Goal: Transaction & Acquisition: Download file/media

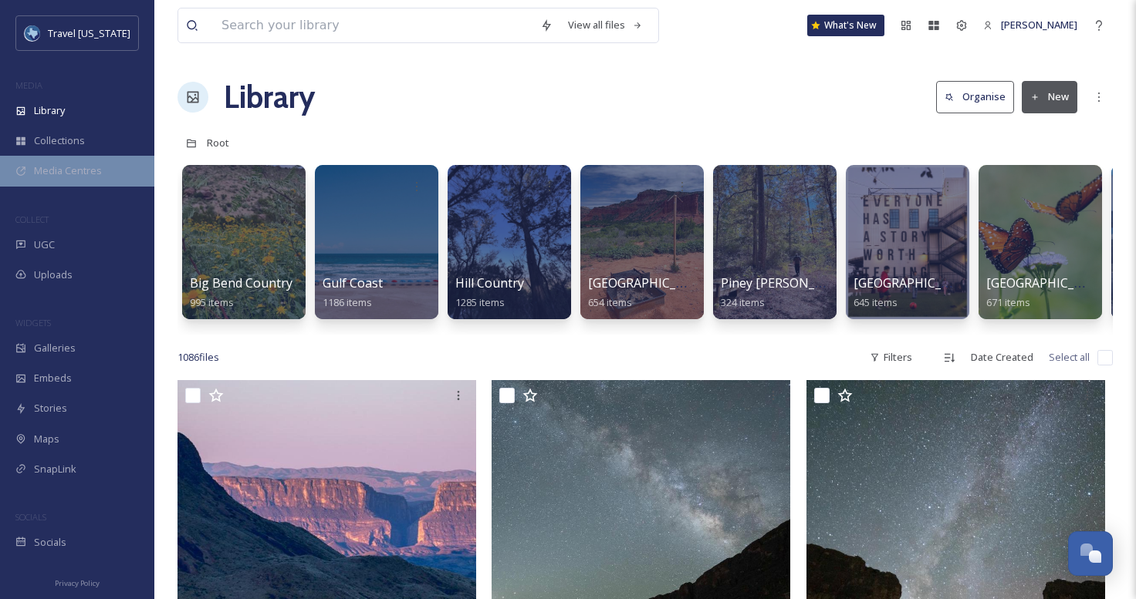
click at [87, 160] on div "Media Centres" at bounding box center [77, 171] width 154 height 30
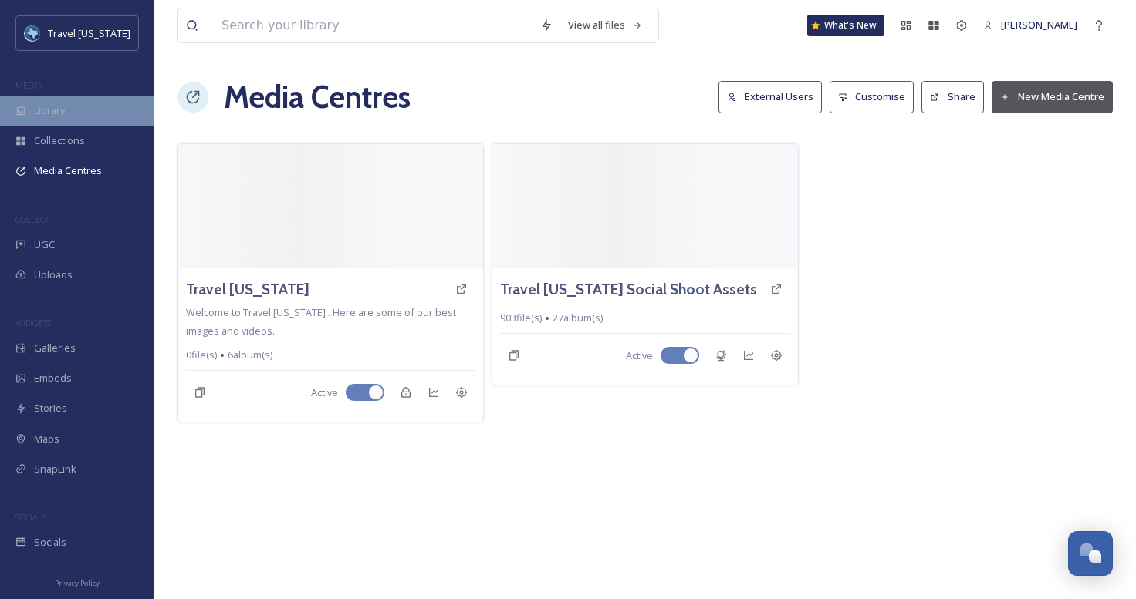
click at [77, 114] on div "Library" at bounding box center [77, 111] width 154 height 30
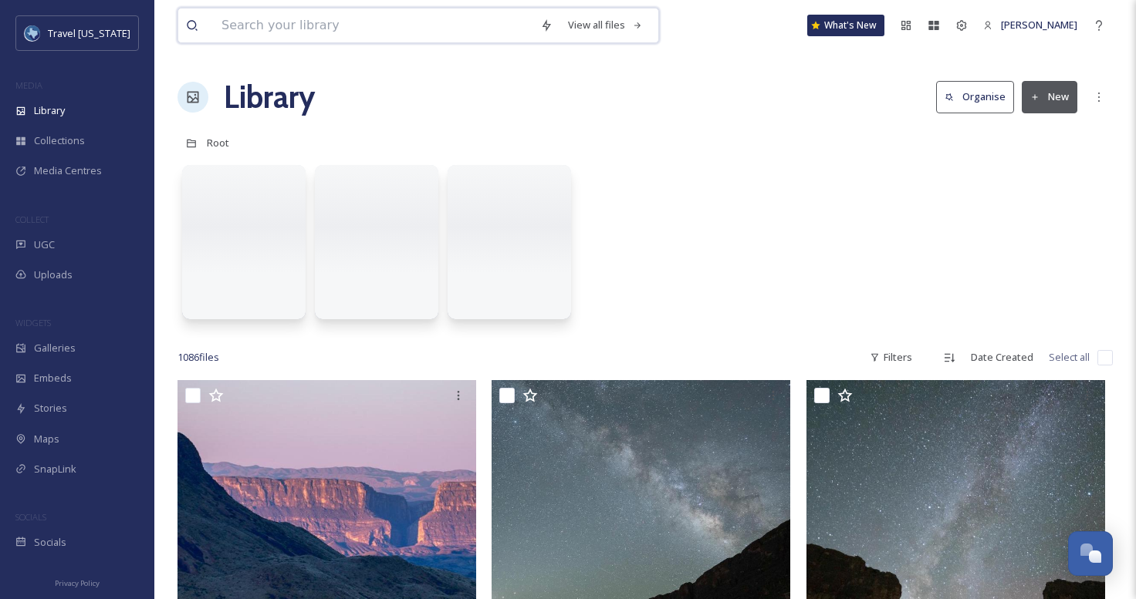
click at [259, 34] on input at bounding box center [373, 25] width 319 height 34
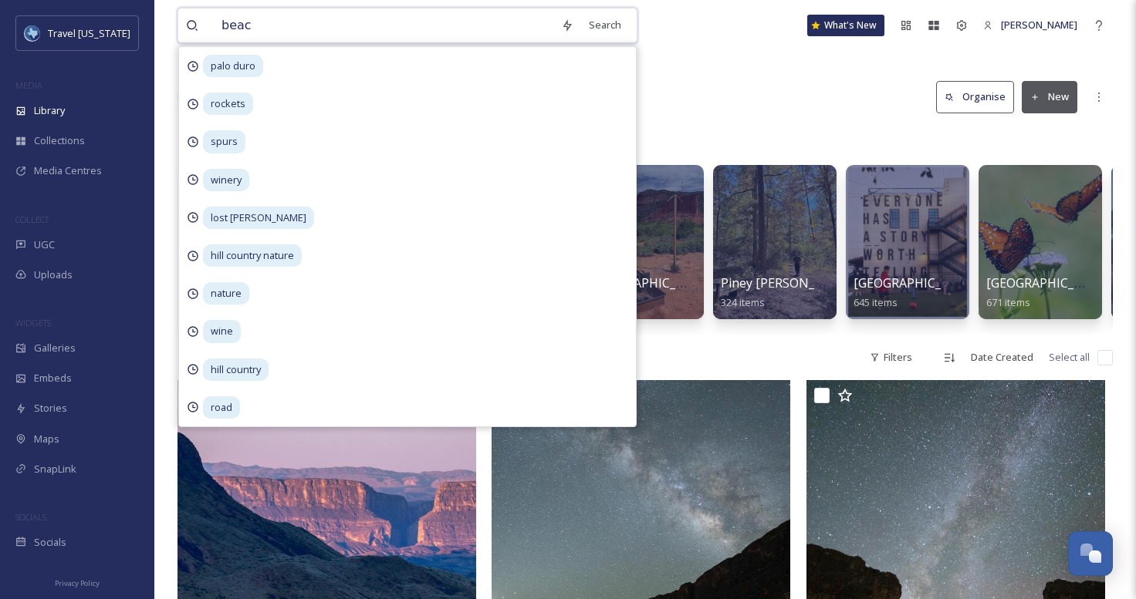
type input "beach"
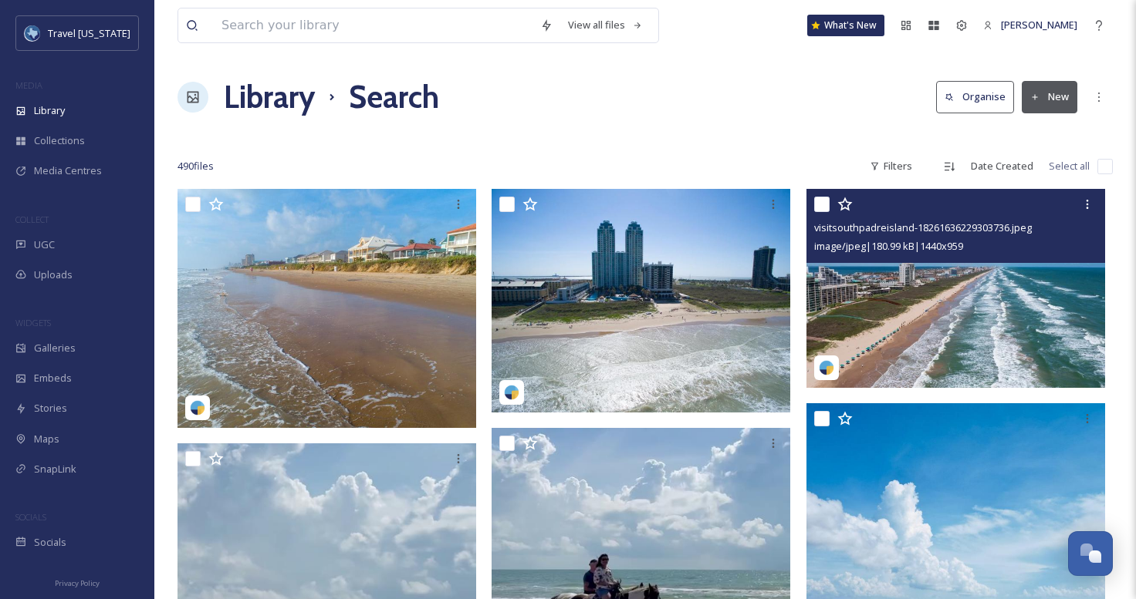
click at [1005, 291] on img at bounding box center [955, 288] width 299 height 199
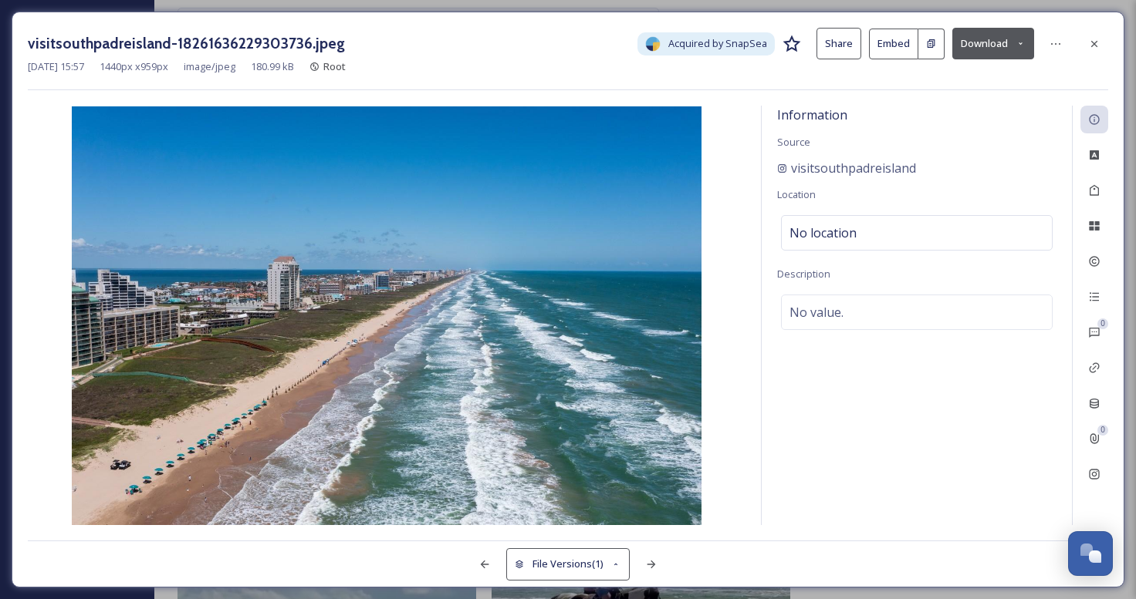
click at [978, 43] on button "Download" at bounding box center [993, 44] width 82 height 32
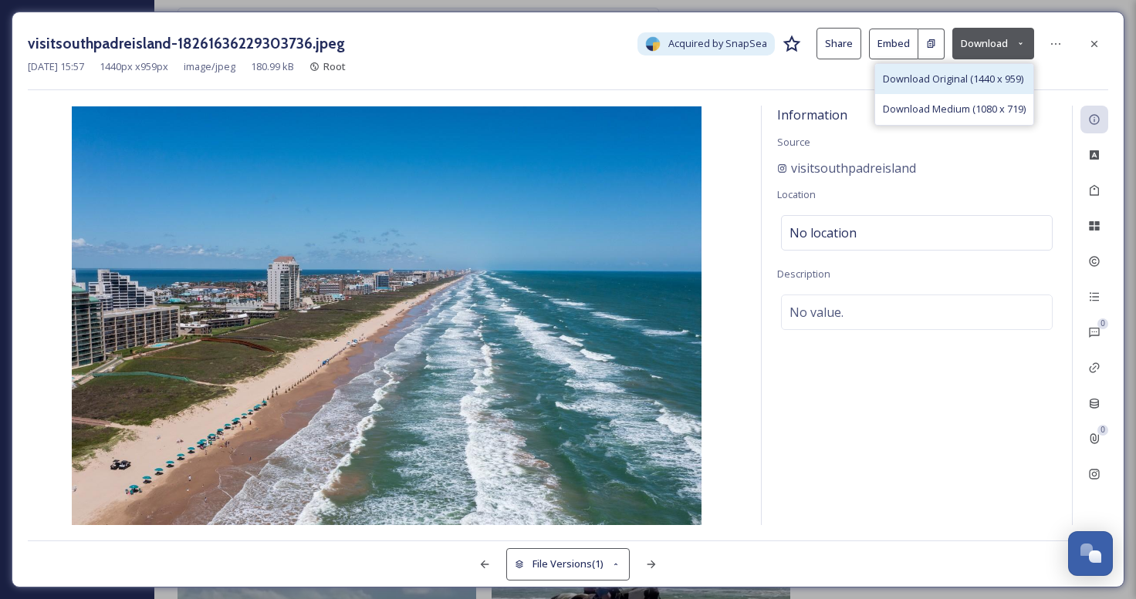
click at [965, 73] on span "Download Original (1440 x 959)" at bounding box center [953, 79] width 140 height 15
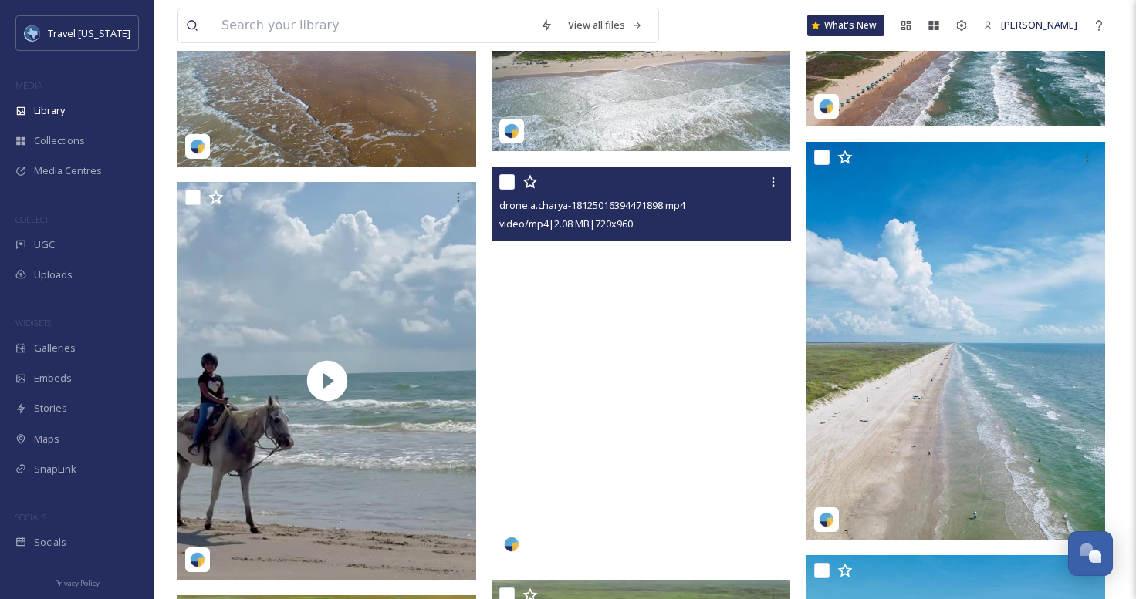
scroll to position [324, 0]
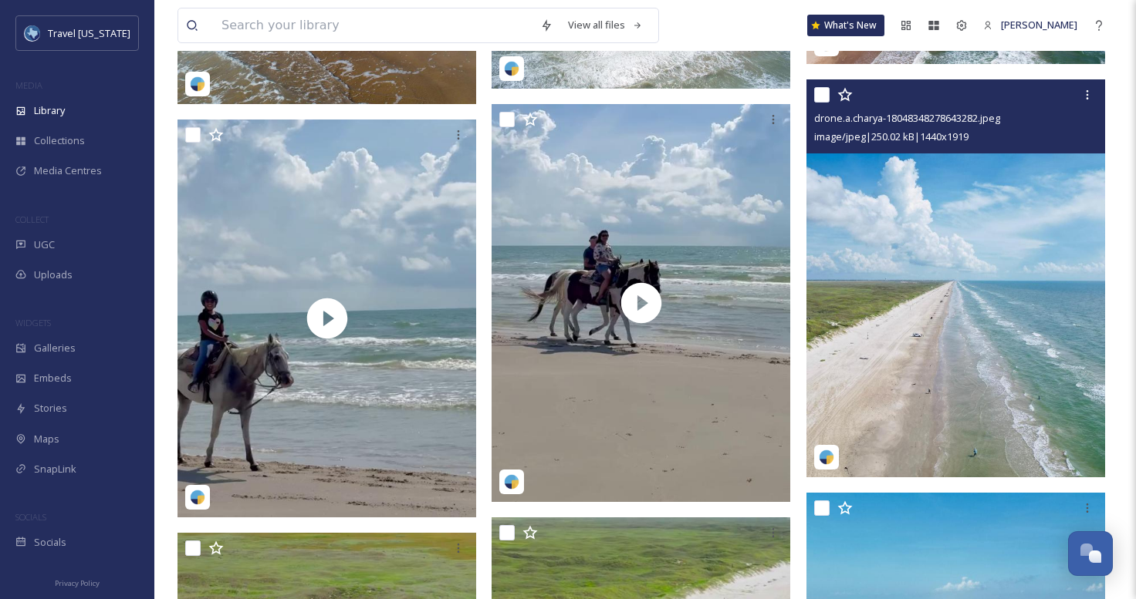
click at [973, 319] on img at bounding box center [955, 278] width 299 height 398
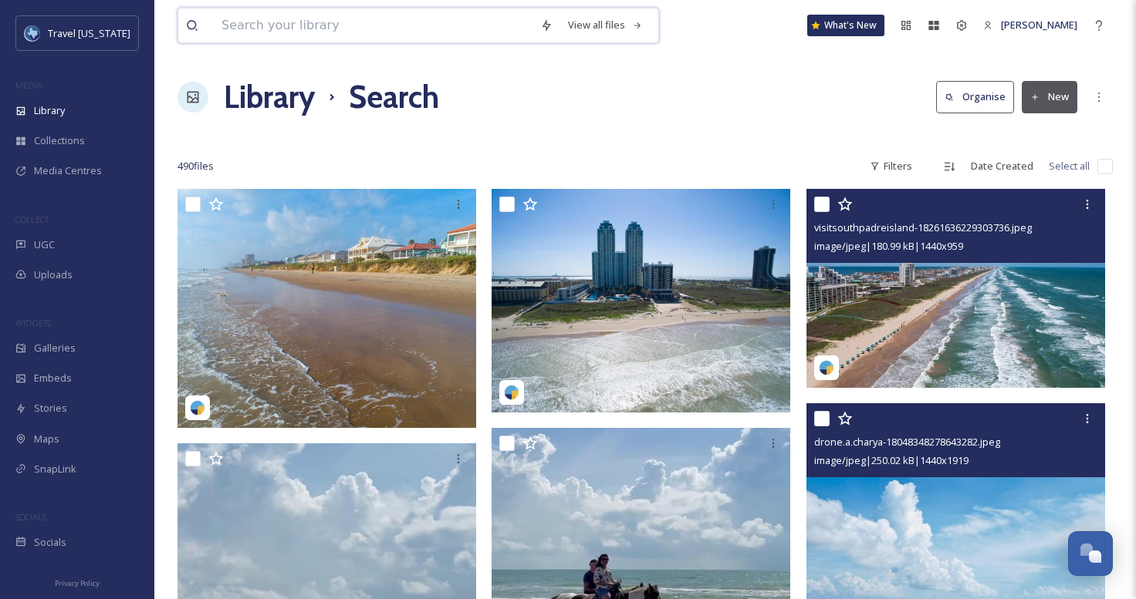
click at [346, 35] on input at bounding box center [373, 25] width 319 height 34
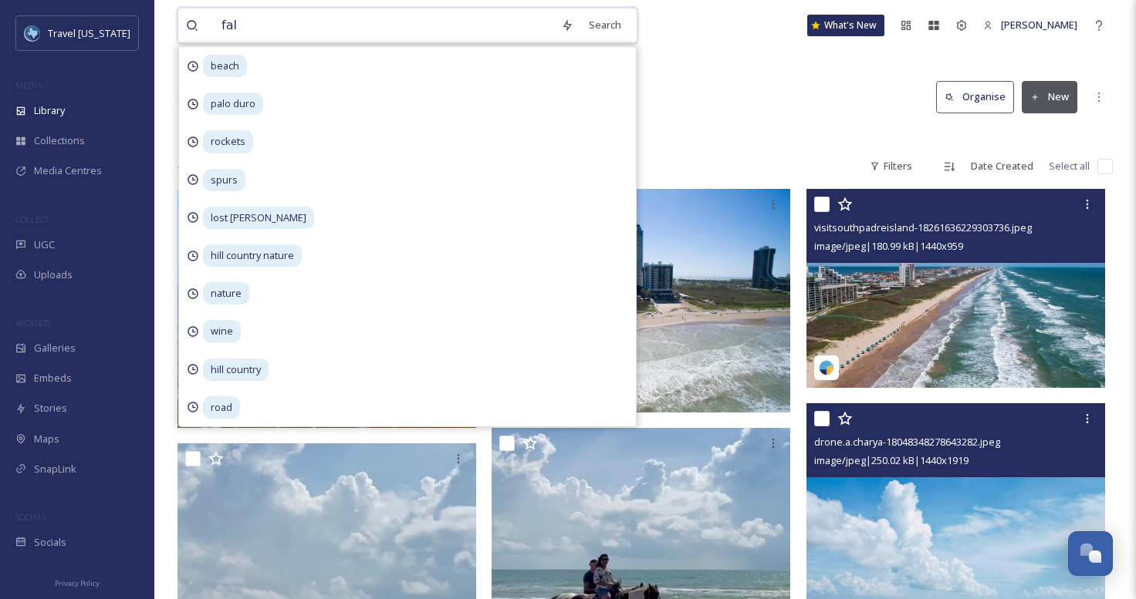
type input "fall"
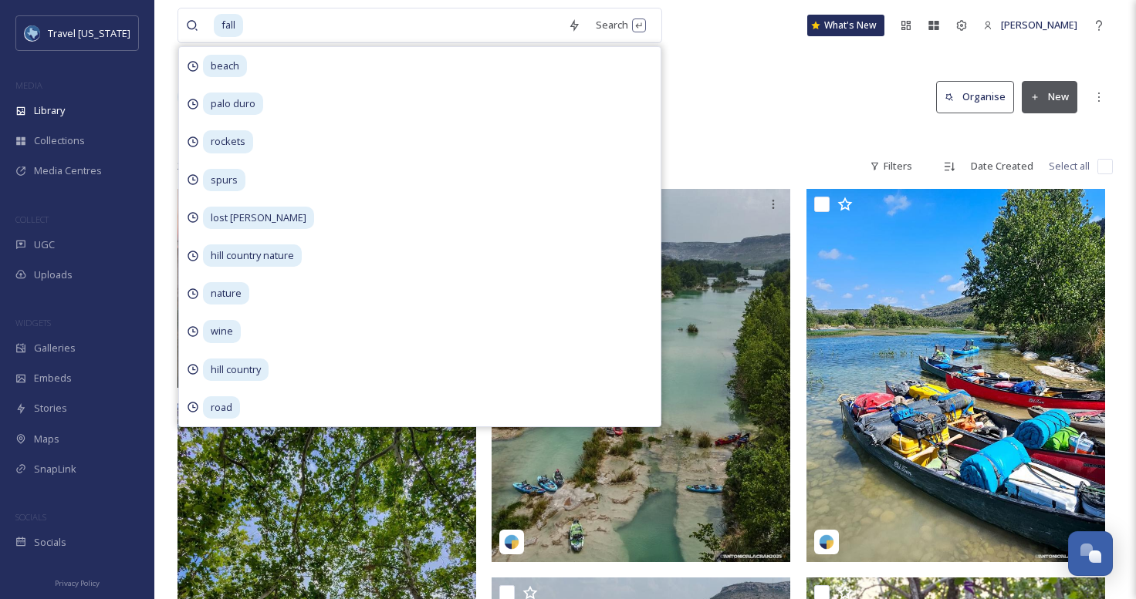
click at [761, 130] on div at bounding box center [644, 135] width 935 height 15
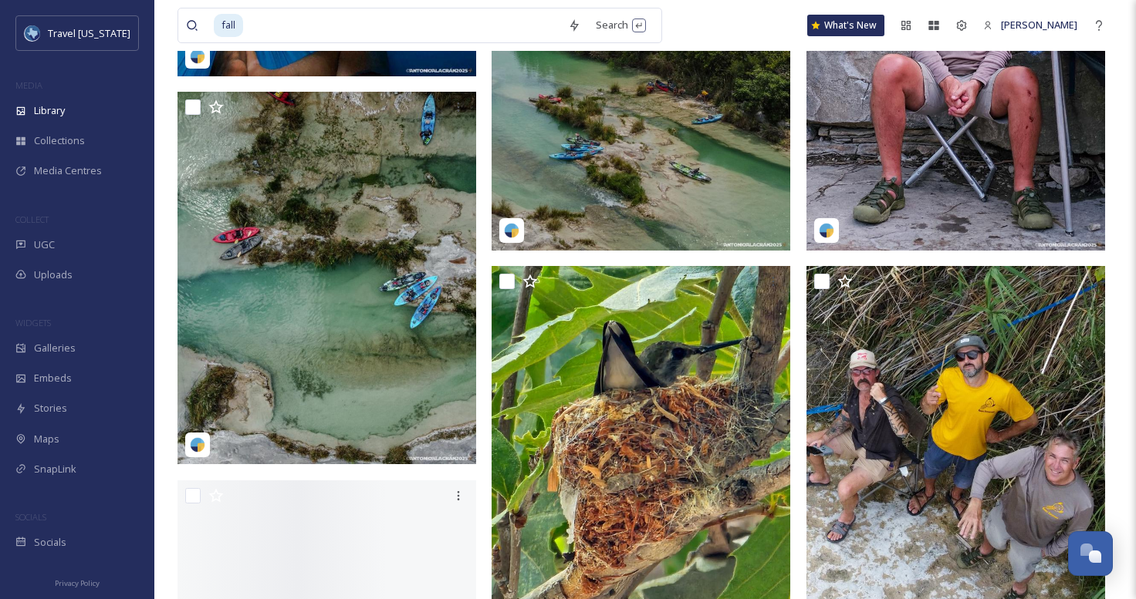
scroll to position [707, 0]
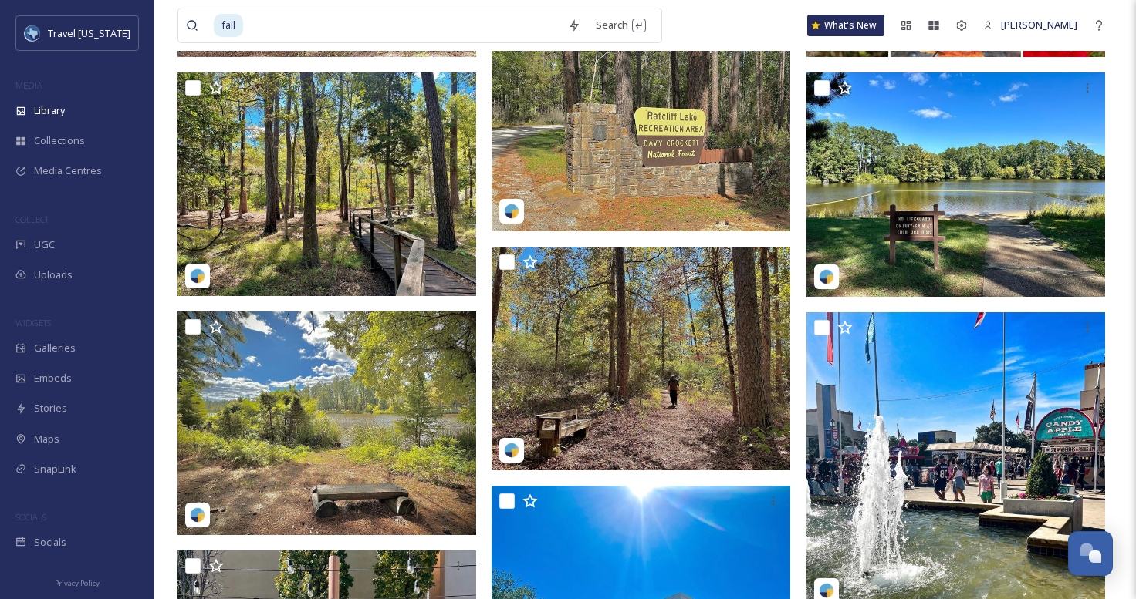
scroll to position [4167, 0]
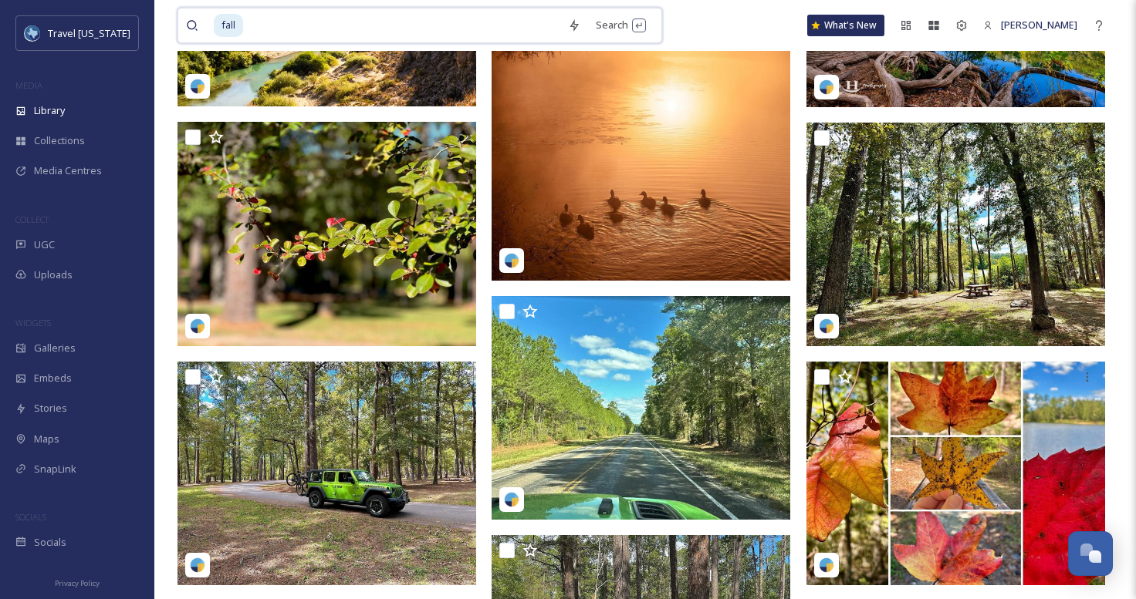
click at [318, 19] on input at bounding box center [403, 25] width 316 height 34
type input "f"
type input "state fair"
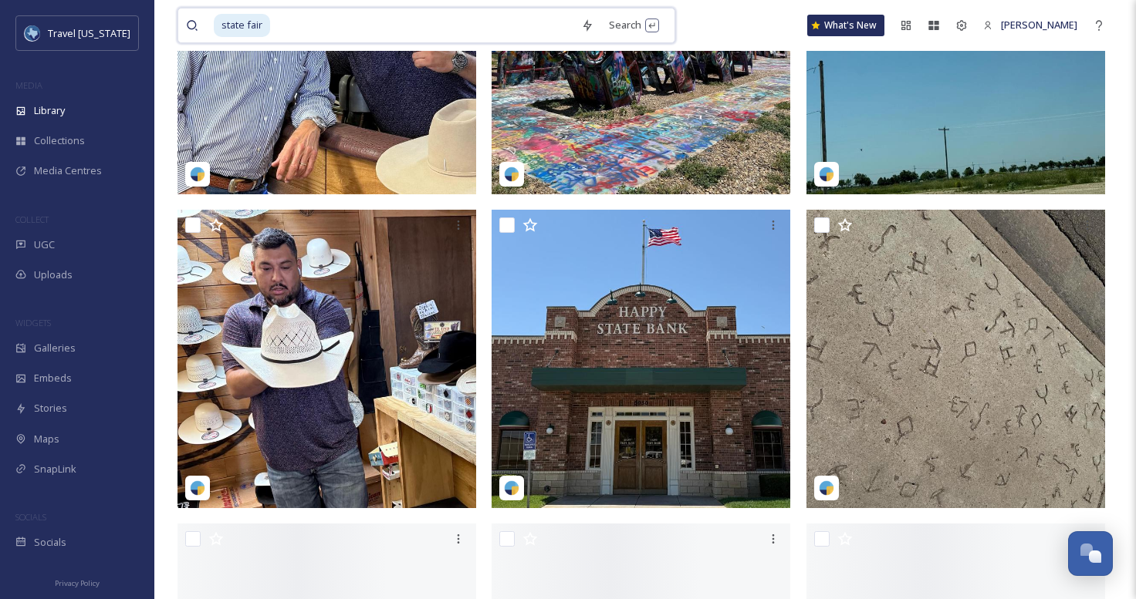
scroll to position [929, 0]
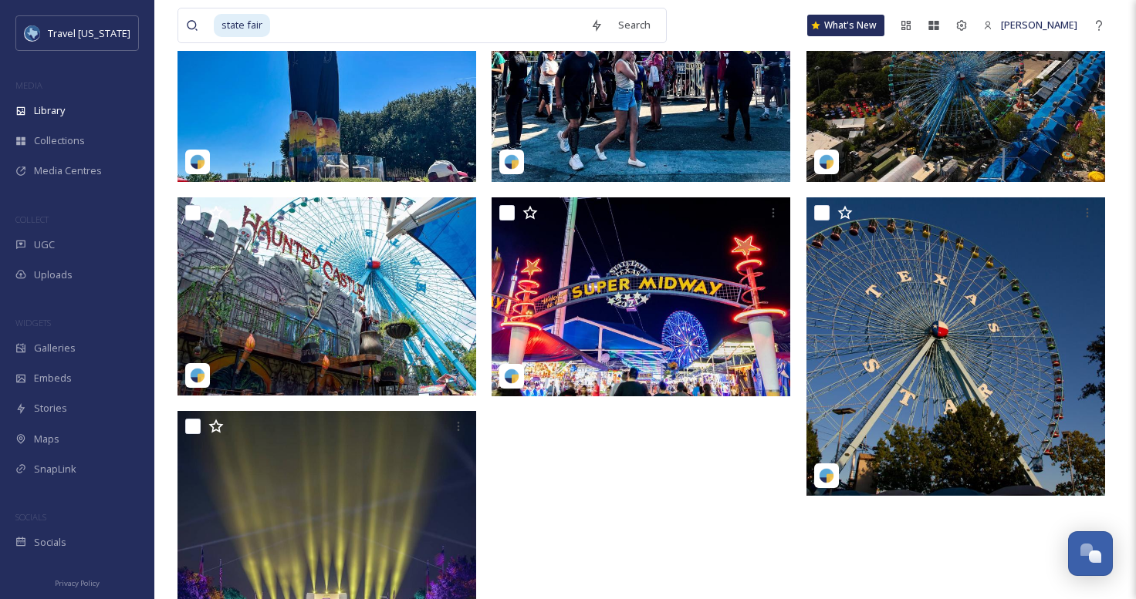
scroll to position [4073, 0]
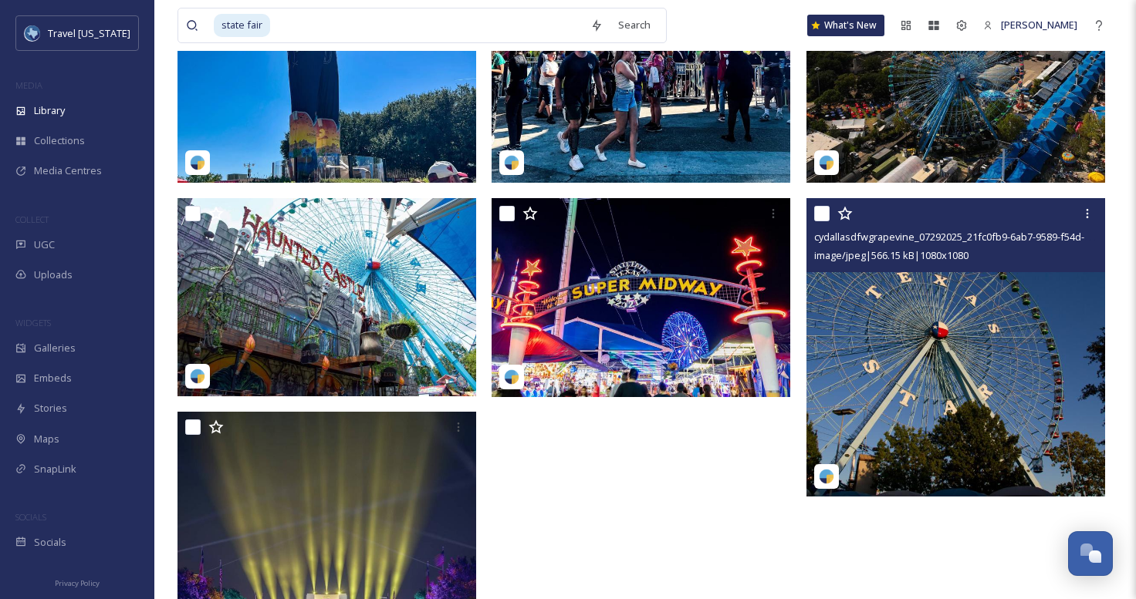
click at [1052, 299] on img at bounding box center [955, 347] width 299 height 299
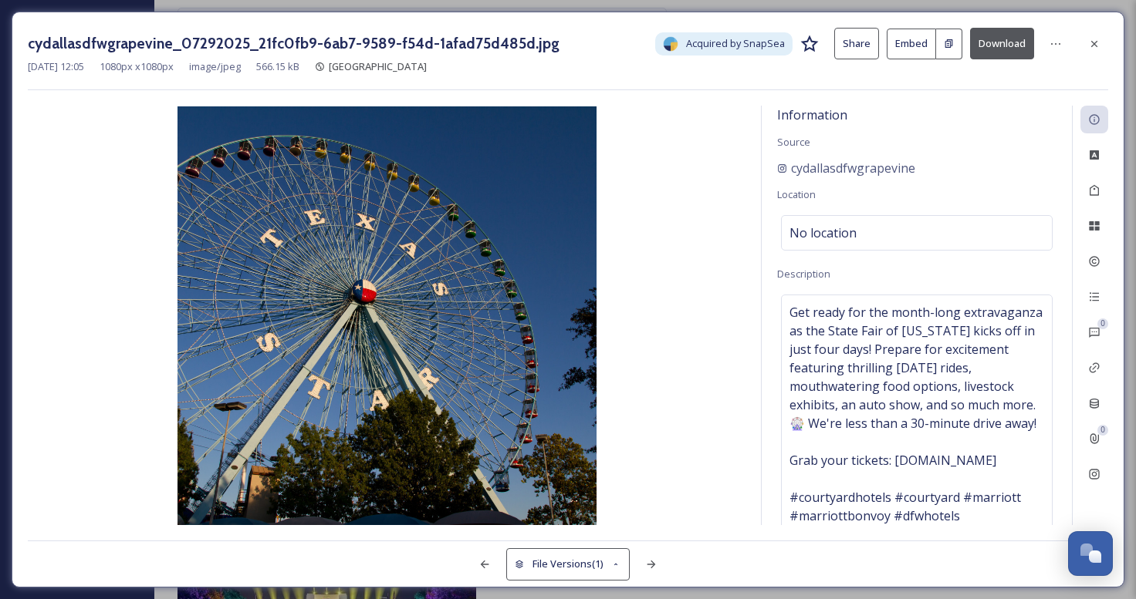
click at [984, 39] on button "Download" at bounding box center [1002, 44] width 64 height 32
click at [1097, 56] on div at bounding box center [1094, 44] width 28 height 28
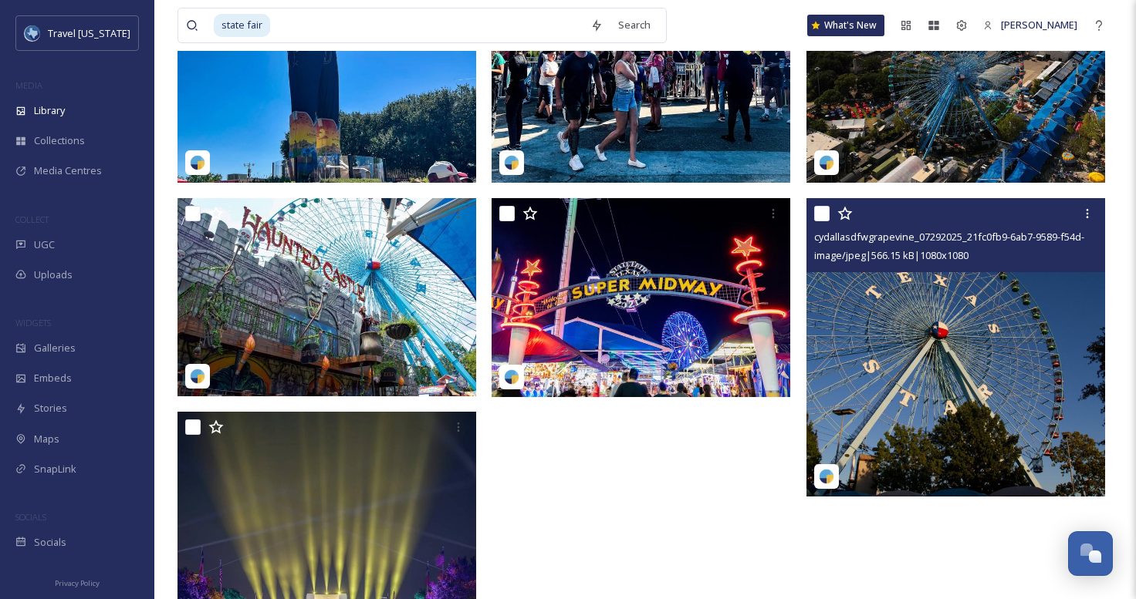
click at [1097, 46] on div "state fair Search What's New [PERSON_NAME]" at bounding box center [644, 25] width 935 height 51
click at [430, 15] on input at bounding box center [427, 25] width 311 height 34
click at [366, 31] on input at bounding box center [427, 25] width 311 height 34
type input "fall"
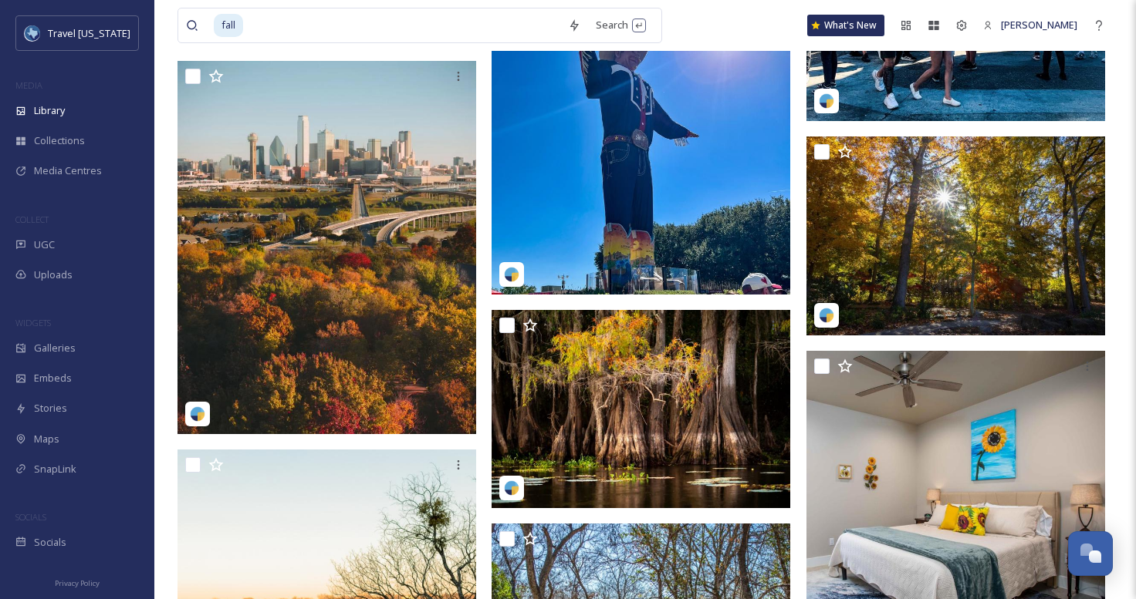
scroll to position [7056, 0]
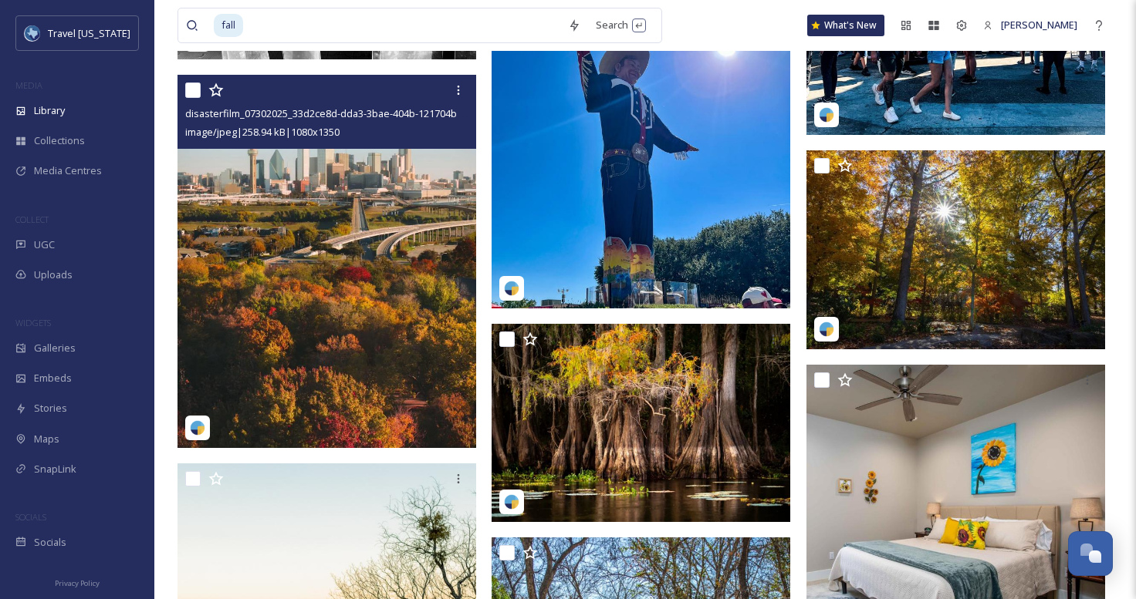
click at [382, 251] on img at bounding box center [326, 261] width 299 height 373
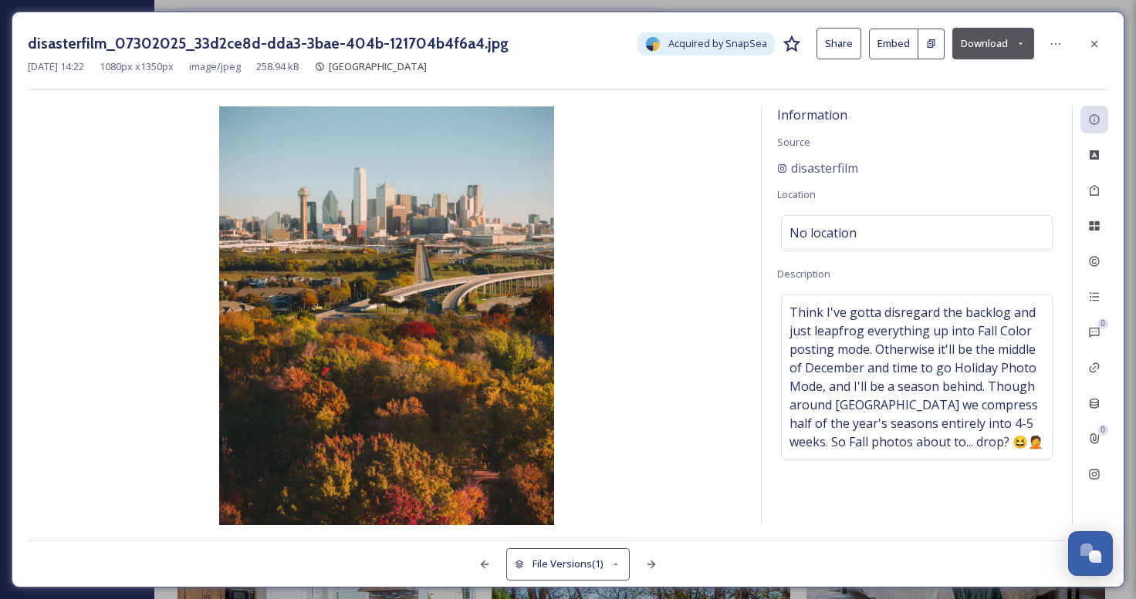
click at [1014, 46] on button "Download" at bounding box center [993, 44] width 82 height 32
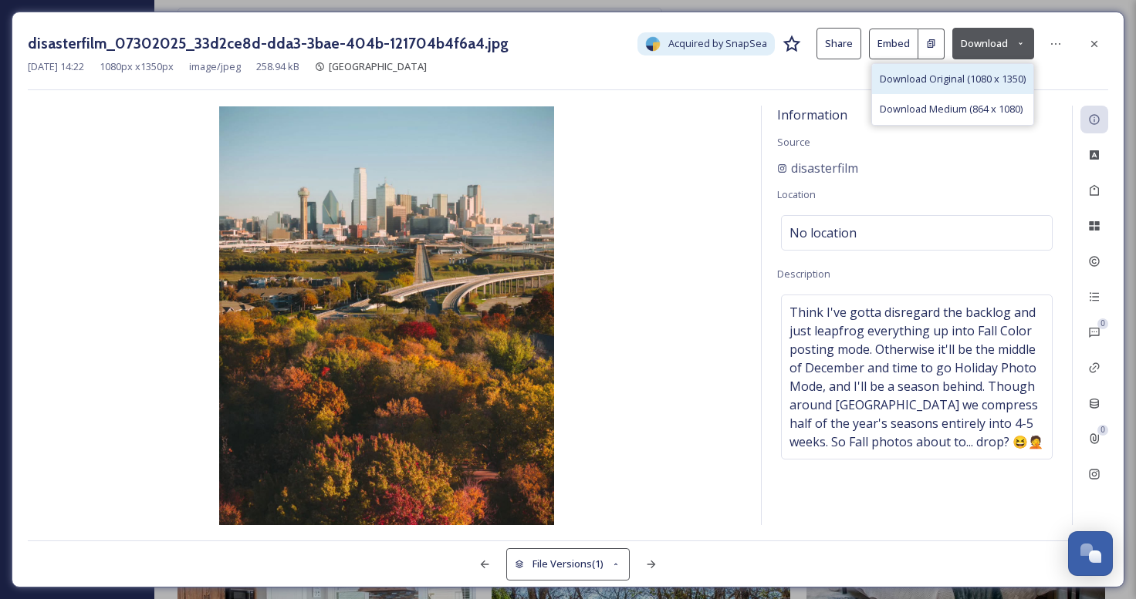
click at [980, 74] on span "Download Original (1080 x 1350)" at bounding box center [953, 79] width 146 height 15
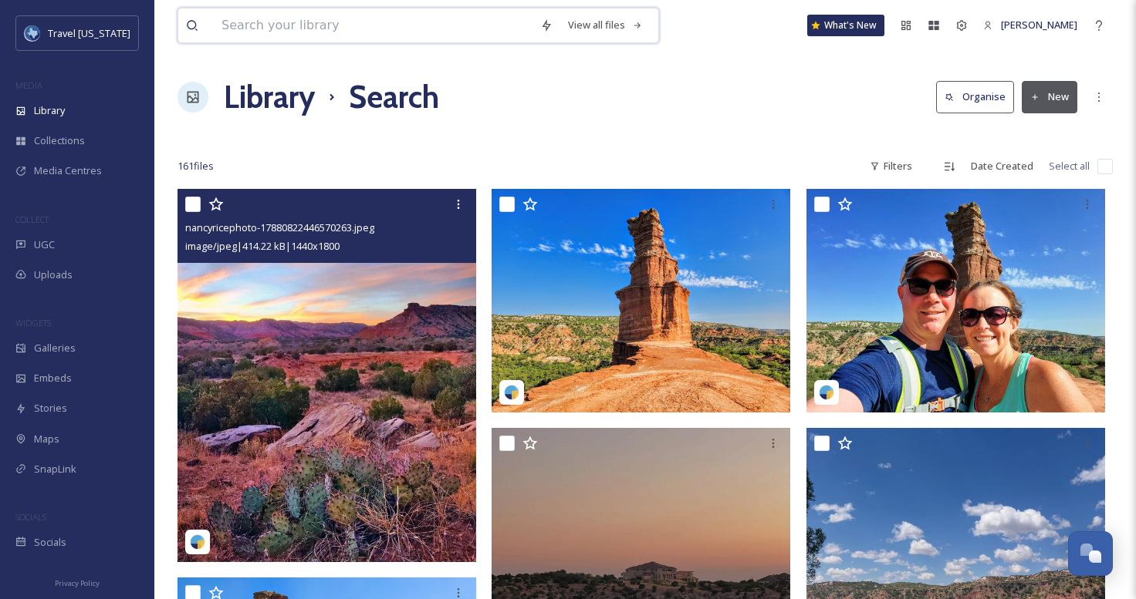
click at [420, 42] on input at bounding box center [373, 25] width 319 height 34
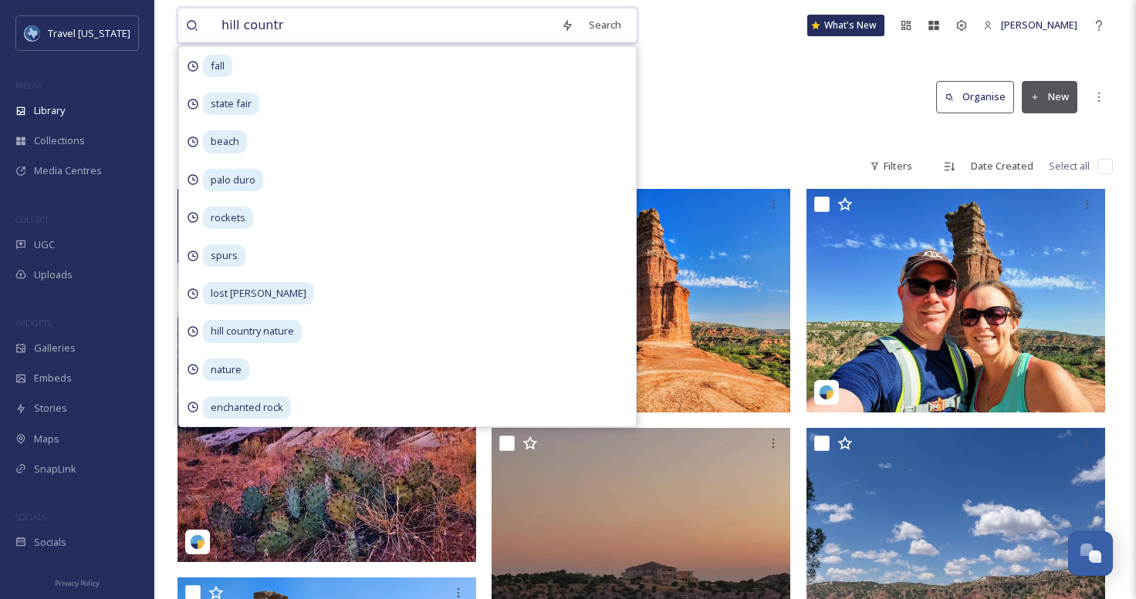
type input "hill country"
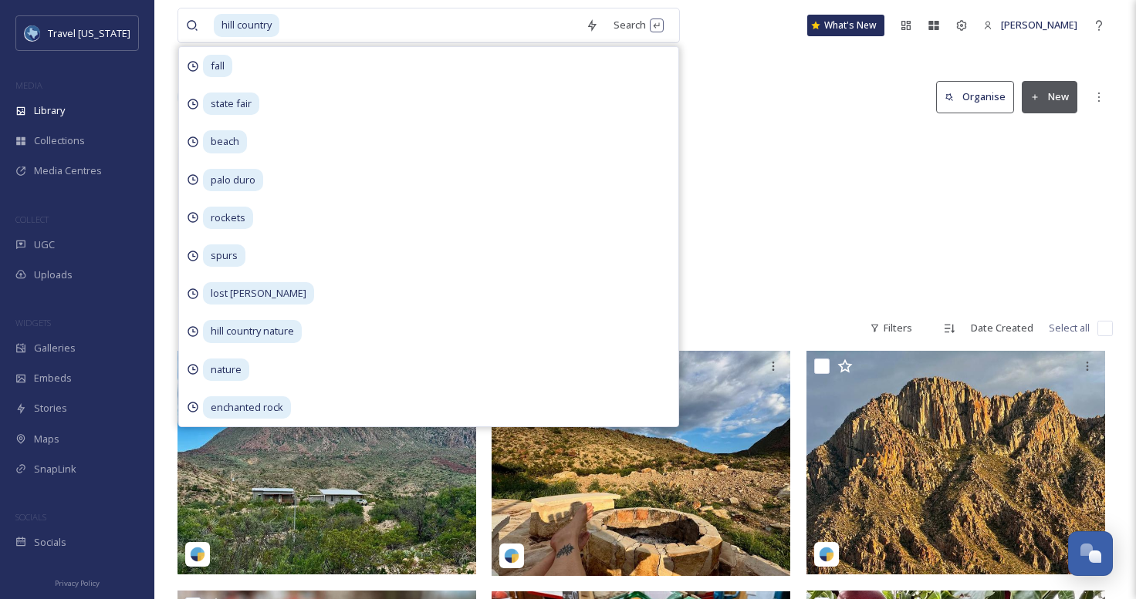
click at [792, 140] on div "Hill Country 1285 items" at bounding box center [644, 216] width 935 height 177
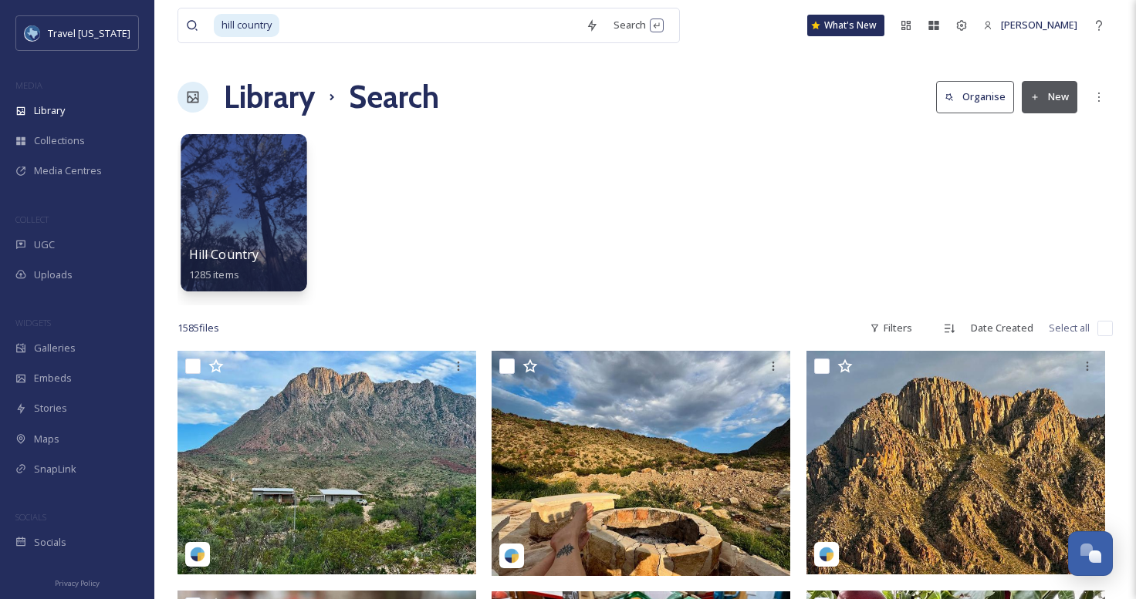
click at [215, 225] on div at bounding box center [244, 212] width 126 height 157
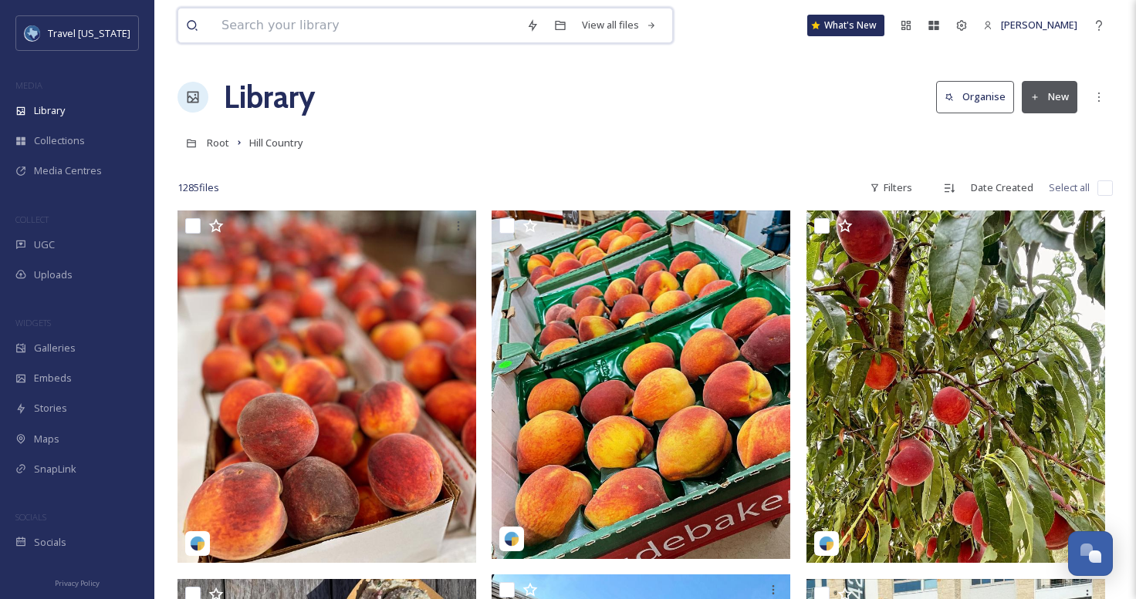
click at [360, 32] on input at bounding box center [366, 25] width 305 height 34
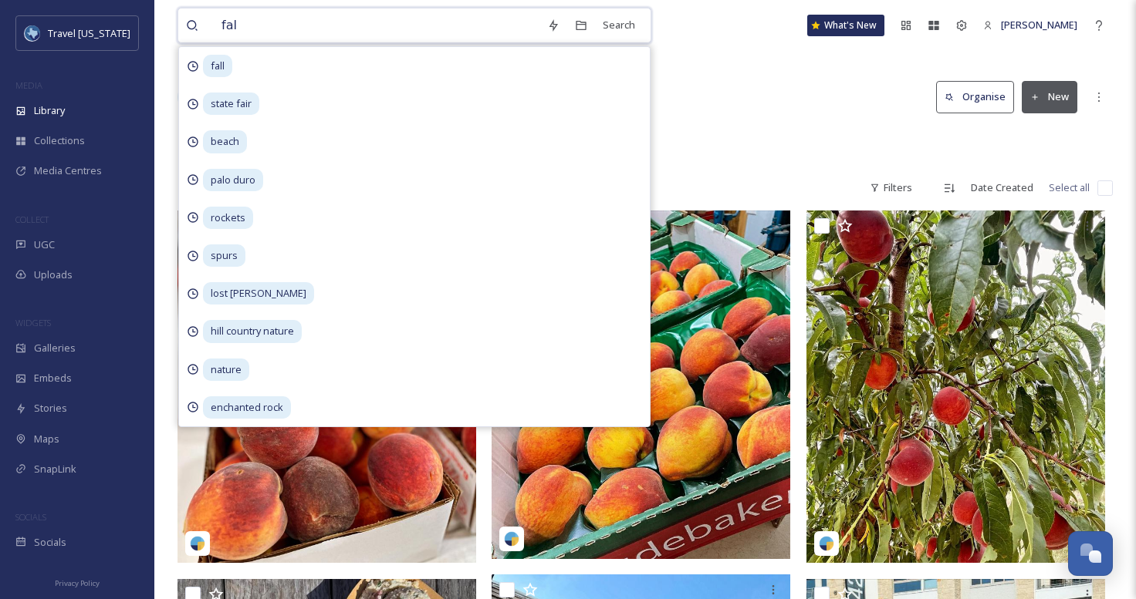
type input "fall"
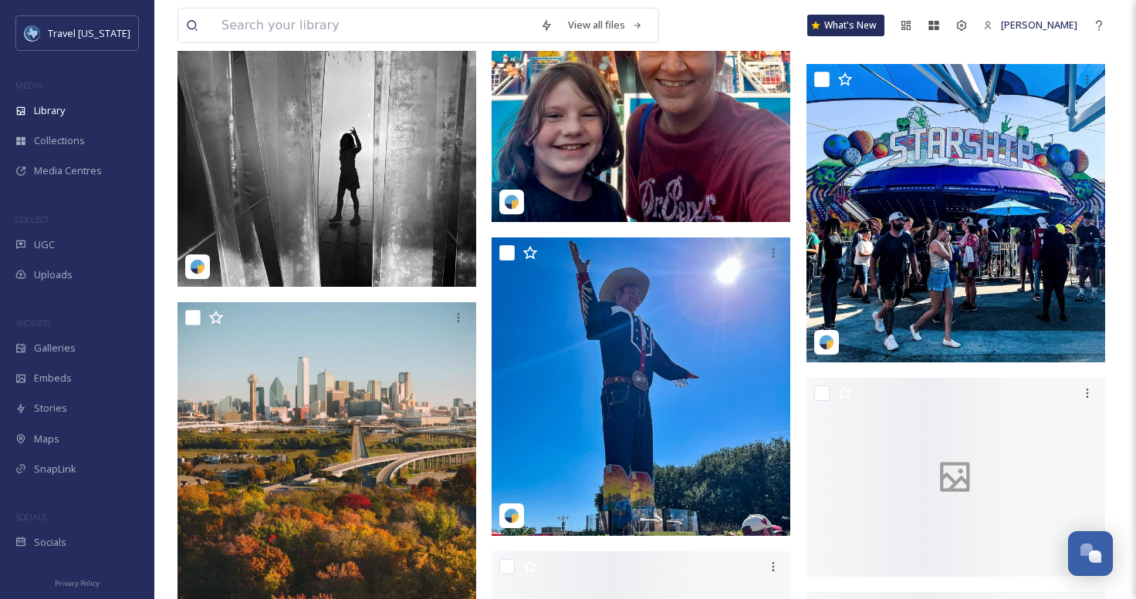
scroll to position [7080, 0]
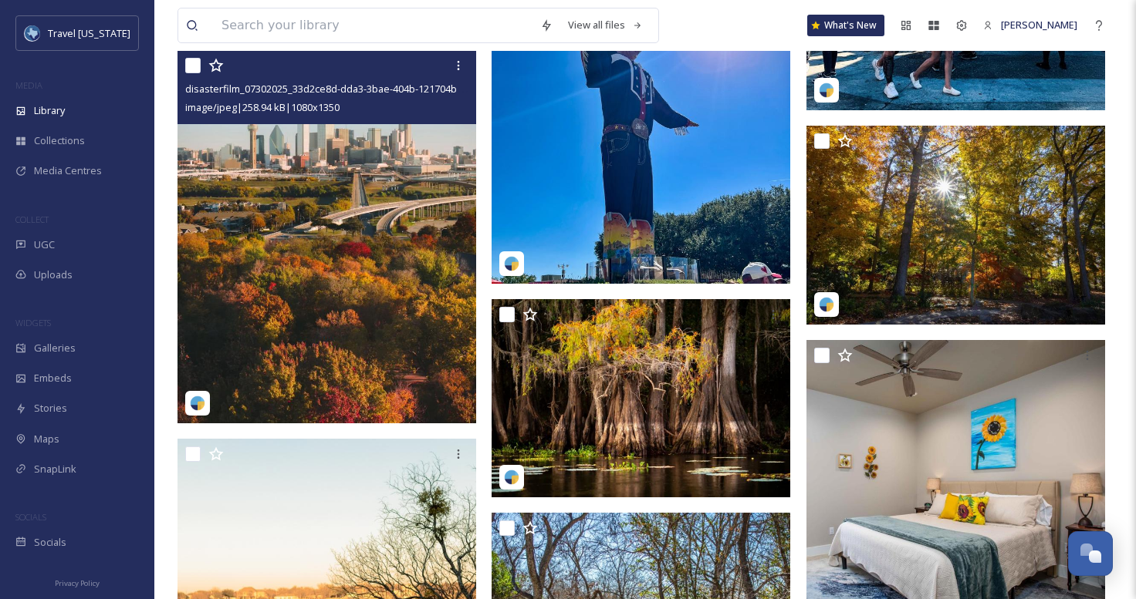
click at [437, 178] on img at bounding box center [326, 236] width 299 height 373
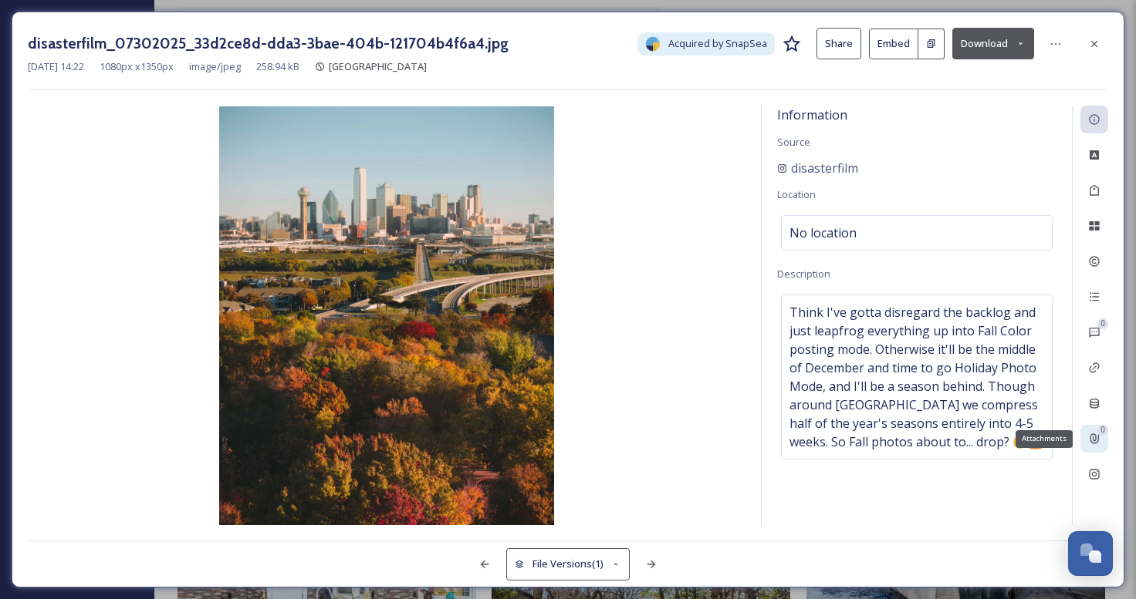
click at [1091, 434] on icon at bounding box center [1094, 439] width 8 height 10
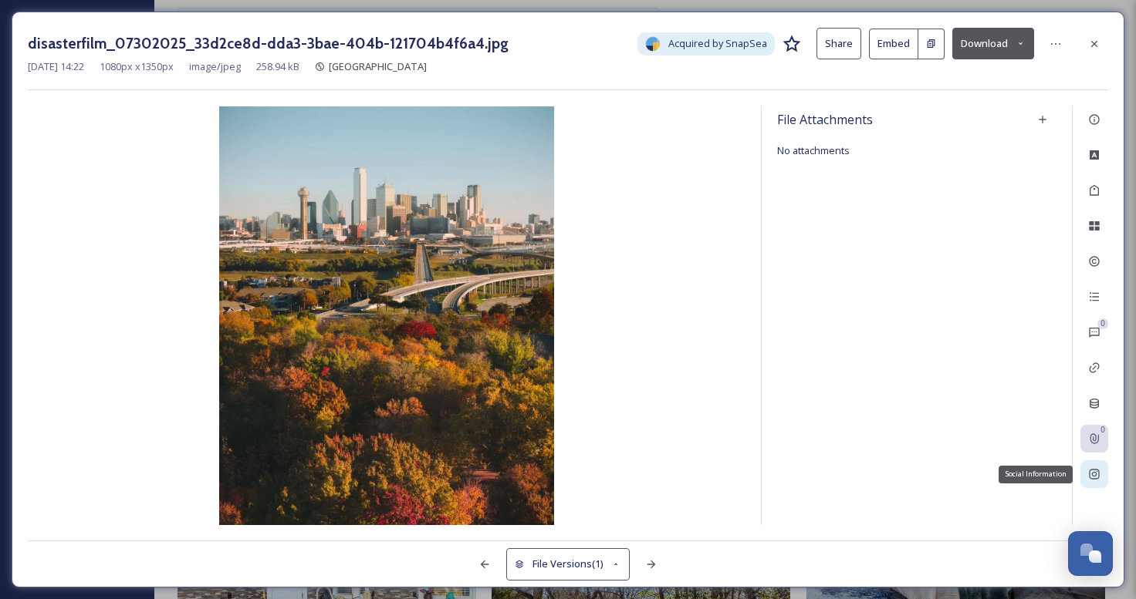
click at [1092, 477] on icon at bounding box center [1094, 474] width 12 height 12
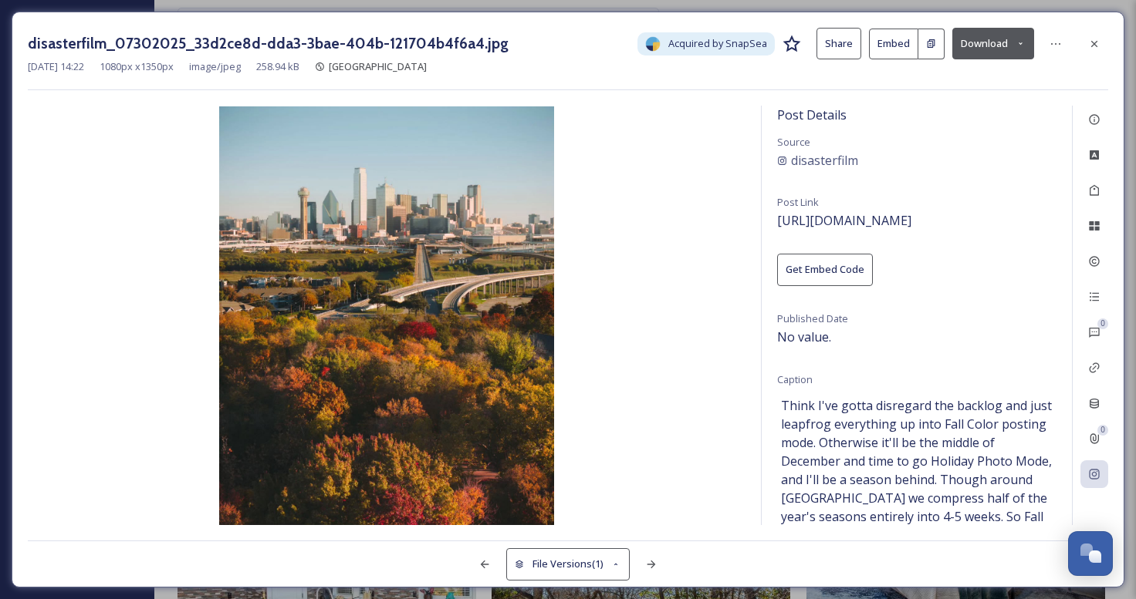
click at [979, 42] on button "Download" at bounding box center [993, 44] width 82 height 32
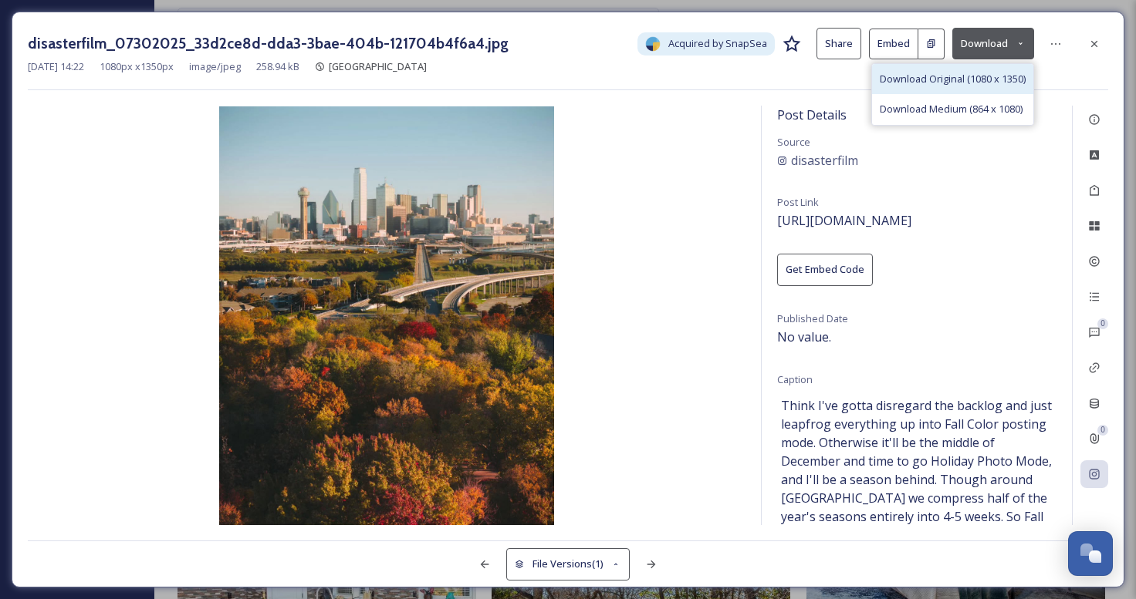
click at [954, 87] on div "Download Original (1080 x 1350)" at bounding box center [952, 79] width 161 height 30
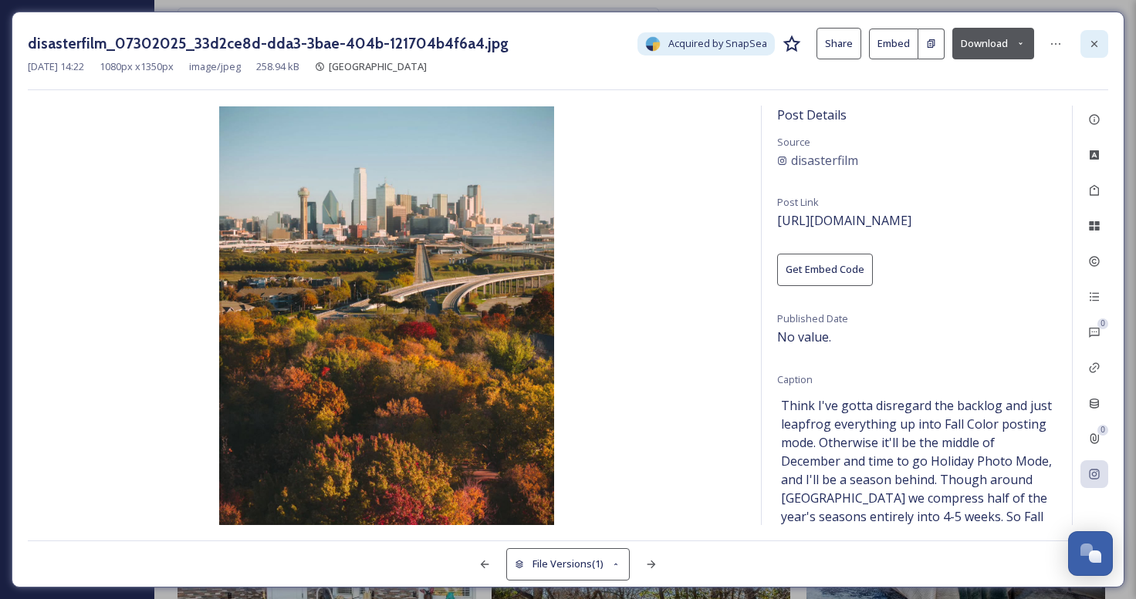
click at [1089, 47] on icon at bounding box center [1094, 44] width 12 height 12
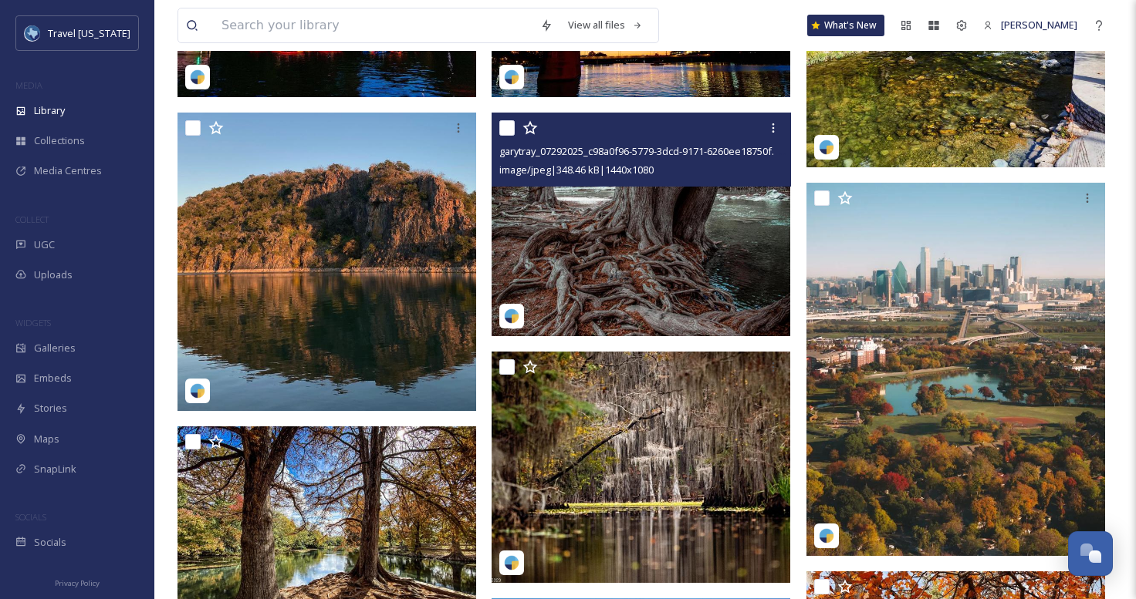
scroll to position [9754, 0]
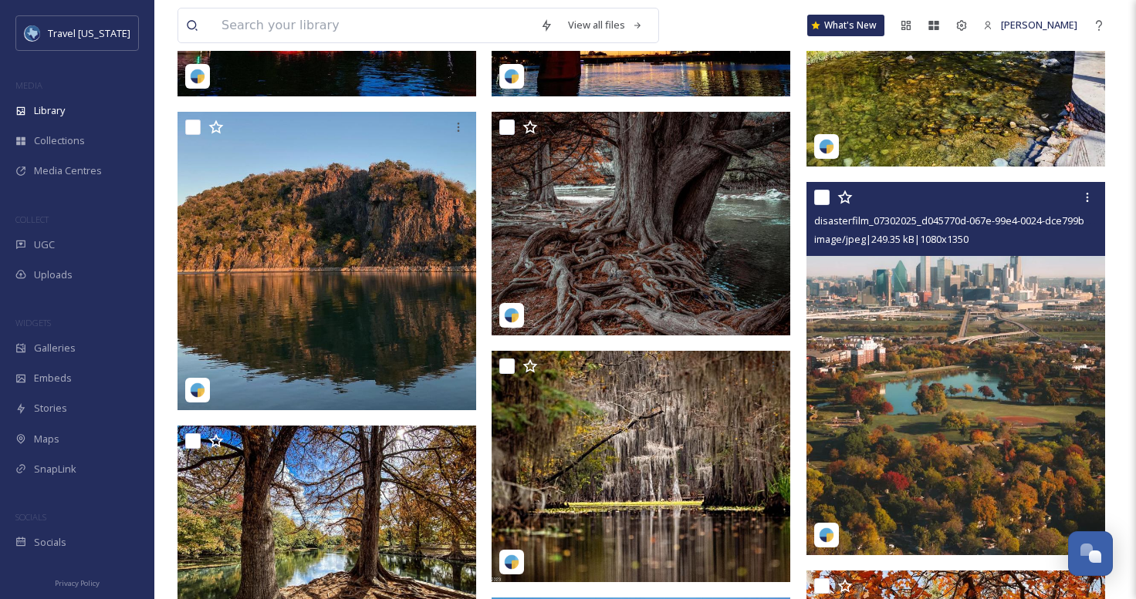
click at [958, 329] on img at bounding box center [955, 368] width 299 height 373
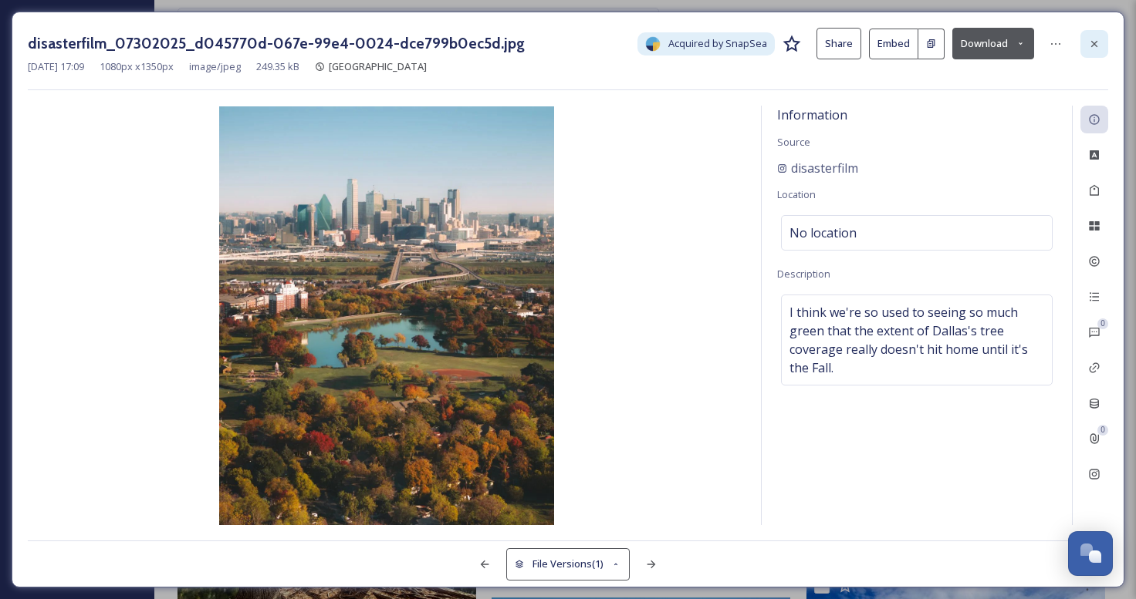
click at [1090, 38] on icon at bounding box center [1094, 44] width 12 height 12
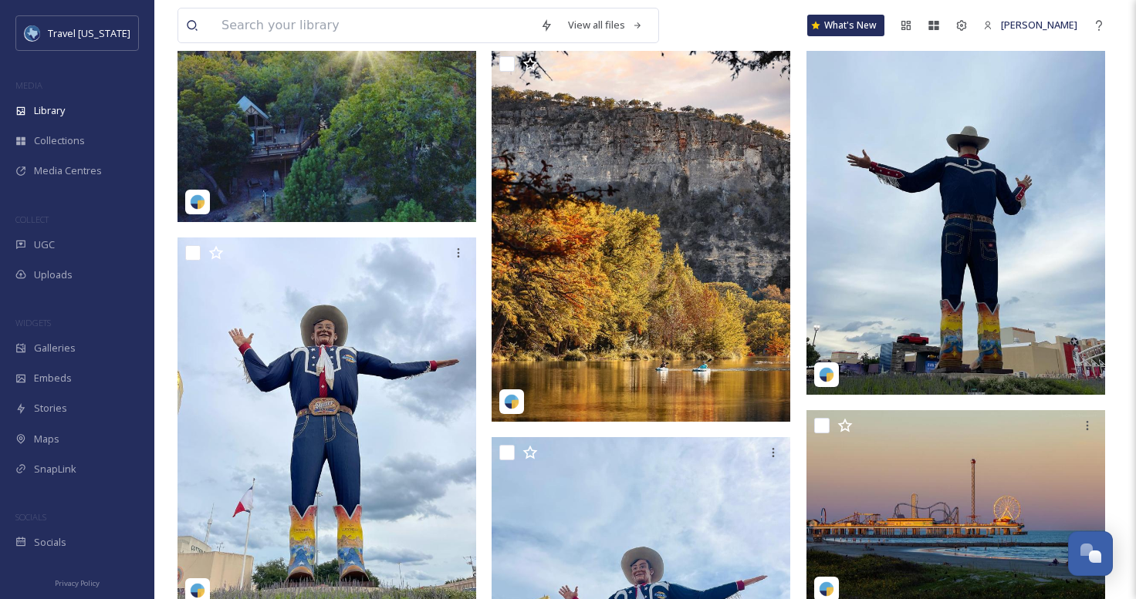
scroll to position [13026, 0]
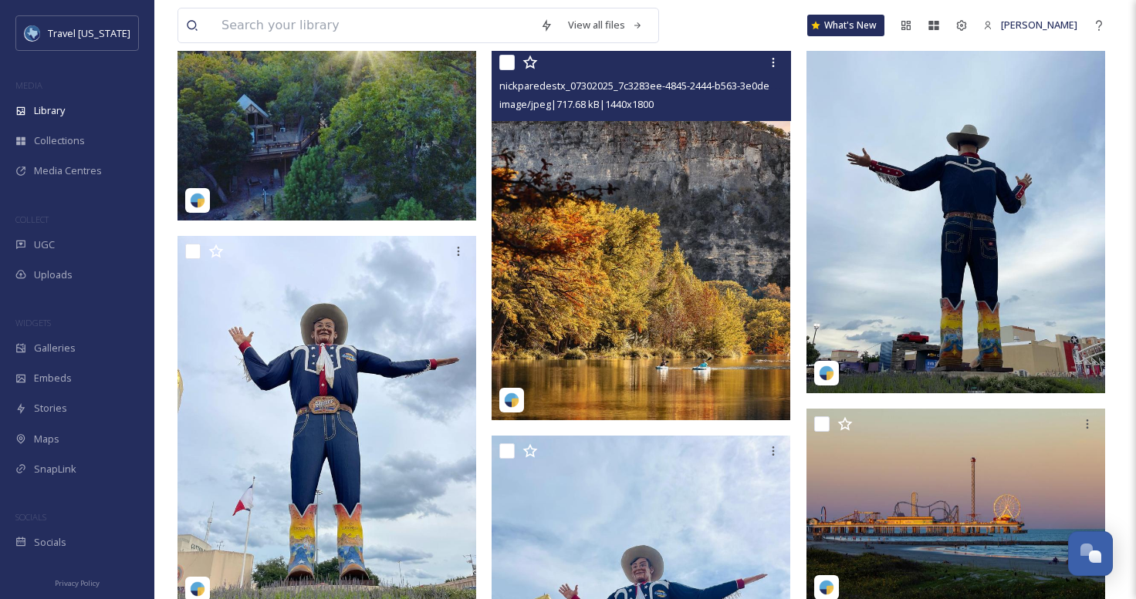
click at [633, 322] on img at bounding box center [640, 233] width 299 height 373
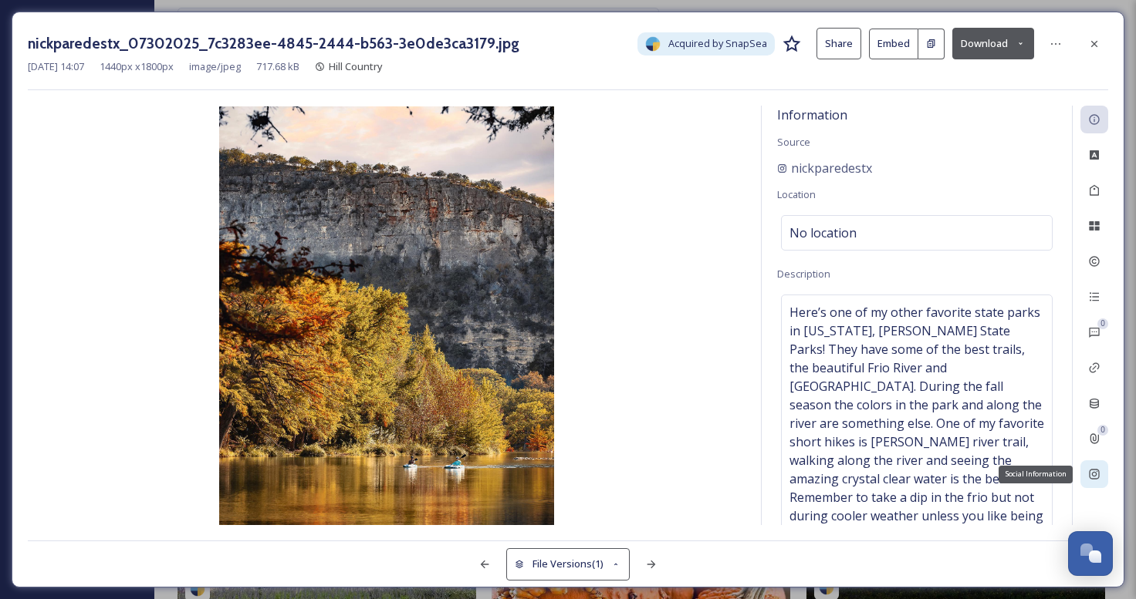
click at [1090, 467] on div "Social Information" at bounding box center [1094, 475] width 28 height 28
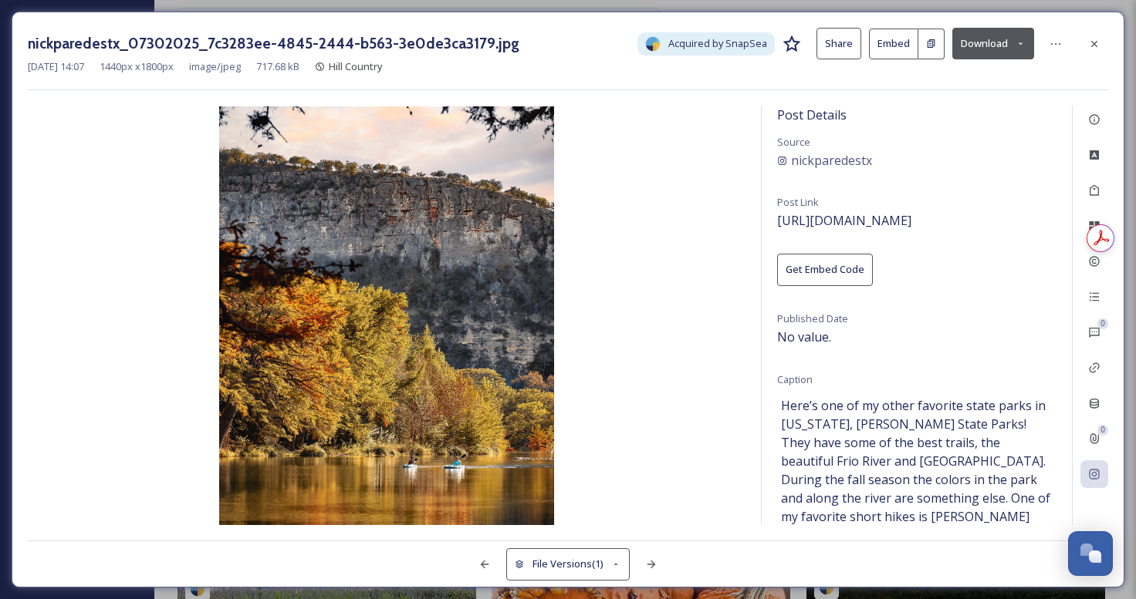
click at [986, 42] on button "Download" at bounding box center [993, 44] width 82 height 32
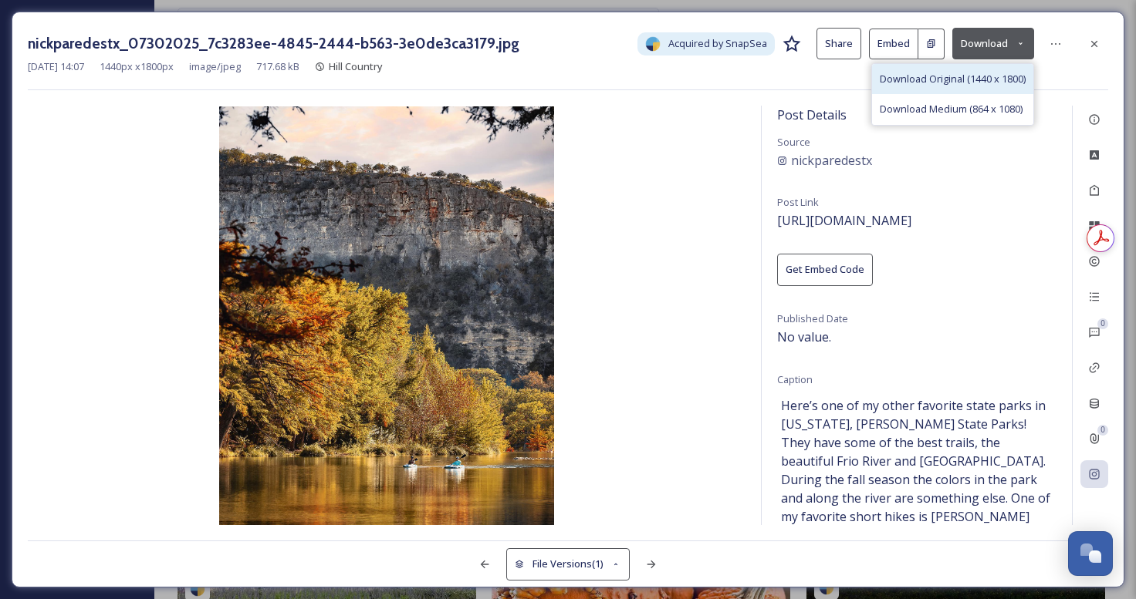
click at [947, 89] on div "Download Original (1440 x 1800)" at bounding box center [952, 79] width 161 height 30
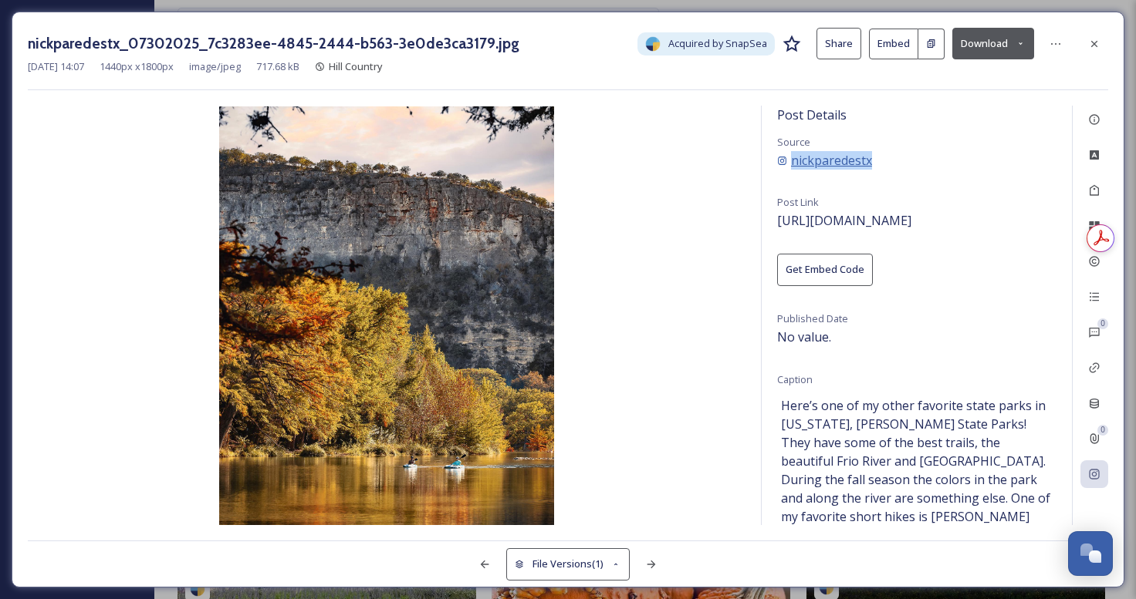
drag, startPoint x: 850, startPoint y: 183, endPoint x: 791, endPoint y: 165, distance: 62.0
click at [791, 164] on div "Post Details Source nickparedestx Post Link https://instagram.com/p/Cy4Eww1xOUj…" at bounding box center [916, 316] width 310 height 420
copy span "nickparedestx"
click at [1096, 35] on div at bounding box center [1094, 44] width 28 height 28
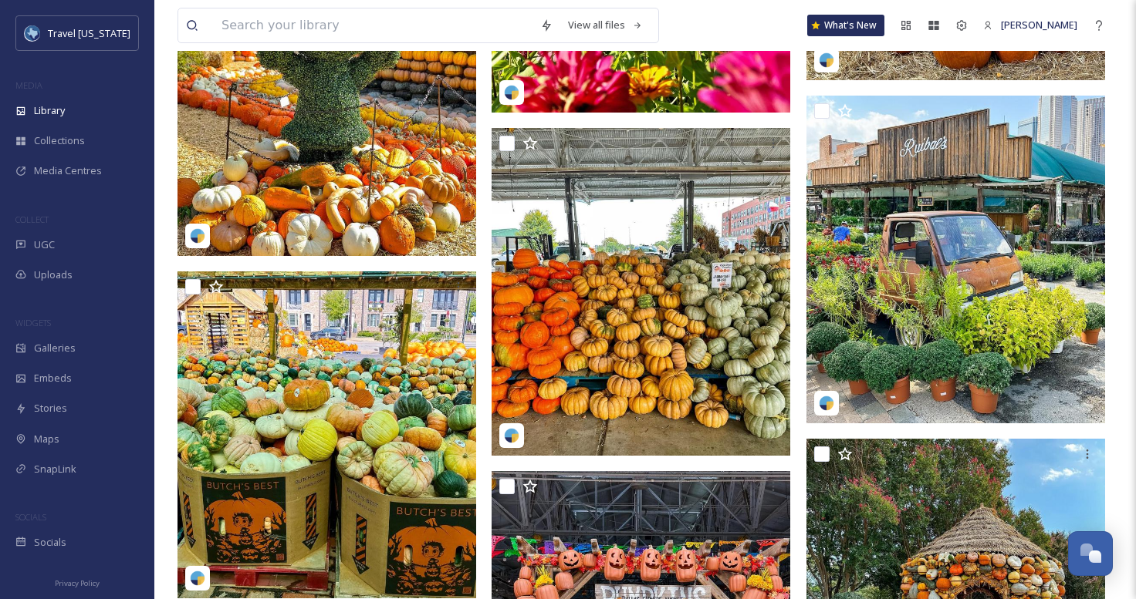
scroll to position [14512, 0]
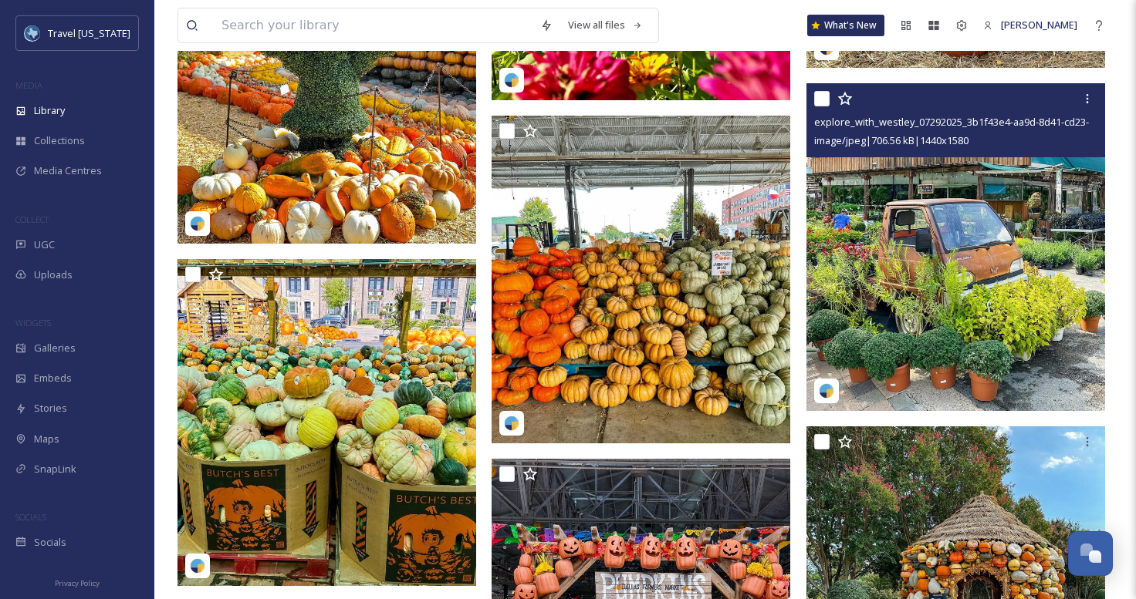
click at [915, 249] on img at bounding box center [955, 247] width 299 height 328
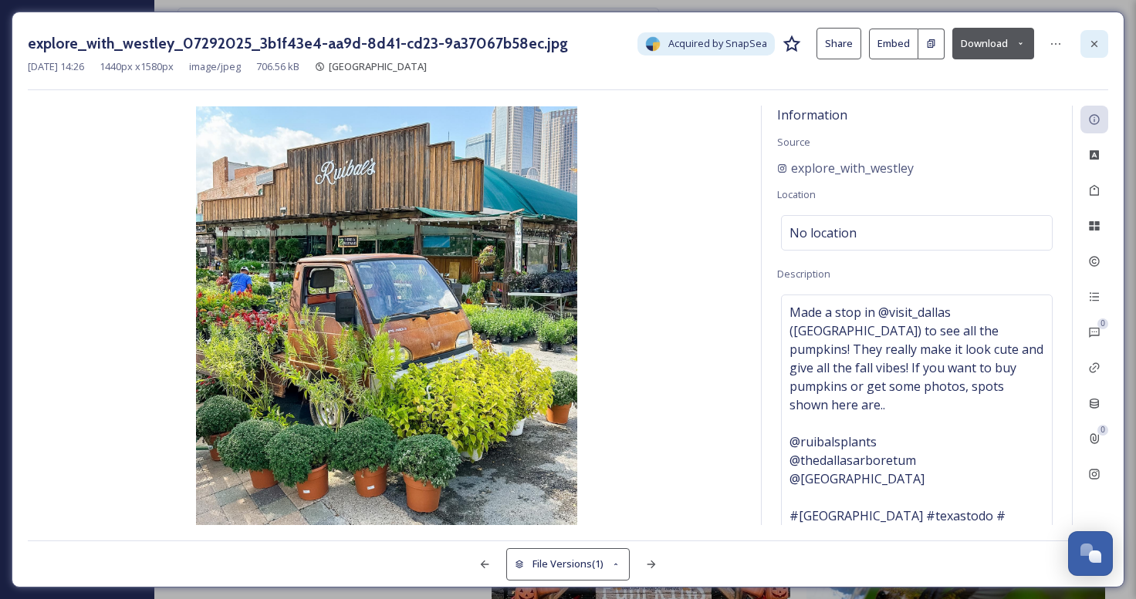
click at [1092, 42] on icon at bounding box center [1094, 43] width 6 height 6
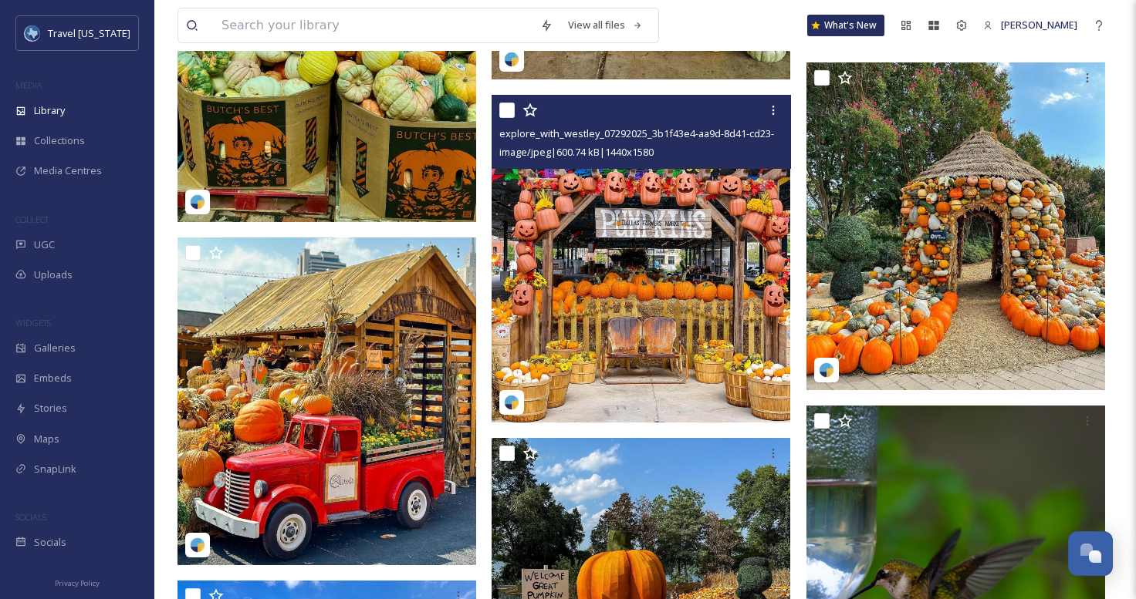
scroll to position [14884, 0]
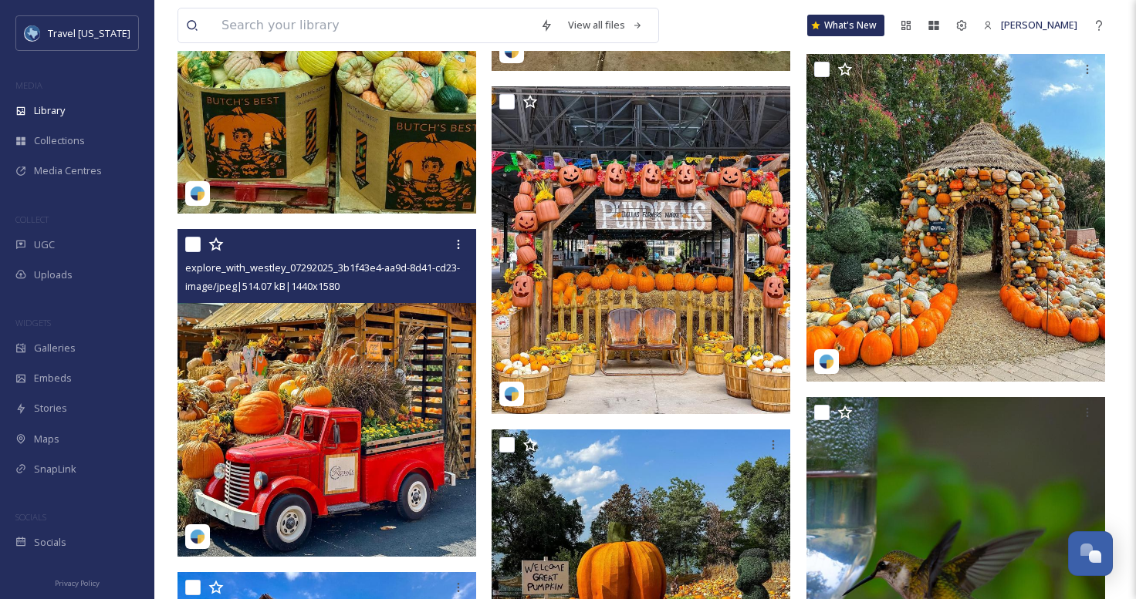
click at [353, 366] on img at bounding box center [326, 393] width 299 height 328
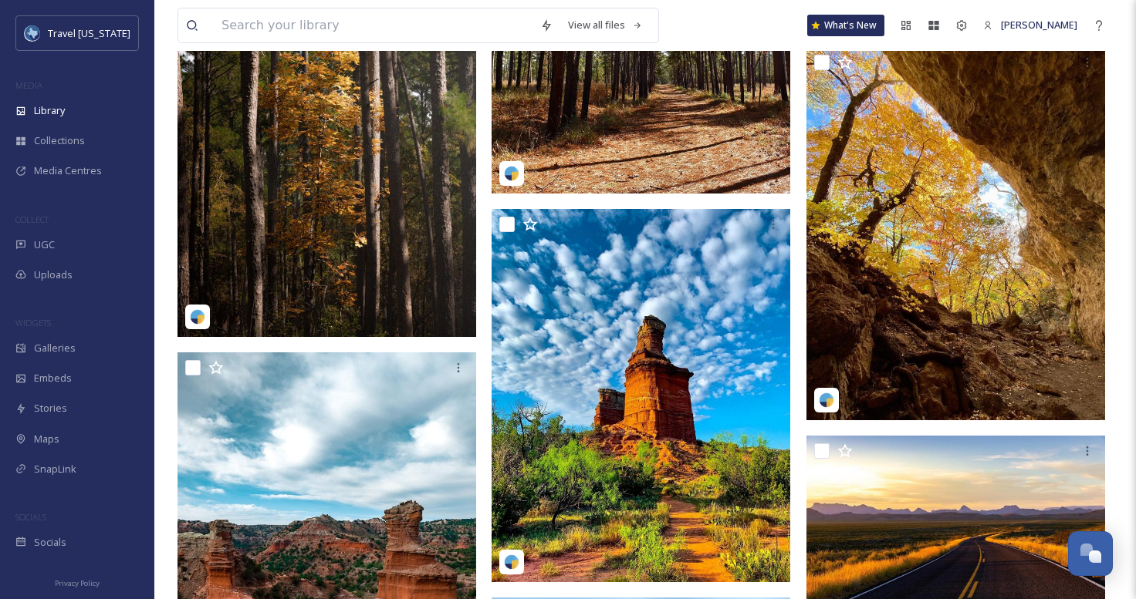
scroll to position [16612, 0]
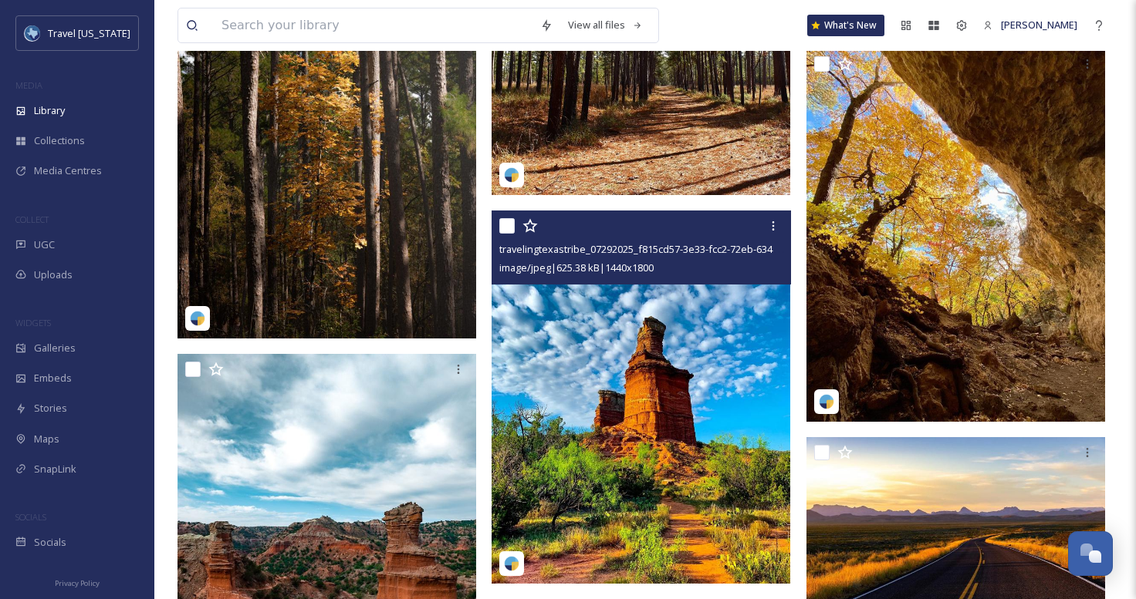
click at [663, 343] on img at bounding box center [640, 397] width 299 height 373
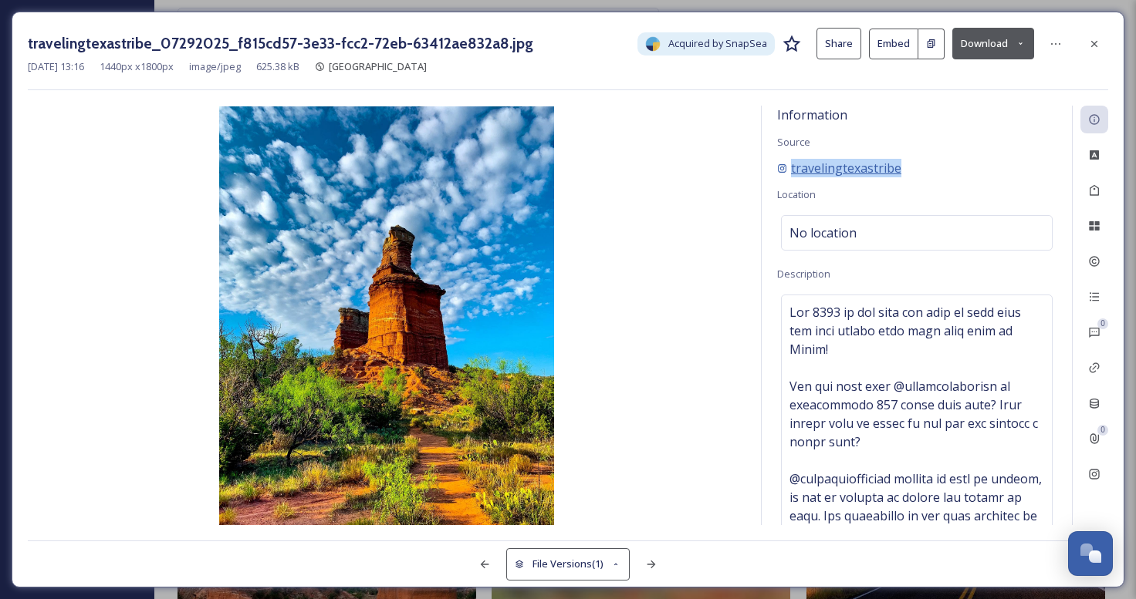
drag, startPoint x: 846, startPoint y: 184, endPoint x: 792, endPoint y: 169, distance: 56.0
click at [792, 169] on div "Information Source travelingtexastribe Location No location Description" at bounding box center [916, 316] width 310 height 420
copy div "travelingtexastribe"
click at [994, 42] on button "Download" at bounding box center [993, 44] width 82 height 32
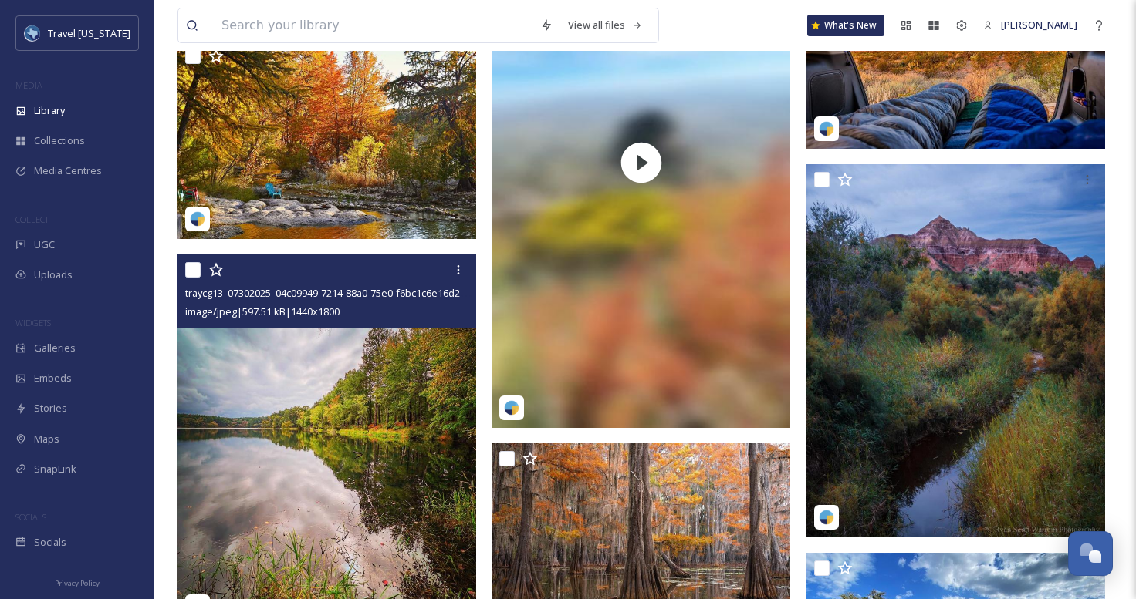
scroll to position [17315, 0]
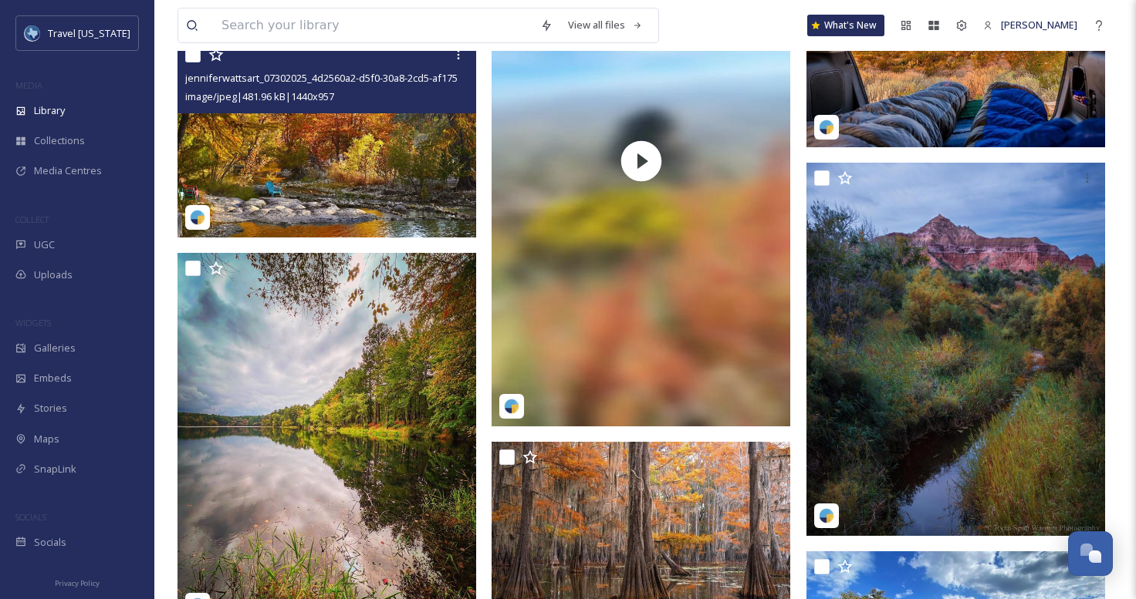
click at [409, 156] on img at bounding box center [326, 138] width 299 height 198
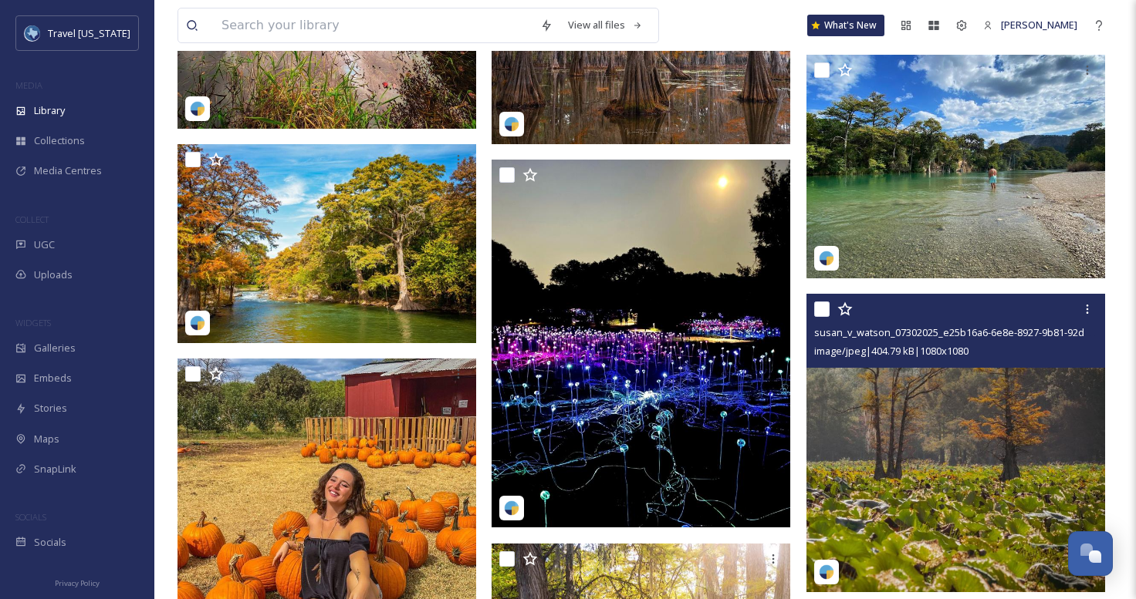
scroll to position [17830, 0]
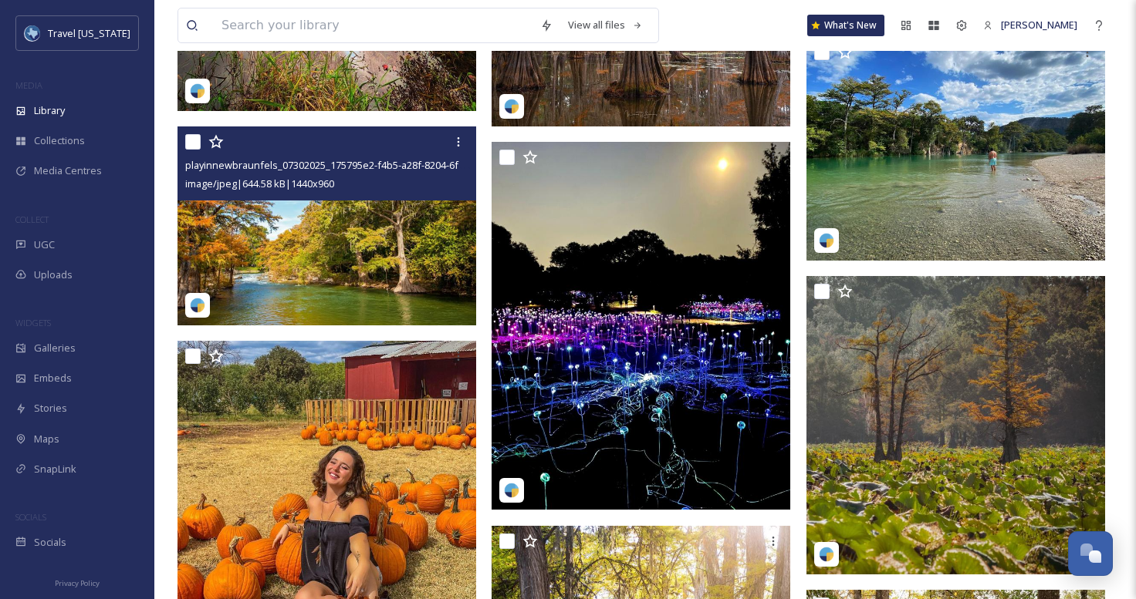
click at [400, 255] on img at bounding box center [326, 226] width 299 height 199
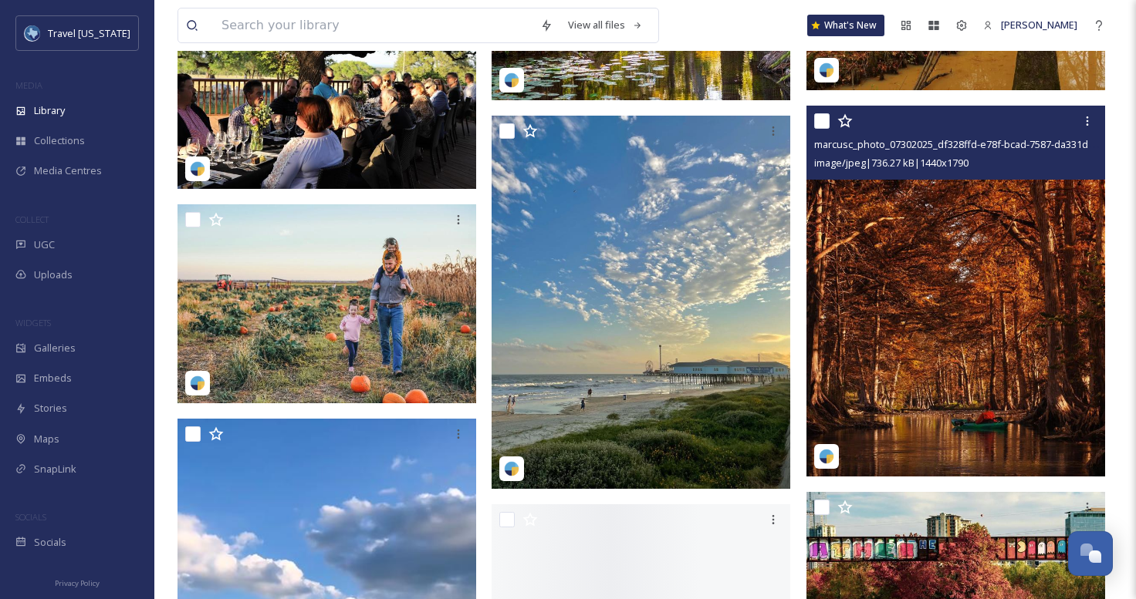
scroll to position [18632, 0]
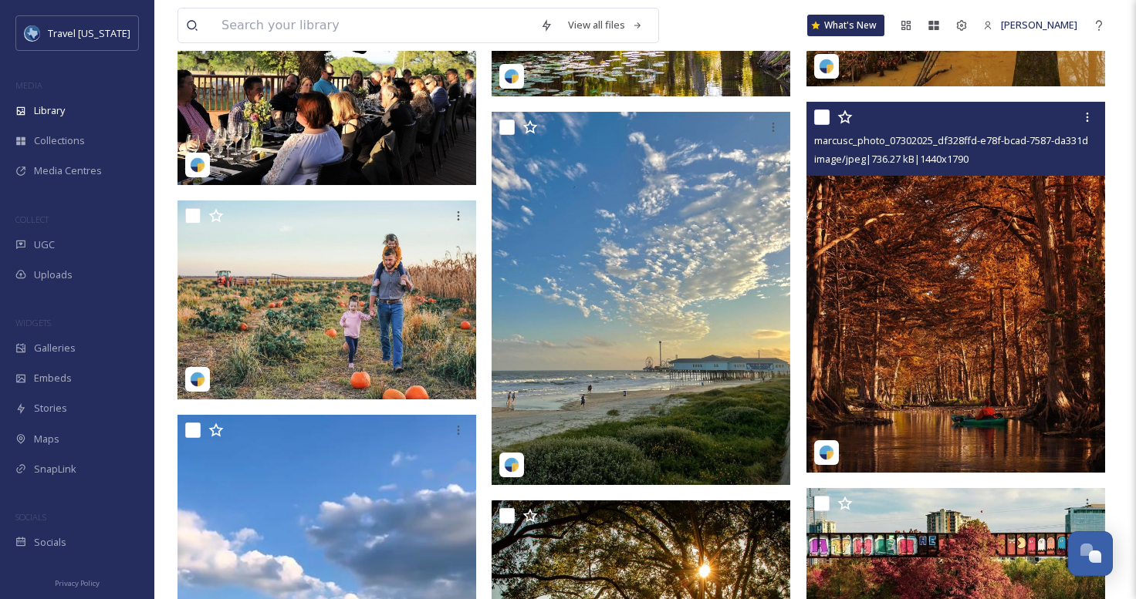
click at [897, 294] on img at bounding box center [955, 287] width 299 height 371
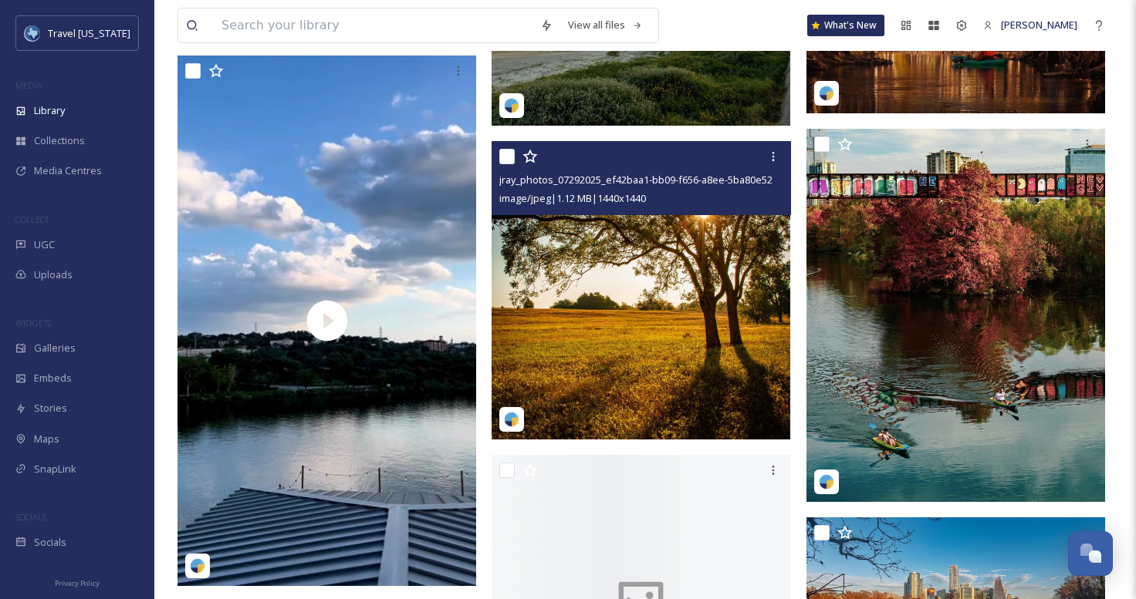
scroll to position [19092, 0]
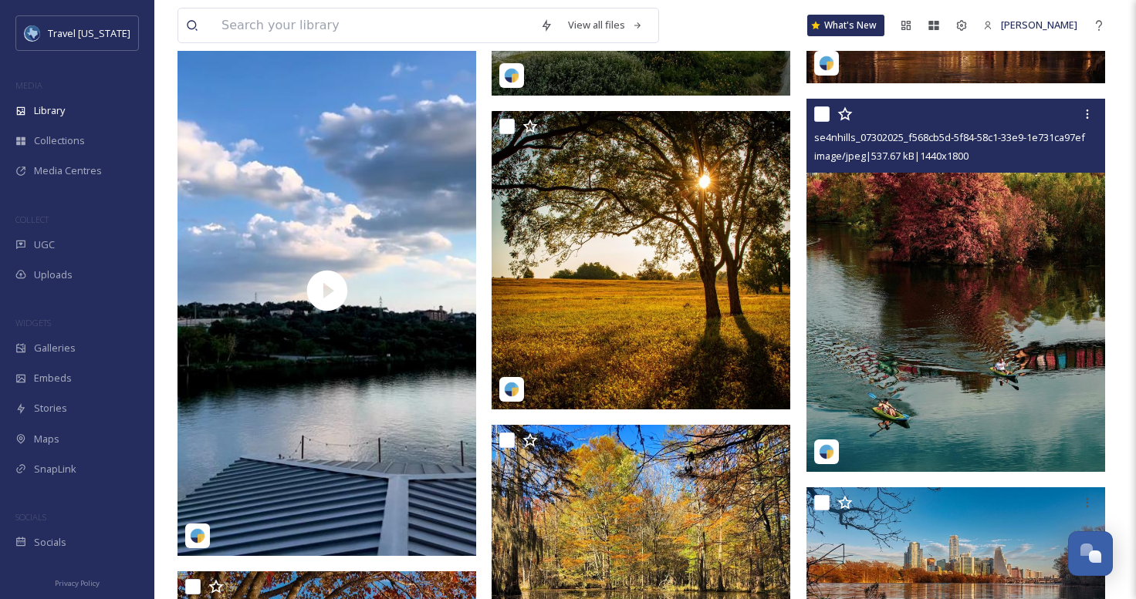
scroll to position [19003, 0]
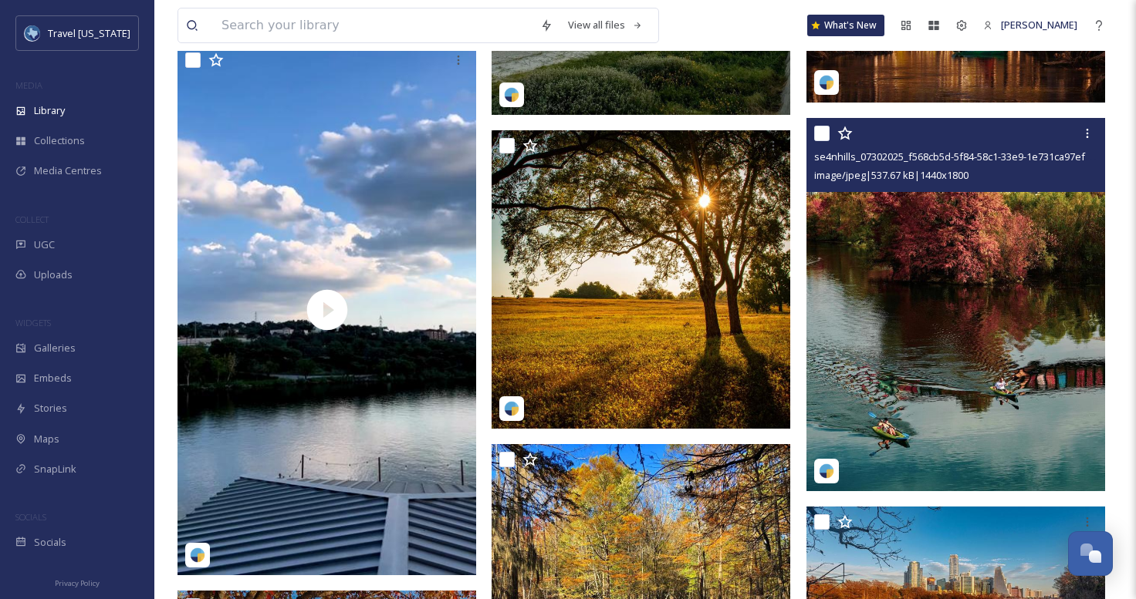
click at [958, 259] on img at bounding box center [955, 304] width 299 height 373
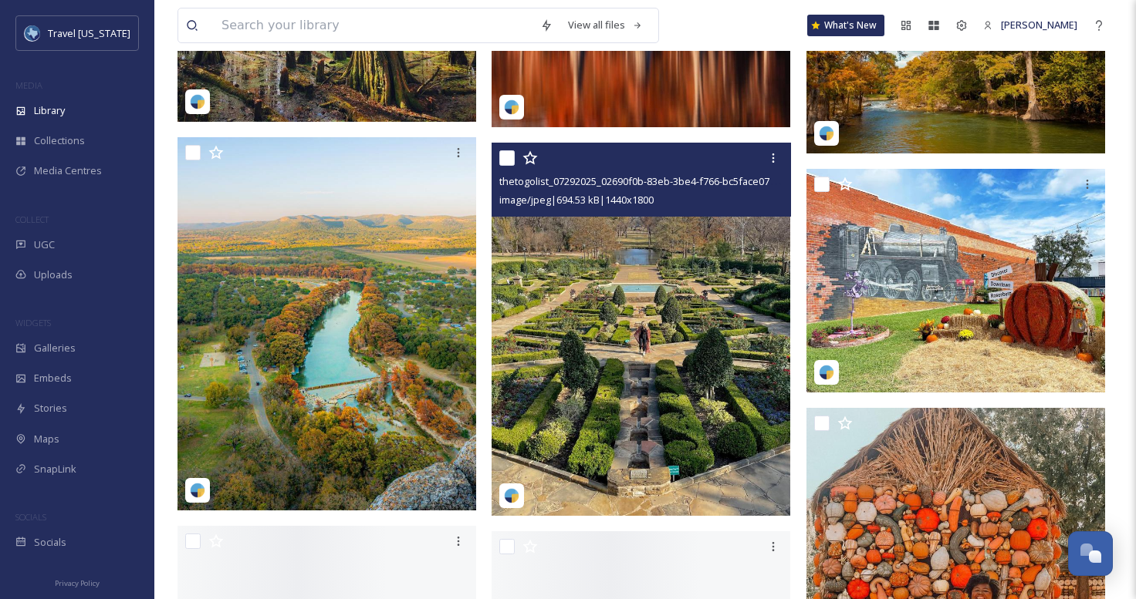
scroll to position [20762, 0]
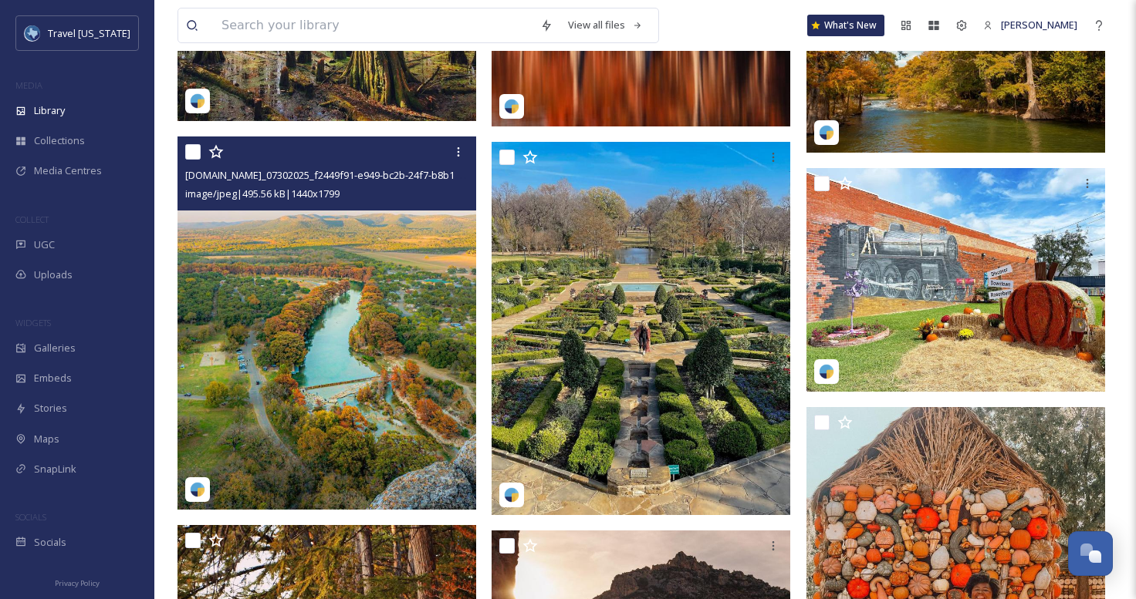
click at [403, 282] on img at bounding box center [326, 323] width 299 height 373
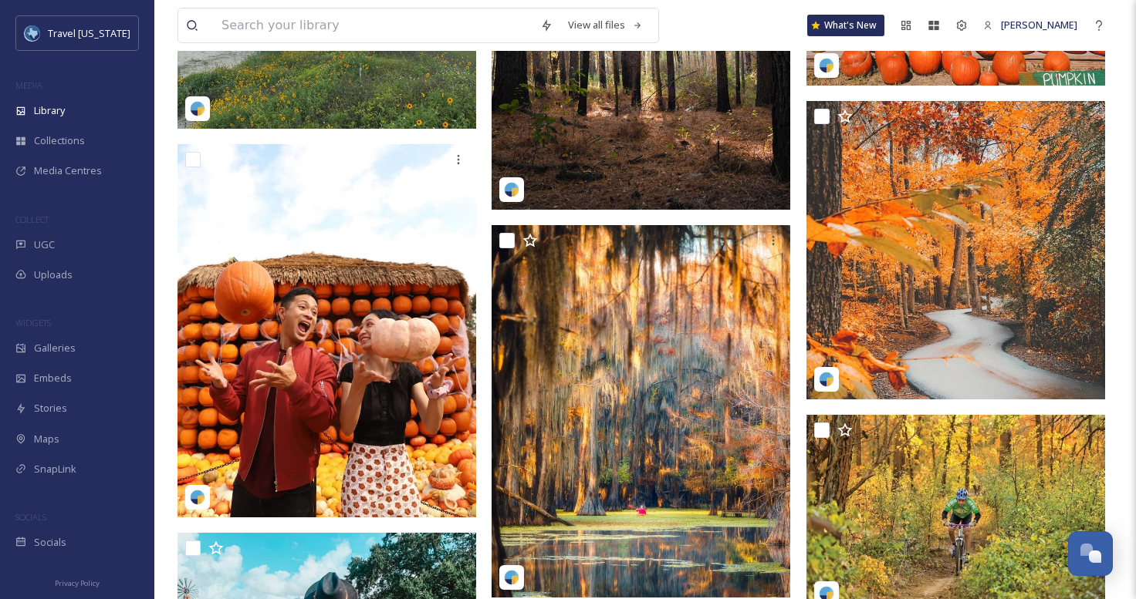
scroll to position [21863, 0]
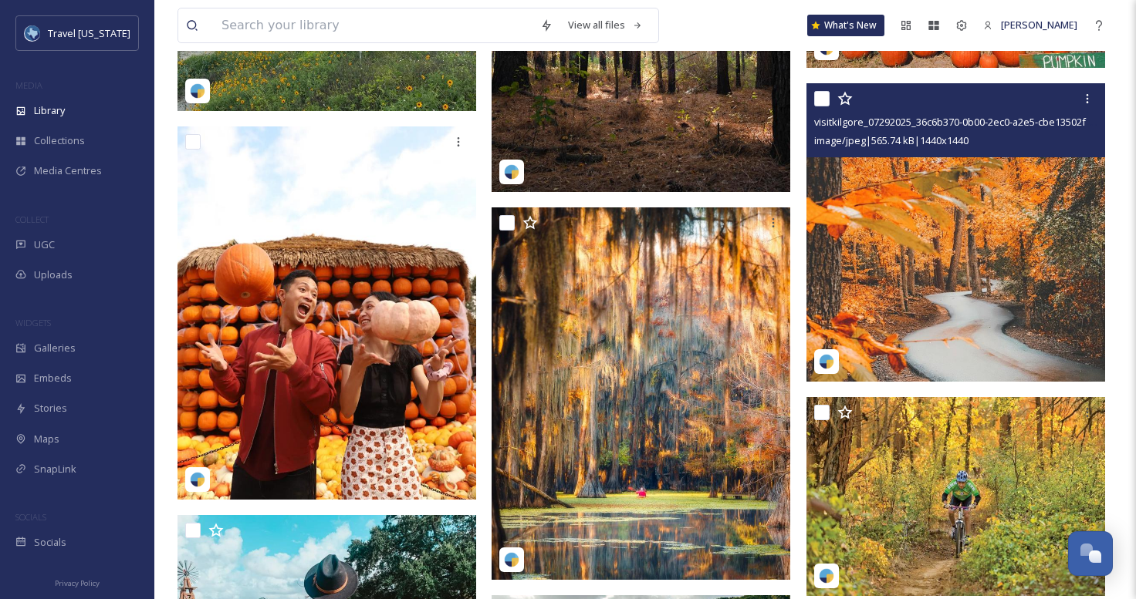
click at [978, 231] on img at bounding box center [955, 232] width 299 height 299
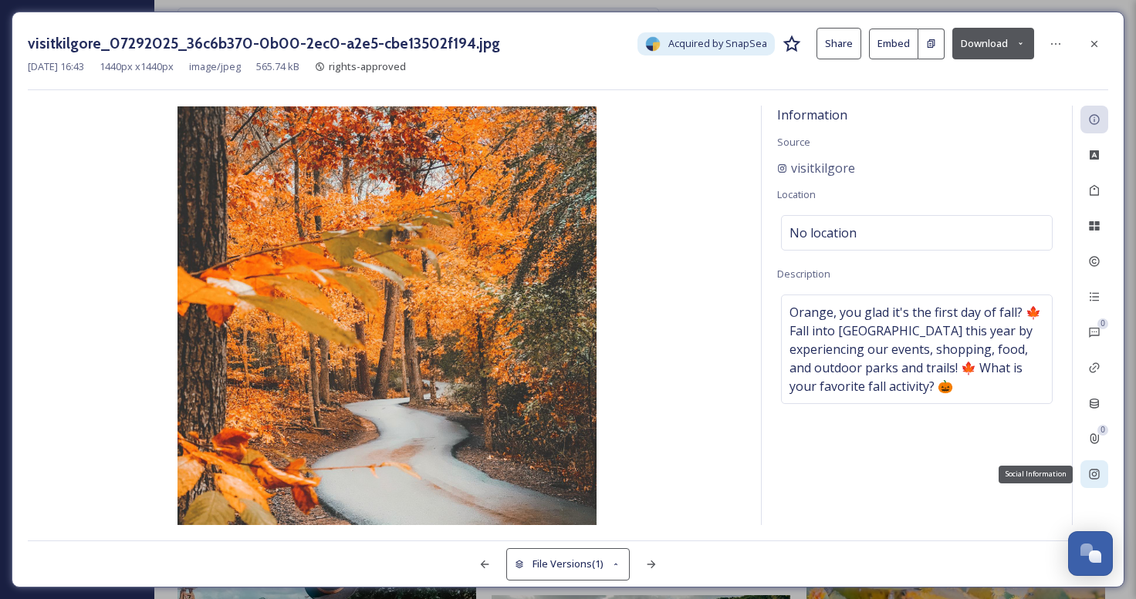
click at [1096, 476] on icon at bounding box center [1094, 474] width 12 height 12
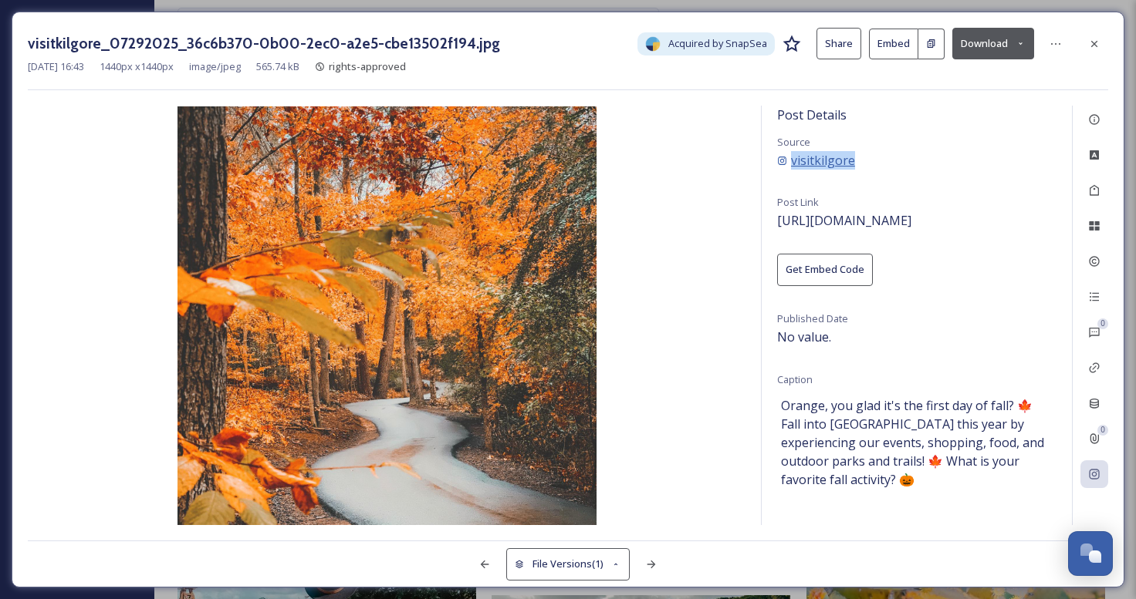
drag, startPoint x: 800, startPoint y: 177, endPoint x: 792, endPoint y: 164, distance: 15.2
click at [792, 164] on div "Post Details Source visitkilgore Post Link https://instagram.com/p/CUI7QEMvtdI …" at bounding box center [916, 316] width 310 height 420
copy span "visitkilgore"
click at [1096, 472] on icon at bounding box center [1094, 475] width 10 height 10
click at [968, 37] on button "Download" at bounding box center [993, 44] width 82 height 32
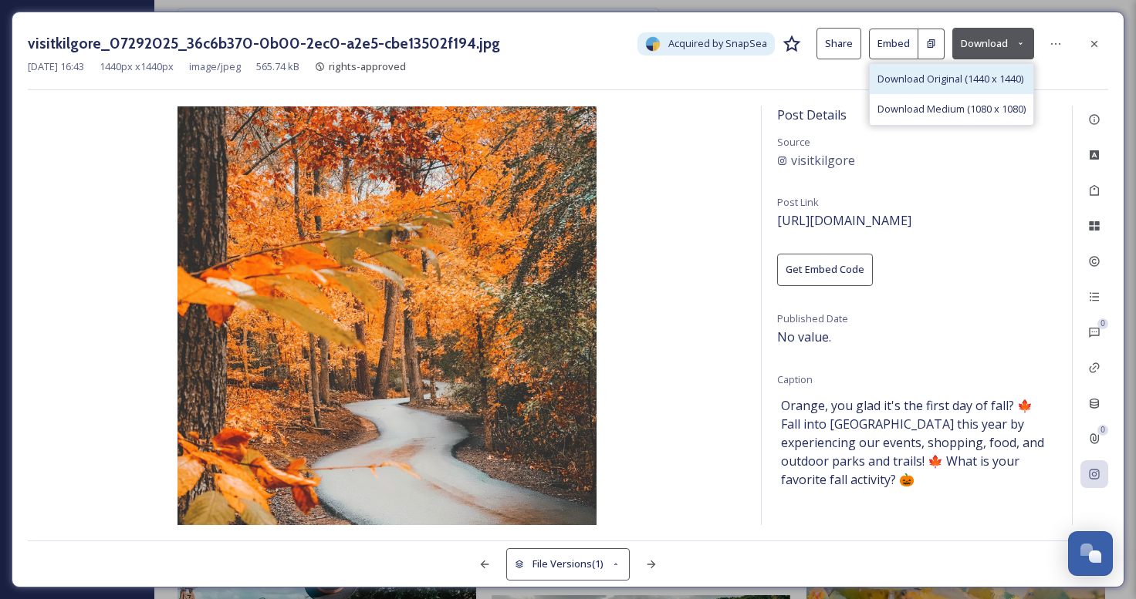
click at [932, 74] on span "Download Original (1440 x 1440)" at bounding box center [950, 79] width 146 height 15
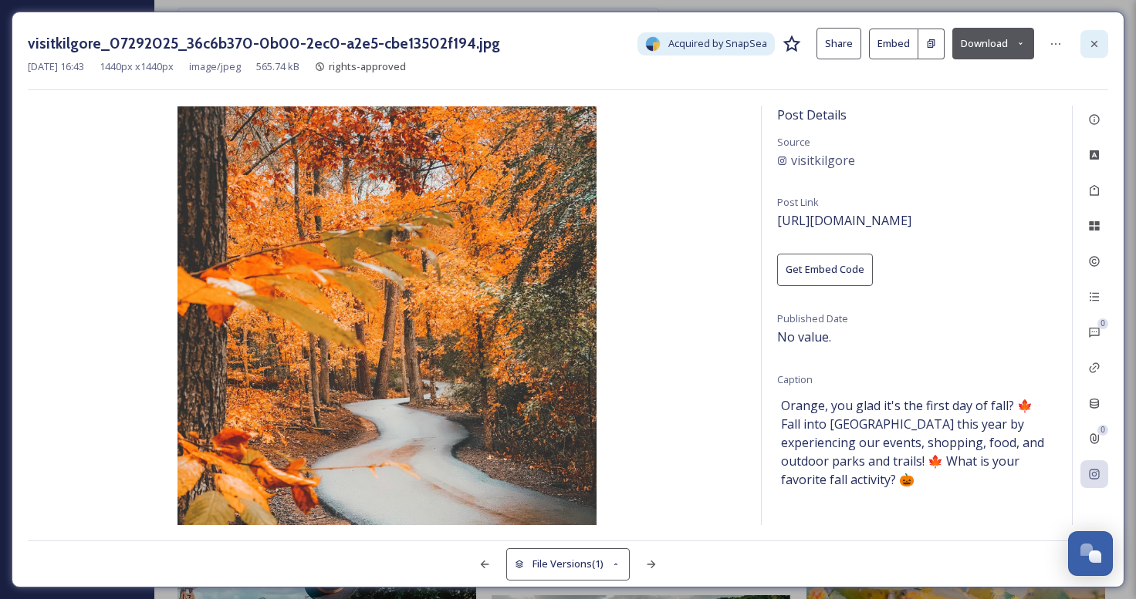
click at [1095, 38] on icon at bounding box center [1094, 44] width 12 height 12
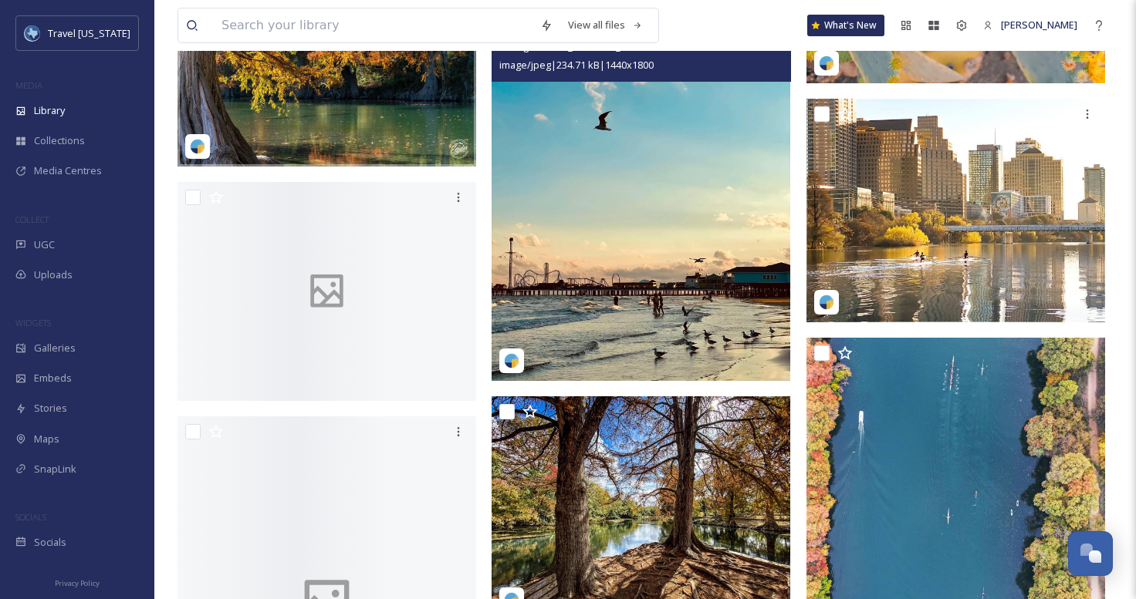
scroll to position [22771, 0]
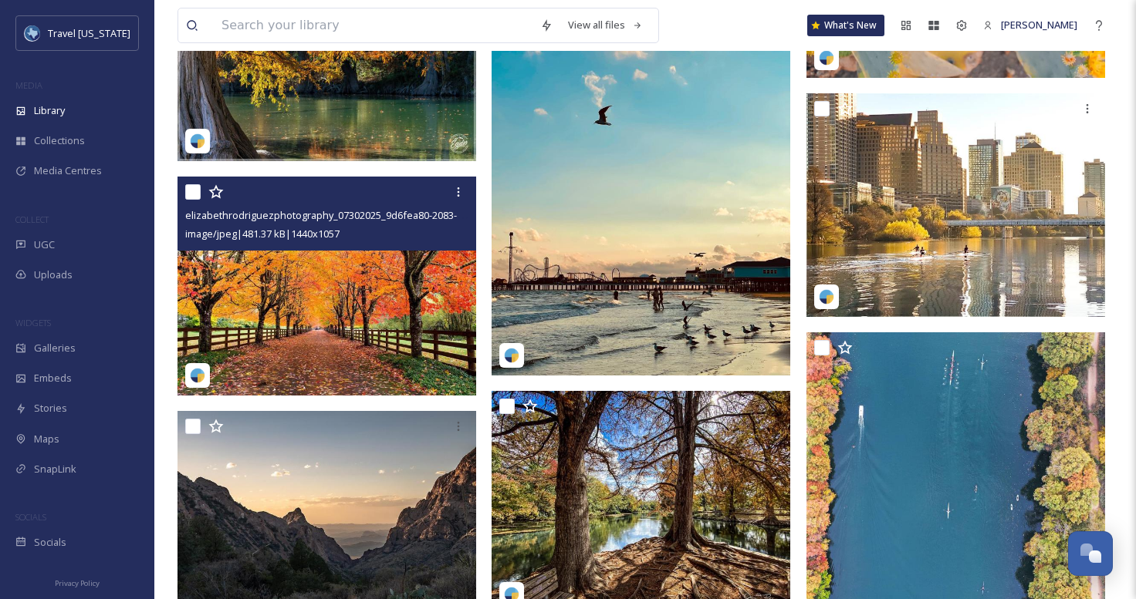
click at [322, 295] on img at bounding box center [326, 286] width 299 height 219
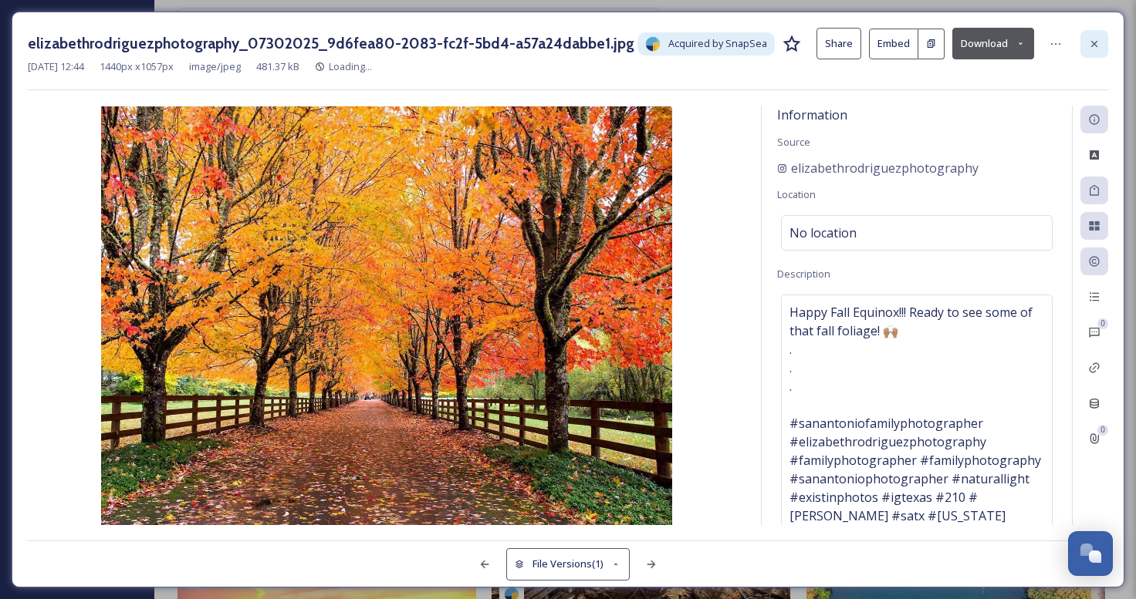
click at [1097, 43] on icon at bounding box center [1094, 44] width 12 height 12
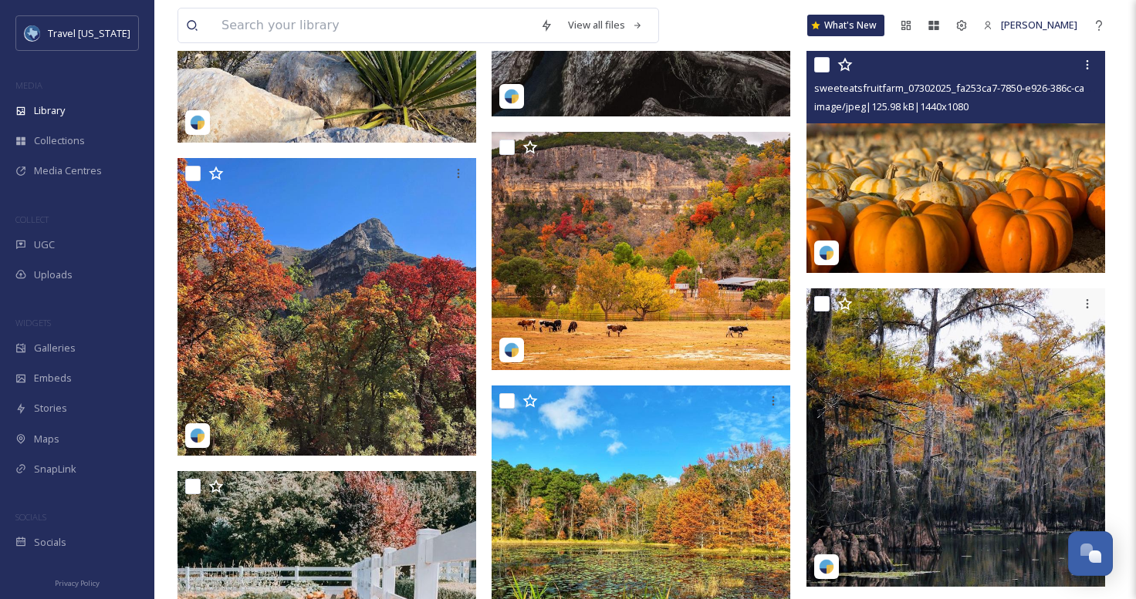
scroll to position [24609, 0]
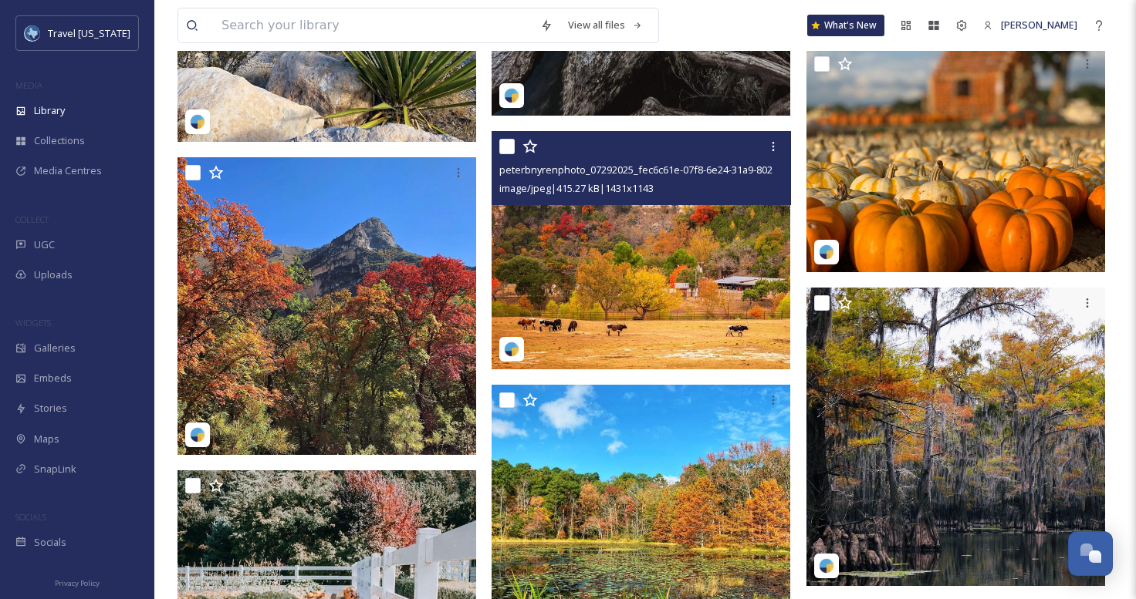
click at [668, 256] on img at bounding box center [640, 250] width 299 height 238
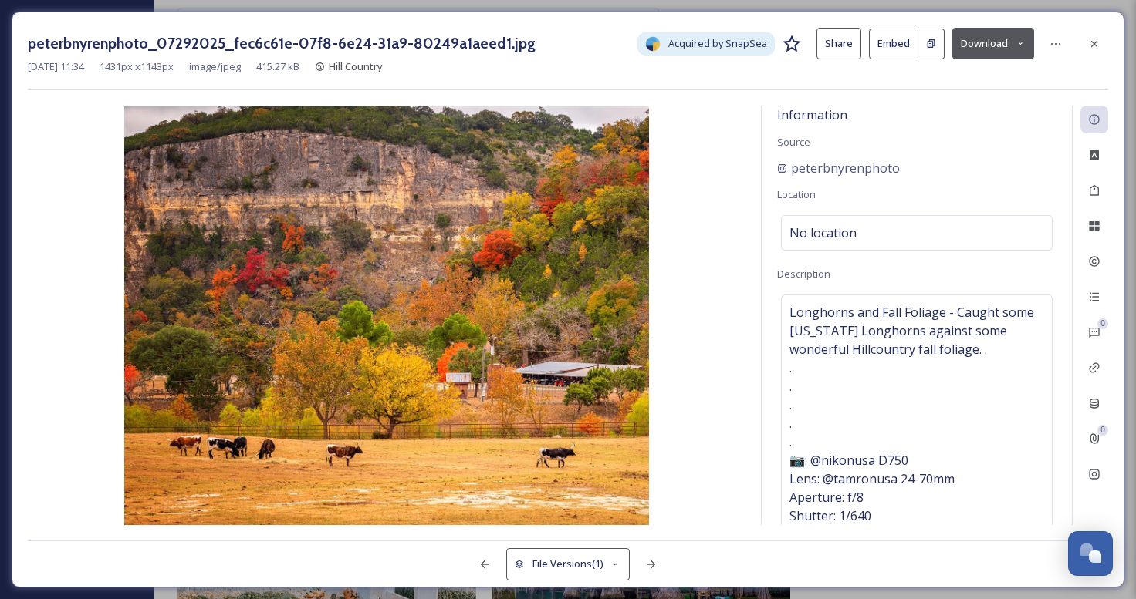
click at [975, 41] on button "Download" at bounding box center [993, 44] width 82 height 32
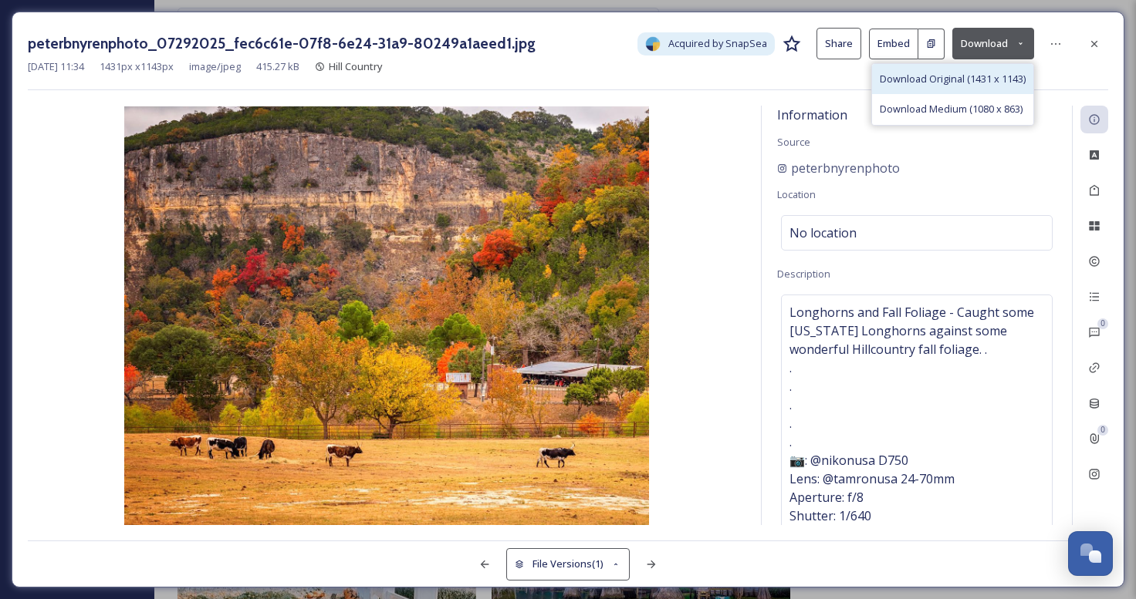
click at [961, 86] on div "Download Original (1431 x 1143)" at bounding box center [952, 79] width 161 height 30
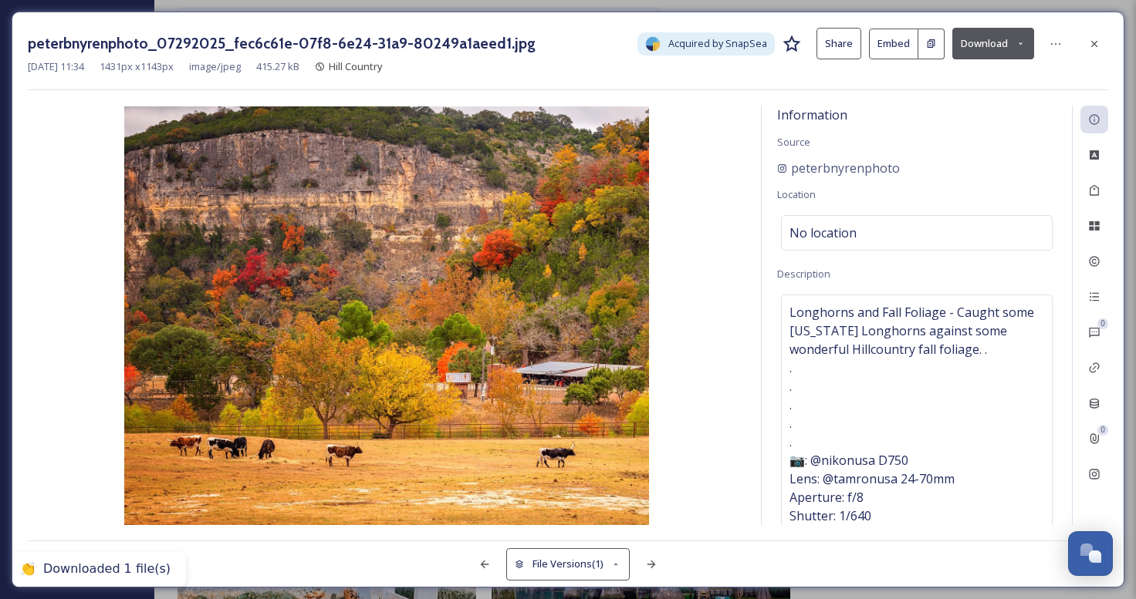
click at [767, 181] on div "Information Source peterbnyrenphoto Location No location Description Longhorns …" at bounding box center [916, 316] width 310 height 420
drag, startPoint x: 808, startPoint y: 182, endPoint x: 789, endPoint y: 172, distance: 21.1
click at [789, 172] on div "Information Source peterbnyrenphoto Location No location Description Longhorns …" at bounding box center [916, 316] width 310 height 420
copy div "peterbnyrenphoto"
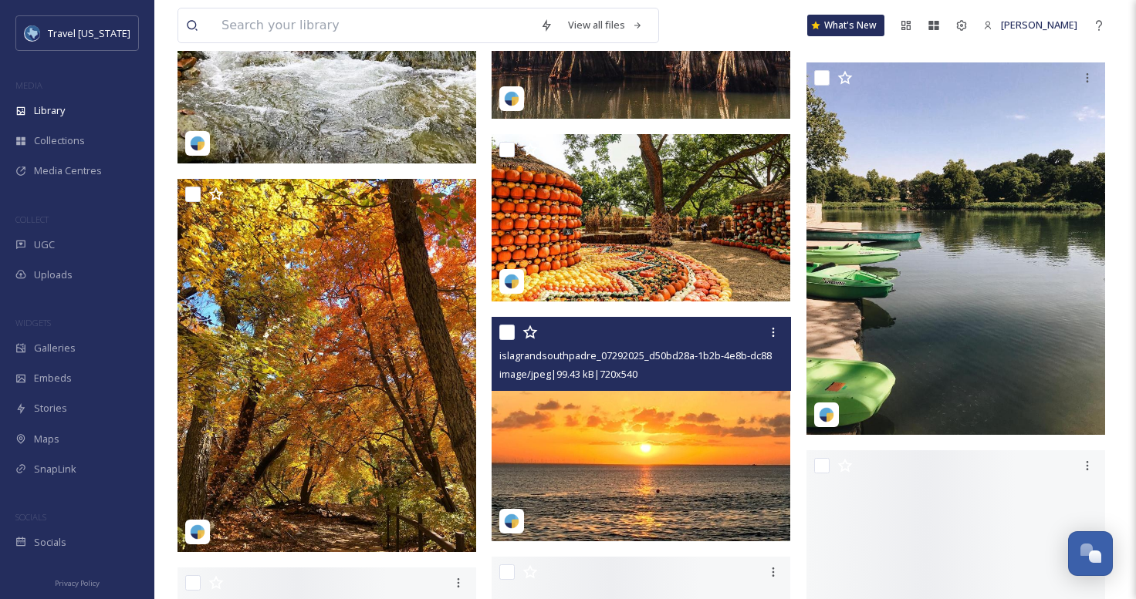
scroll to position [25602, 0]
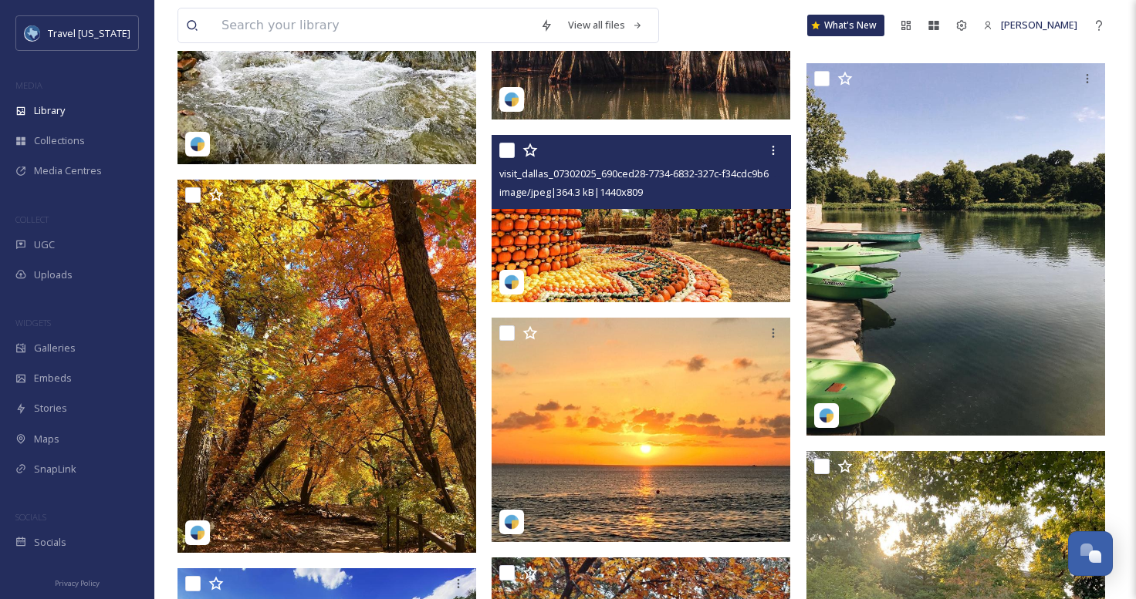
click at [647, 255] on img at bounding box center [640, 218] width 299 height 167
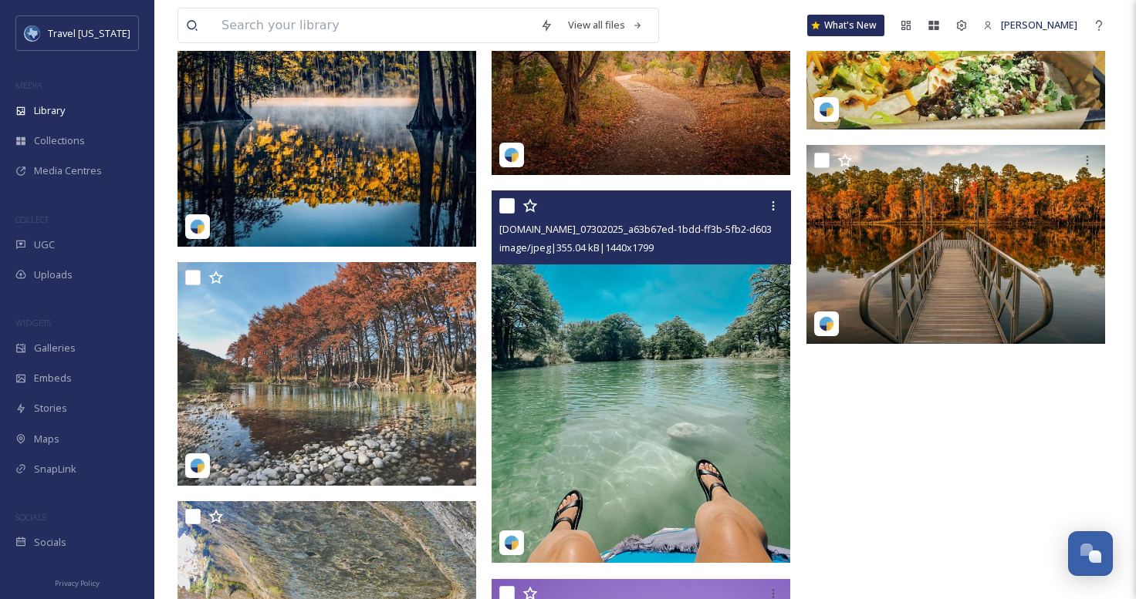
scroll to position [26612, 0]
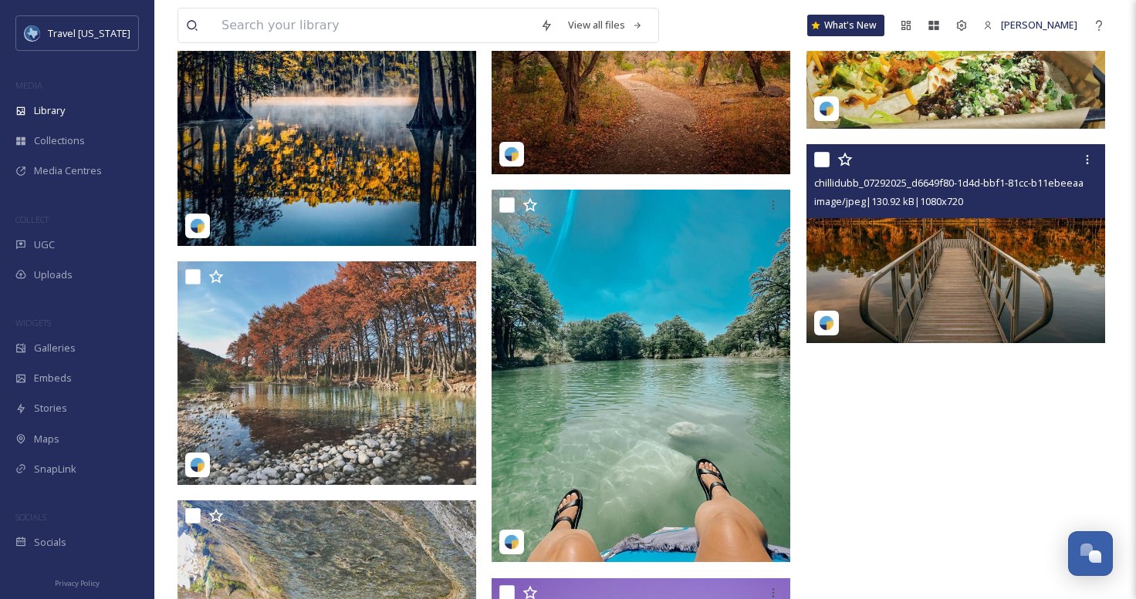
click at [929, 255] on img at bounding box center [955, 243] width 299 height 199
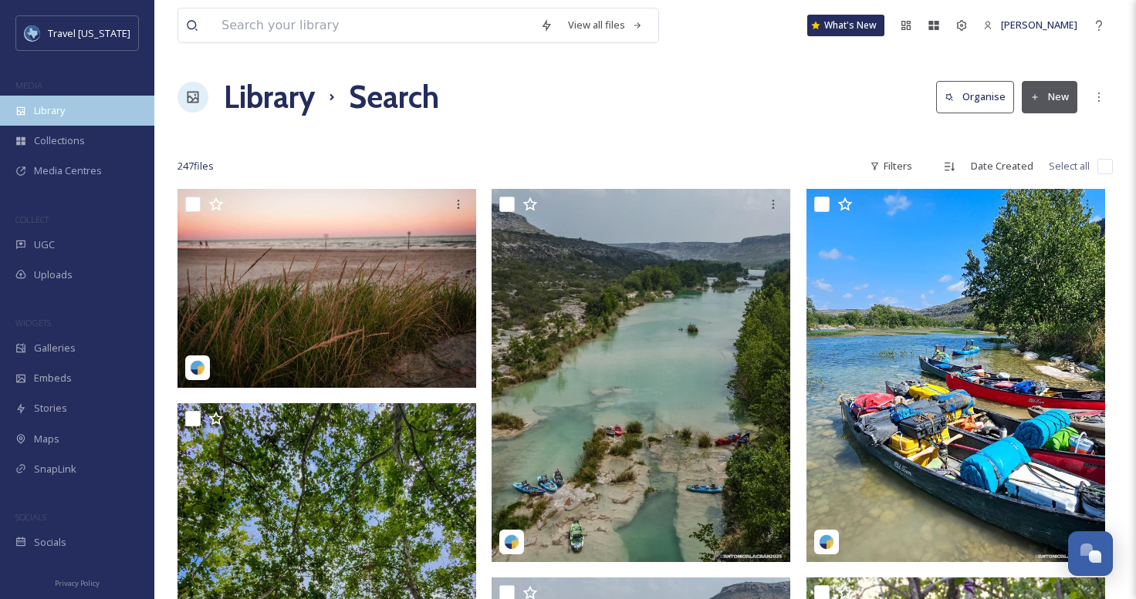
click at [71, 117] on div "Library" at bounding box center [77, 111] width 154 height 30
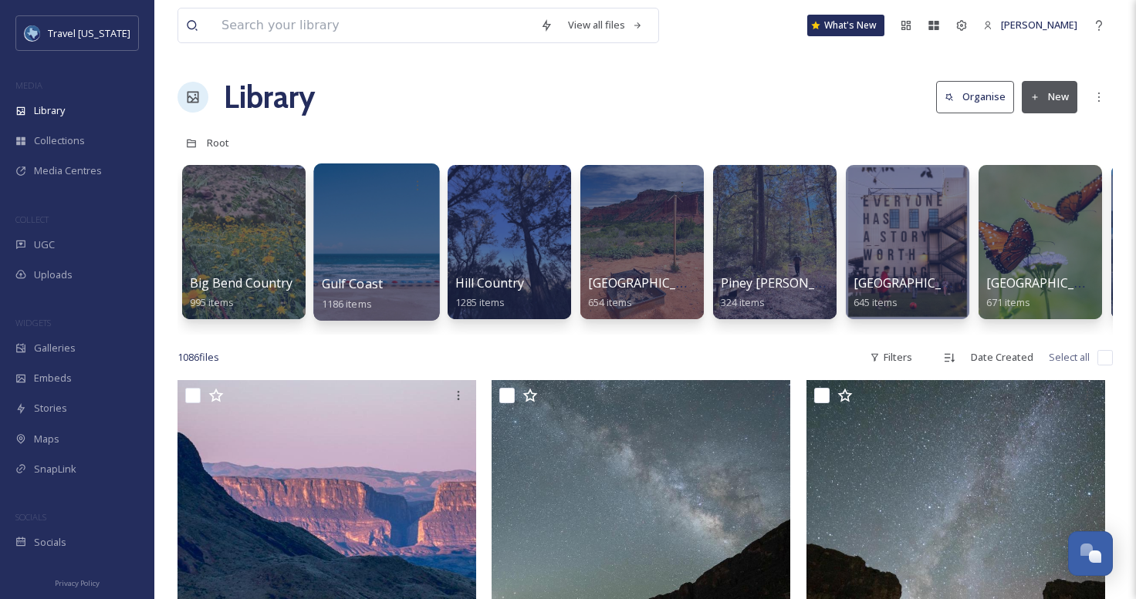
click at [382, 254] on div at bounding box center [376, 242] width 126 height 157
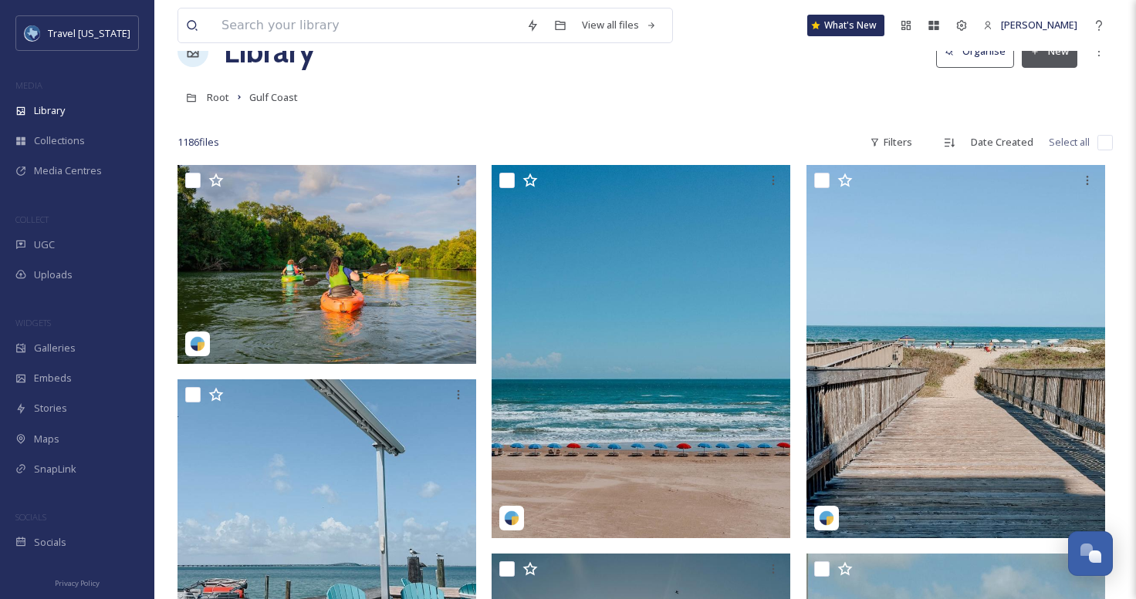
scroll to position [47, 0]
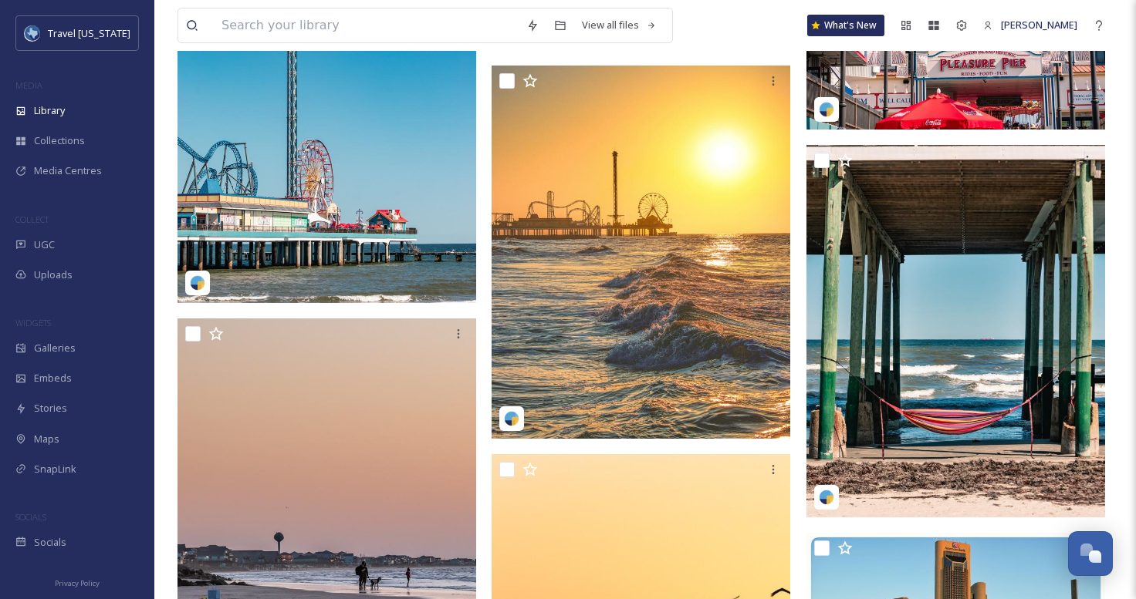
scroll to position [12374, 0]
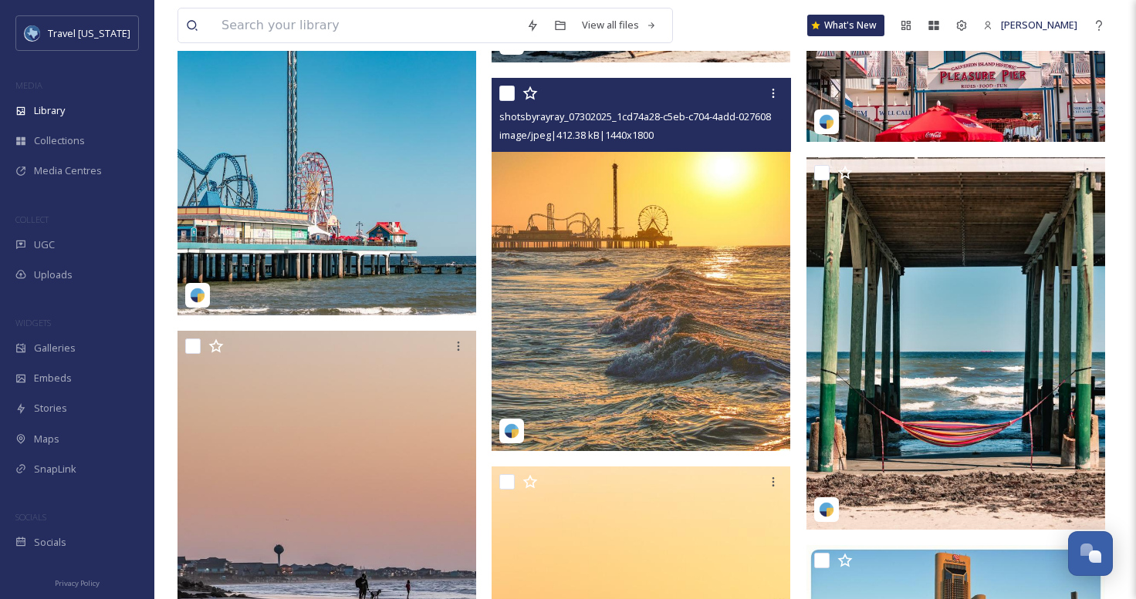
click at [653, 280] on img at bounding box center [640, 264] width 299 height 373
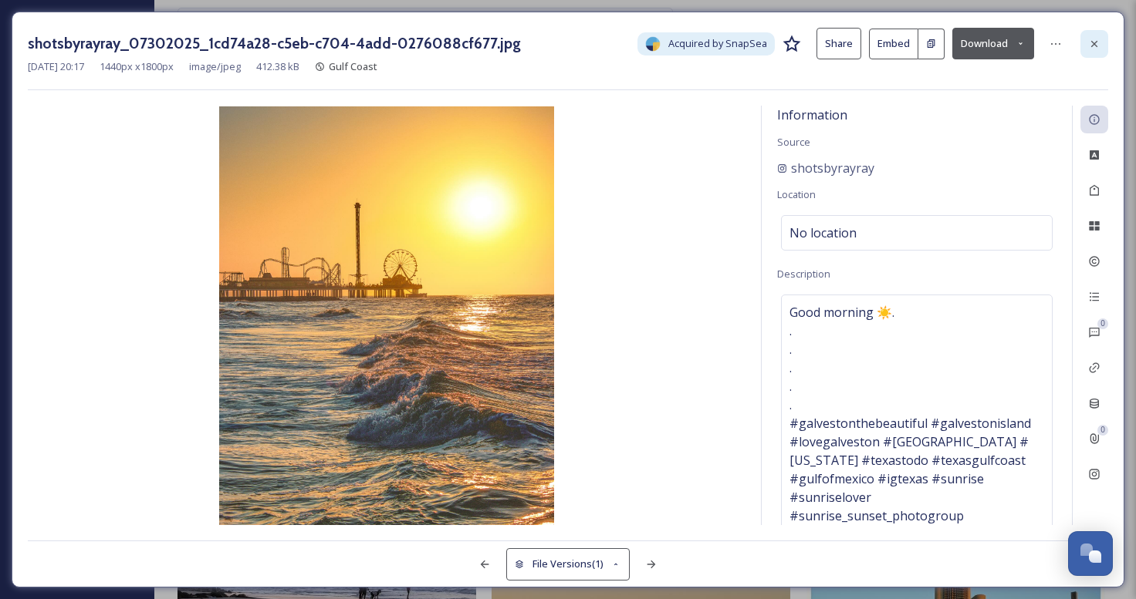
click at [1101, 42] on div at bounding box center [1094, 44] width 28 height 28
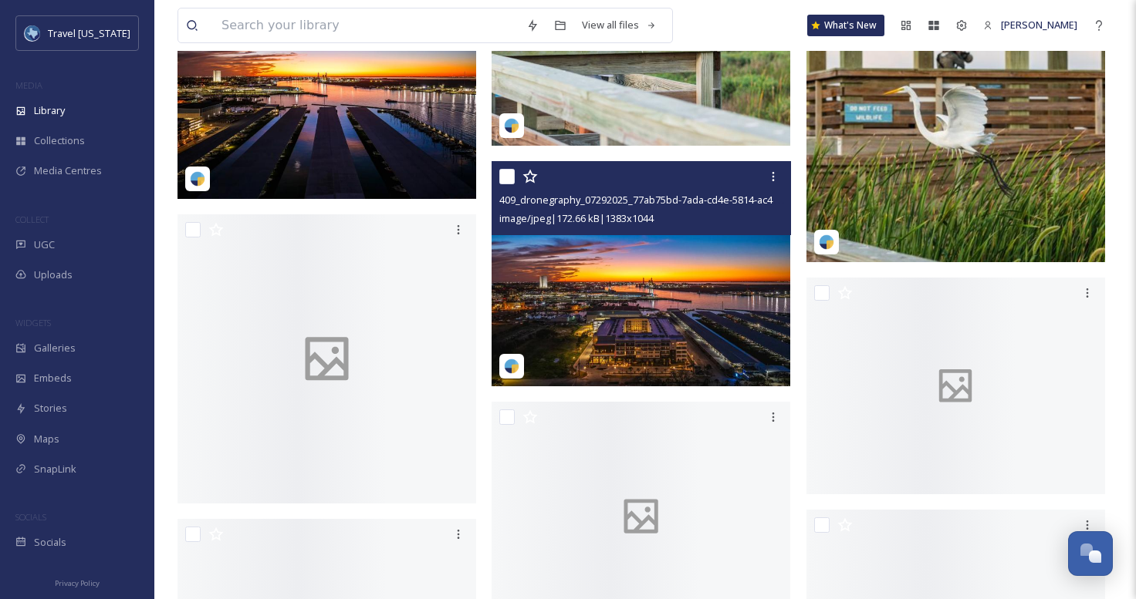
scroll to position [20699, 0]
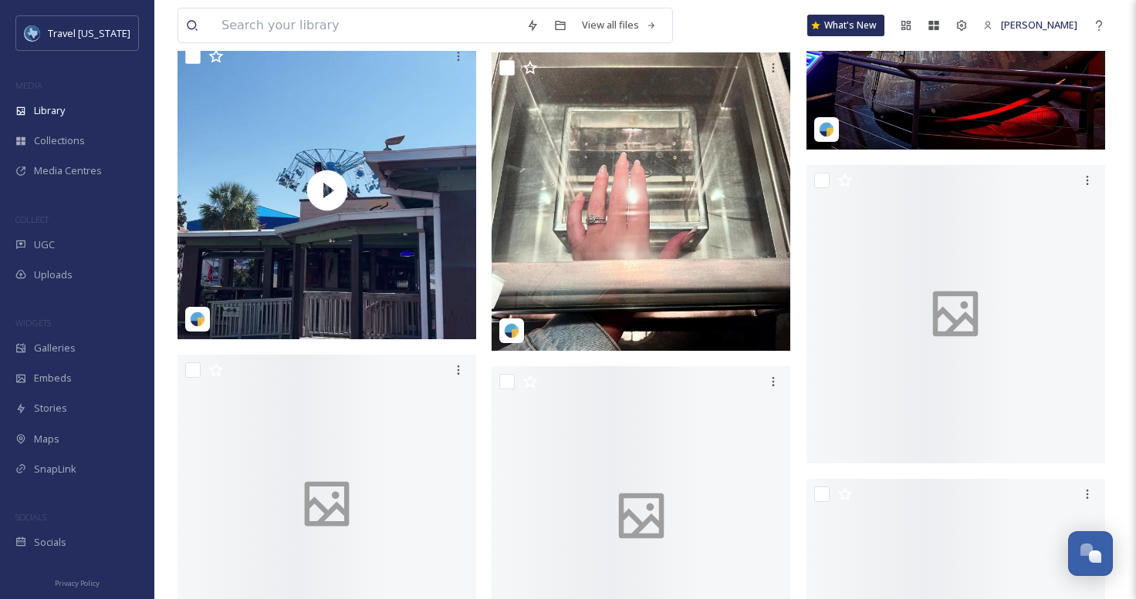
scroll to position [26347, 0]
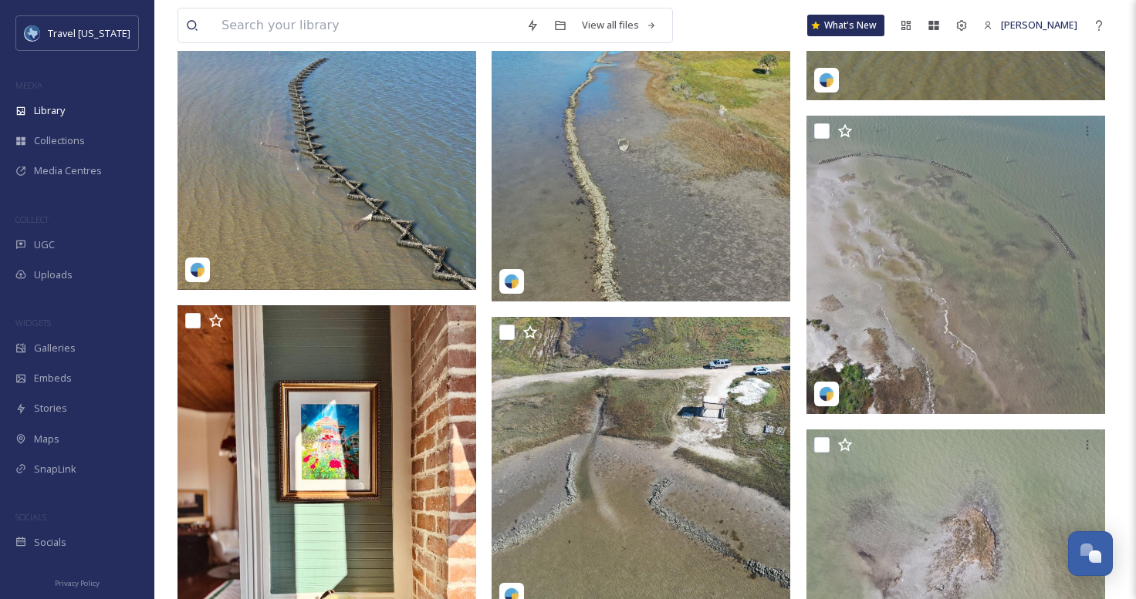
scroll to position [28361, 0]
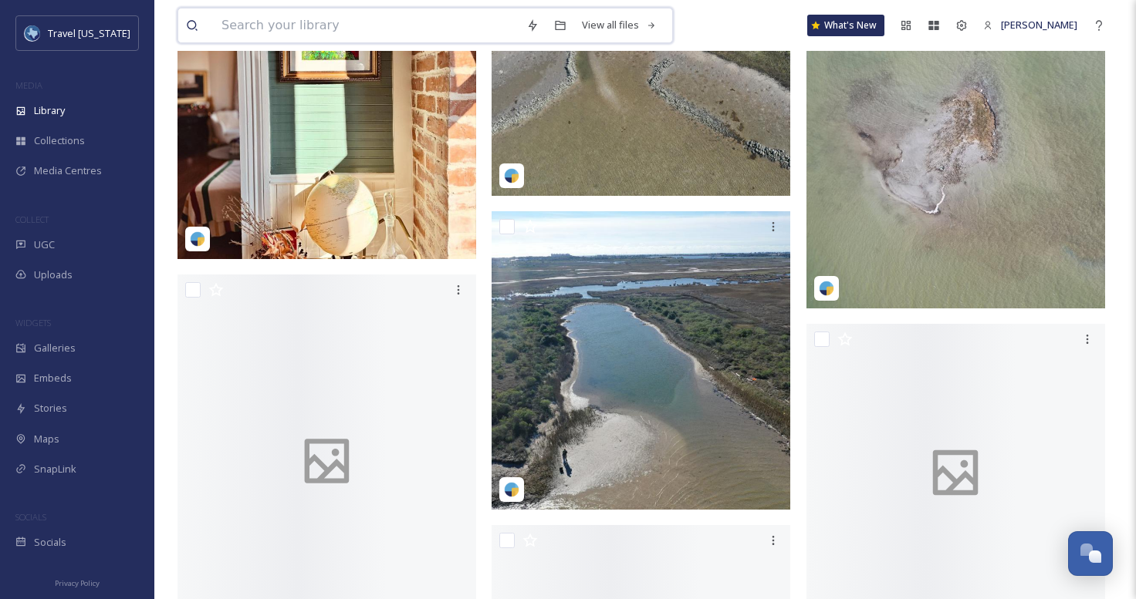
click at [417, 39] on input at bounding box center [366, 25] width 305 height 34
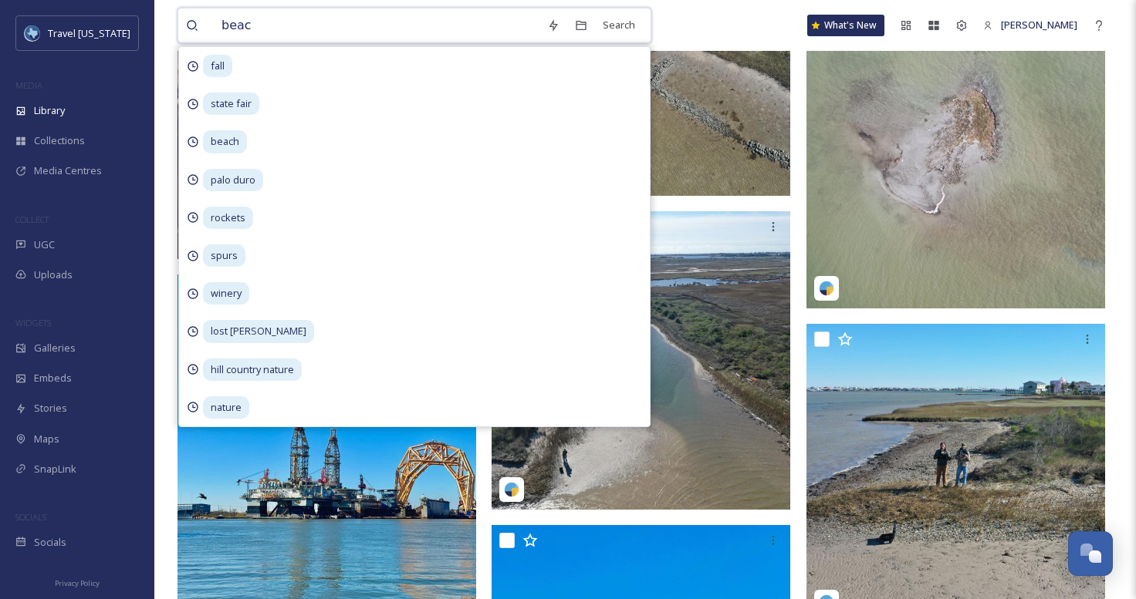
type input "beach"
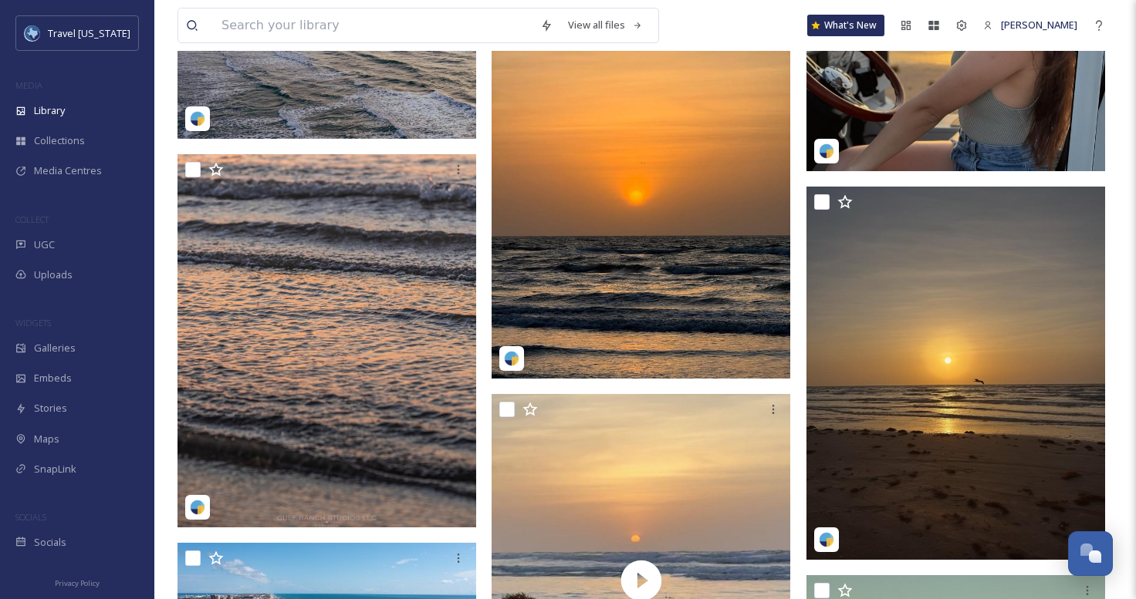
scroll to position [10755, 0]
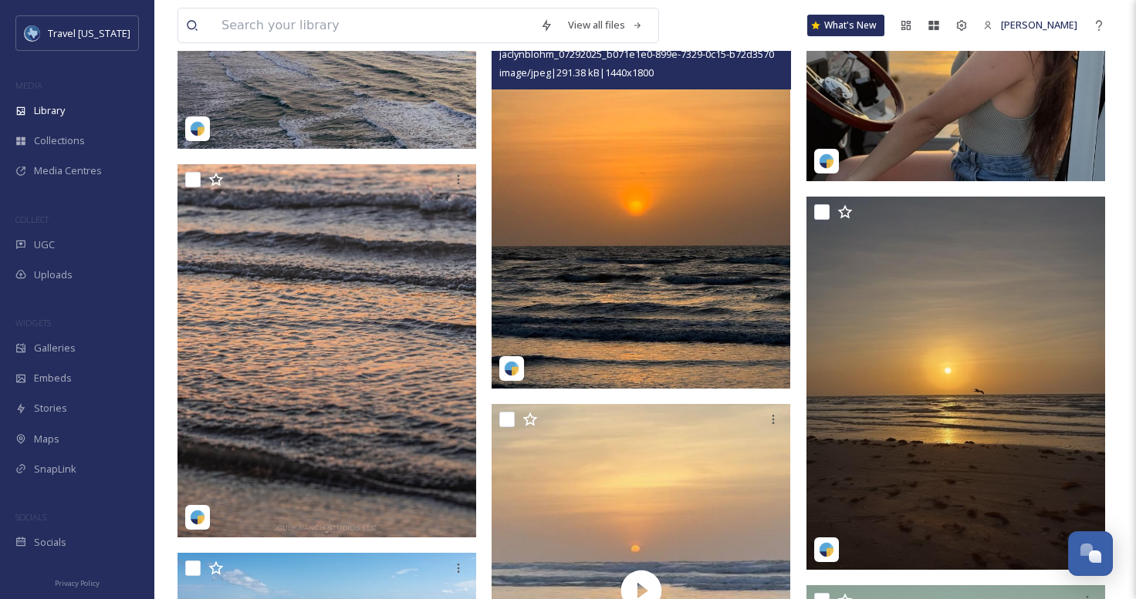
click at [622, 285] on img at bounding box center [640, 201] width 299 height 373
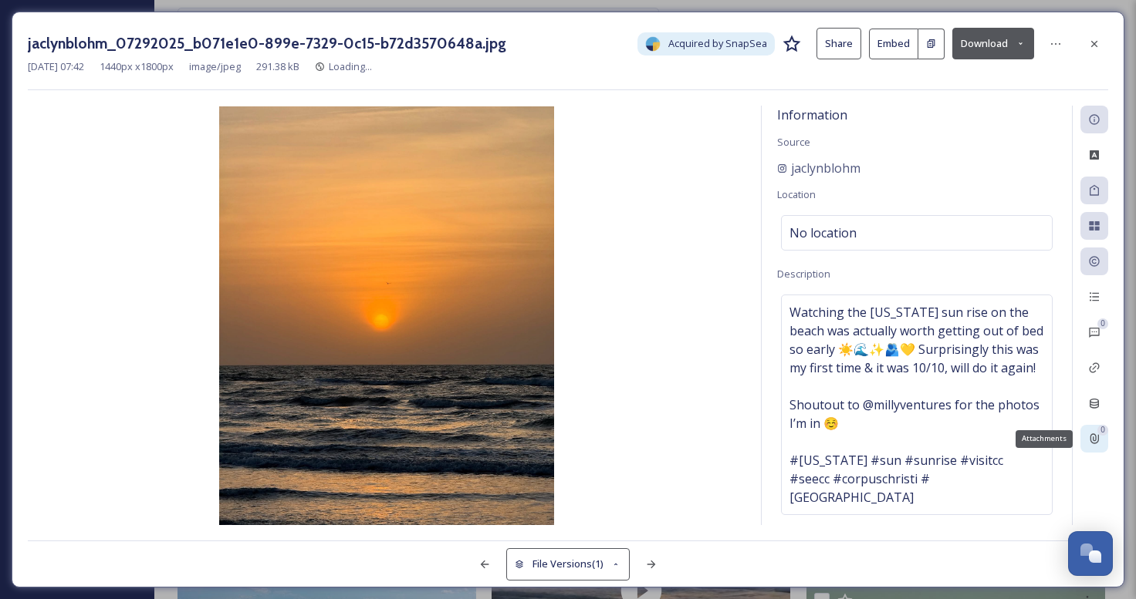
click at [1096, 437] on icon at bounding box center [1094, 439] width 8 height 10
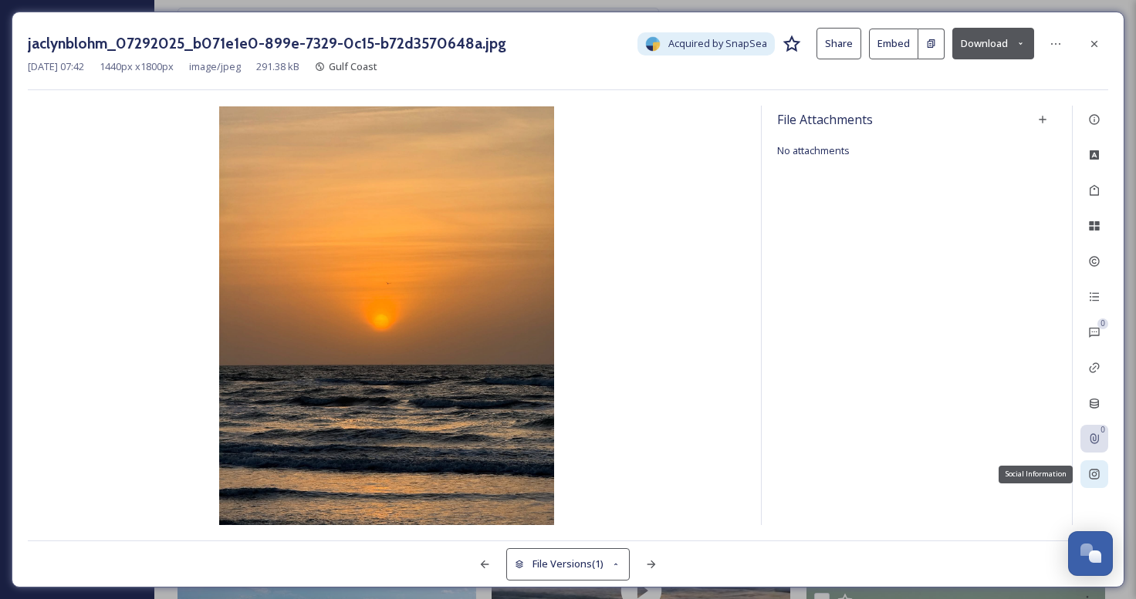
click at [1095, 474] on icon at bounding box center [1094, 474] width 12 height 12
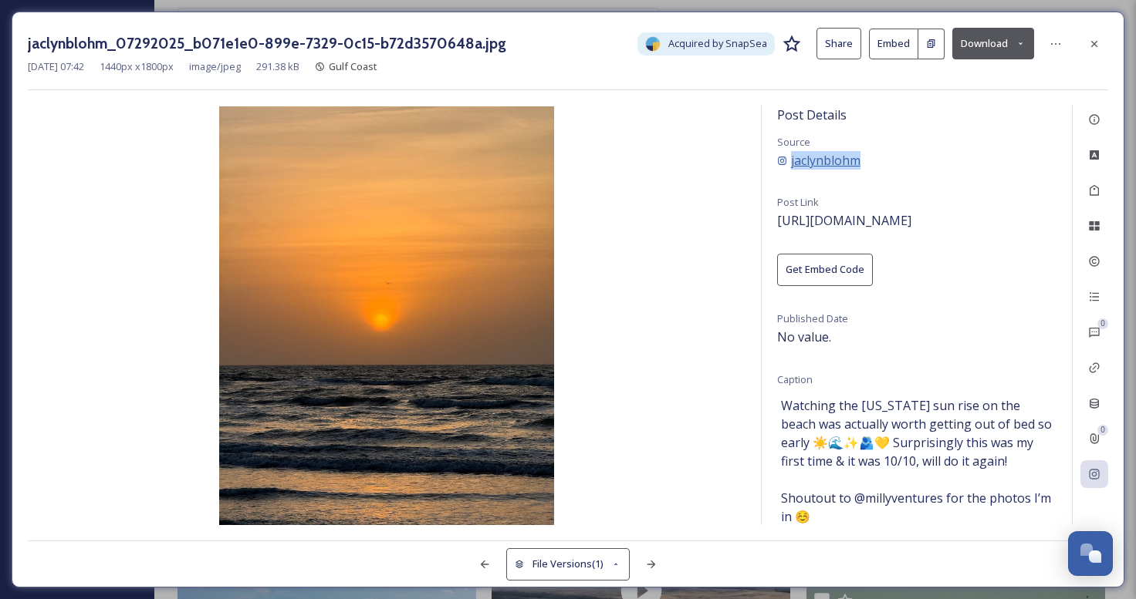
drag, startPoint x: 810, startPoint y: 174, endPoint x: 791, endPoint y: 162, distance: 22.9
click at [791, 162] on div "Post Details Source jaclynblohm Post Link https://instagram.com/p/DHlrABask99 G…" at bounding box center [916, 316] width 310 height 420
copy span "jaclynblohm"
click at [991, 34] on button "Download" at bounding box center [993, 44] width 82 height 32
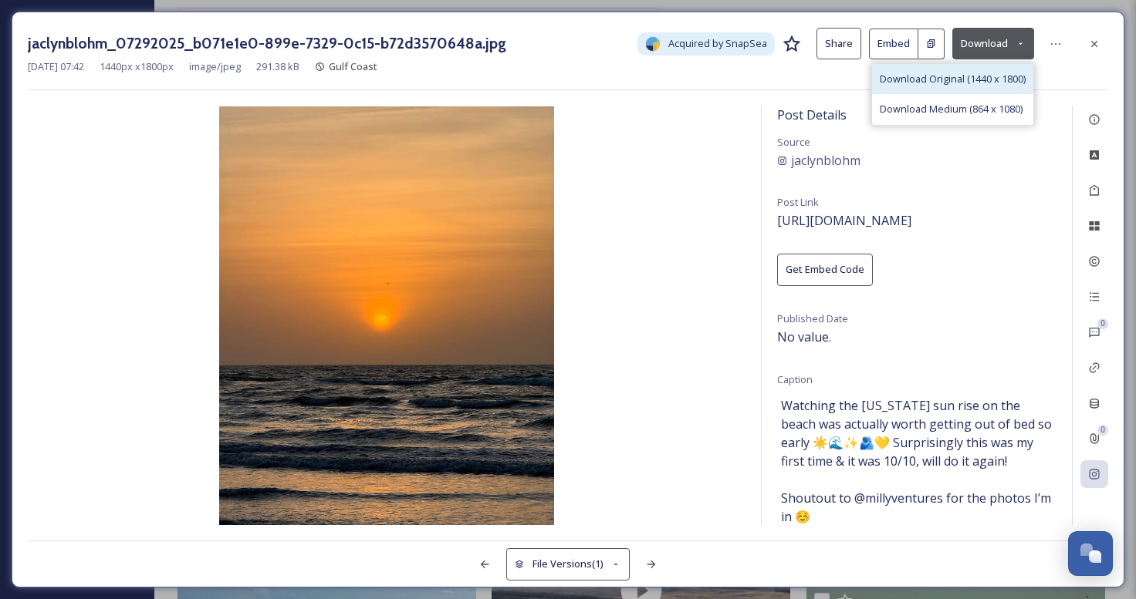
click at [952, 82] on span "Download Original (1440 x 1800)" at bounding box center [953, 79] width 146 height 15
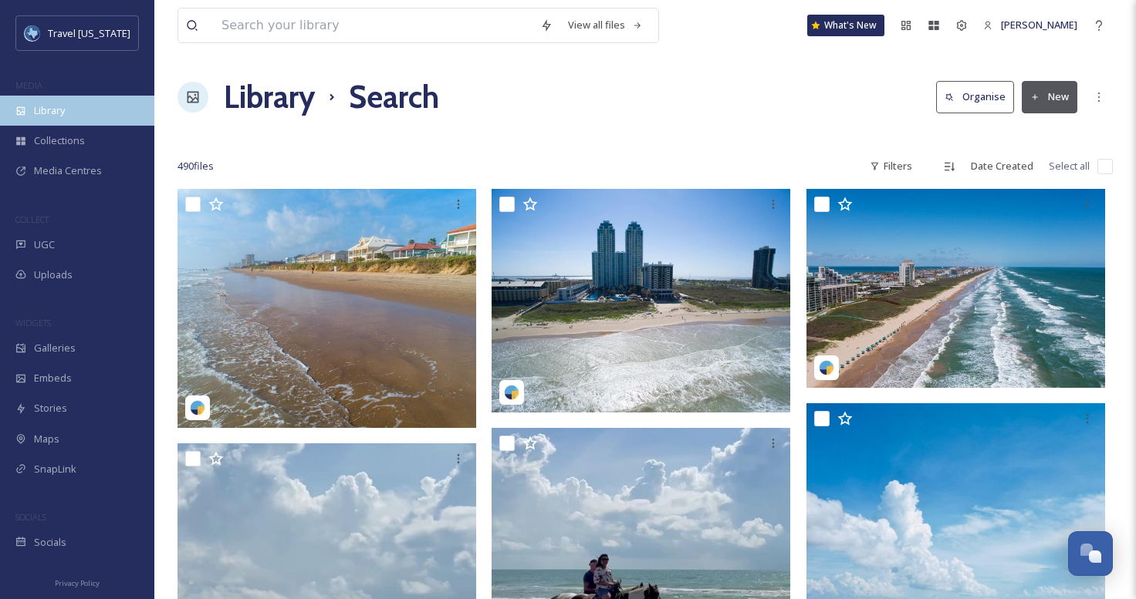
click at [93, 115] on div "Library" at bounding box center [77, 111] width 154 height 30
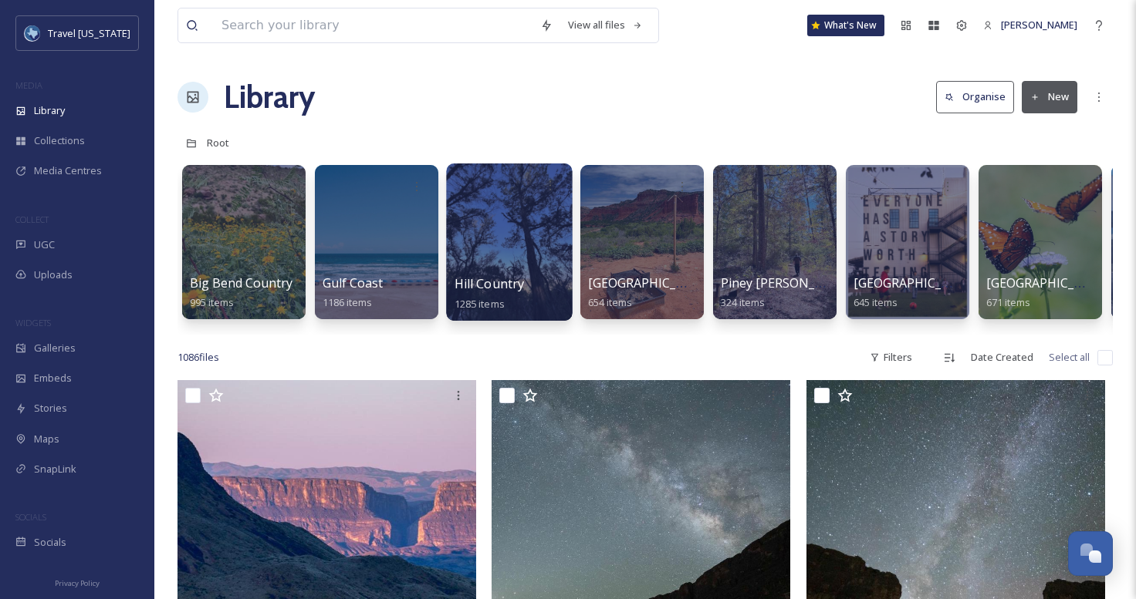
click at [525, 217] on div at bounding box center [509, 242] width 126 height 157
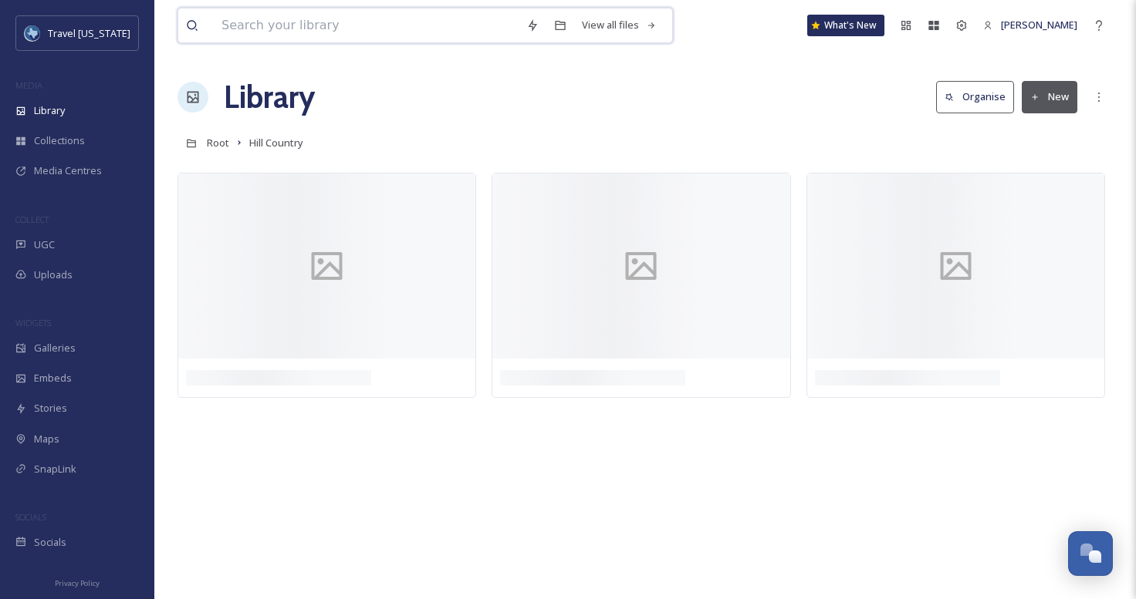
click at [423, 38] on input at bounding box center [366, 25] width 305 height 34
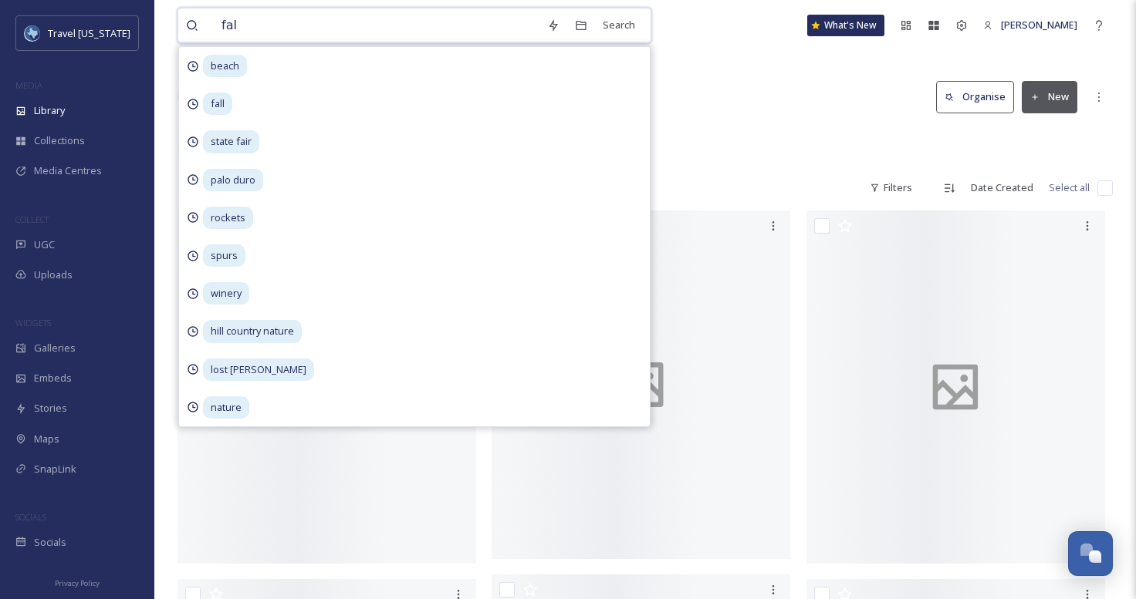
type input "fall"
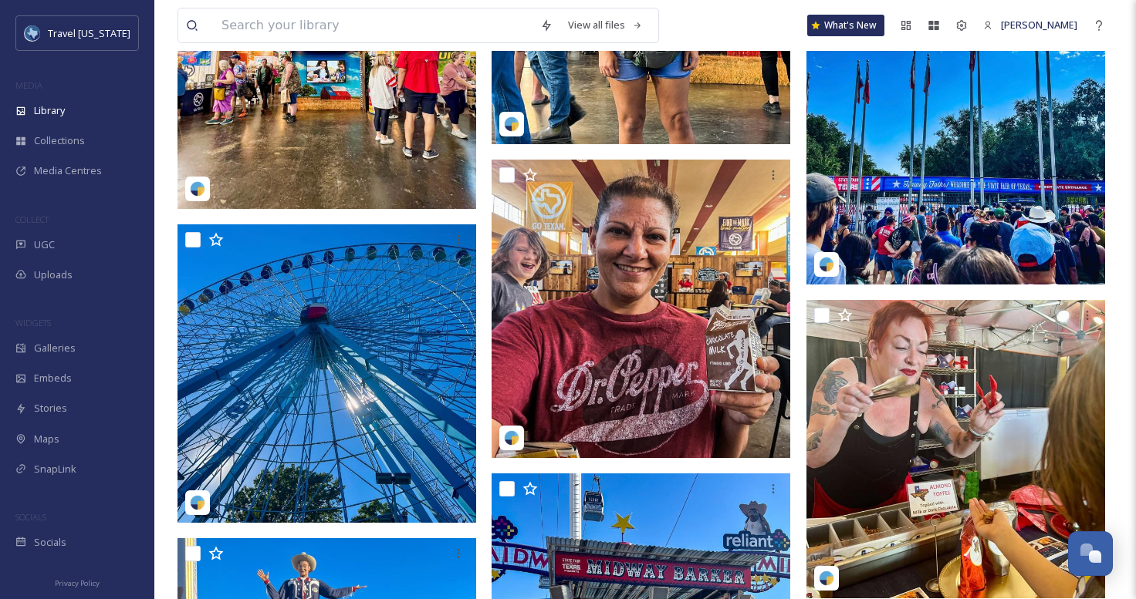
scroll to position [5673, 0]
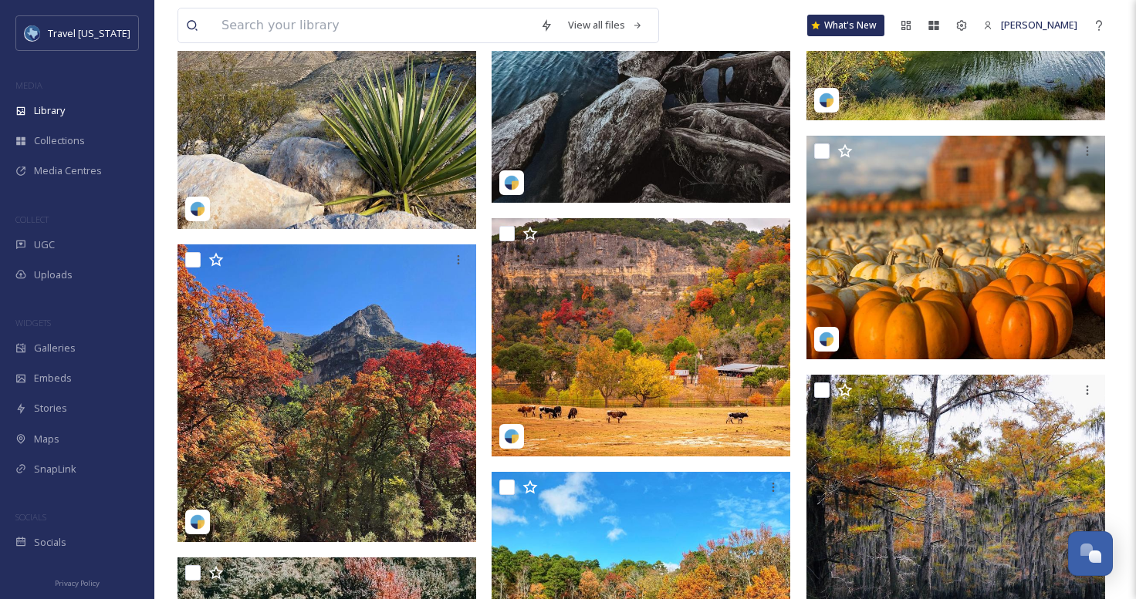
scroll to position [25106, 0]
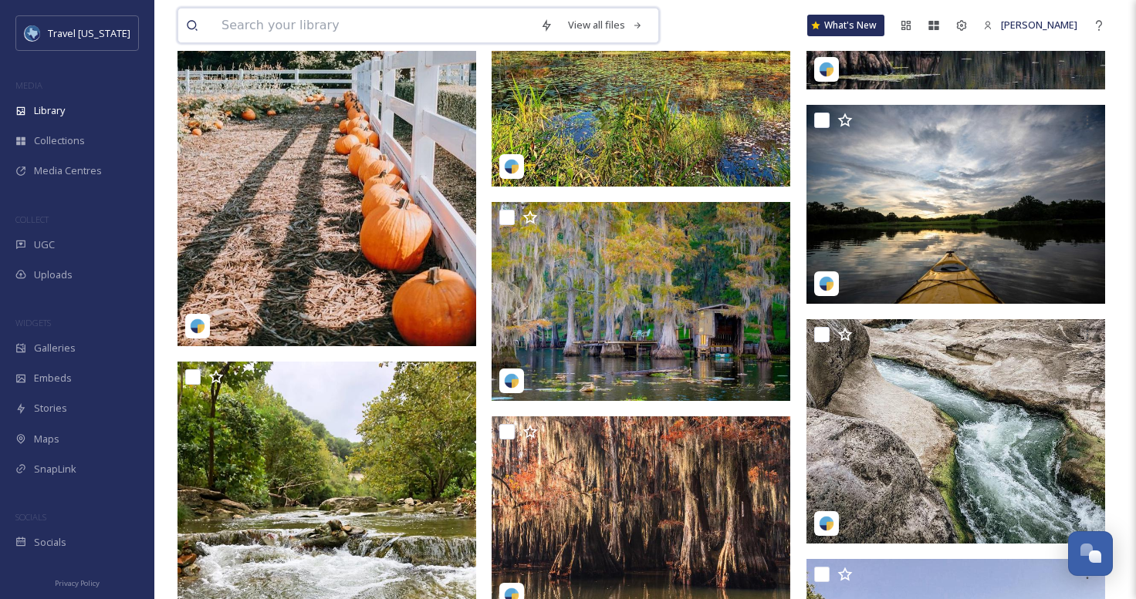
click at [364, 24] on input at bounding box center [373, 25] width 319 height 34
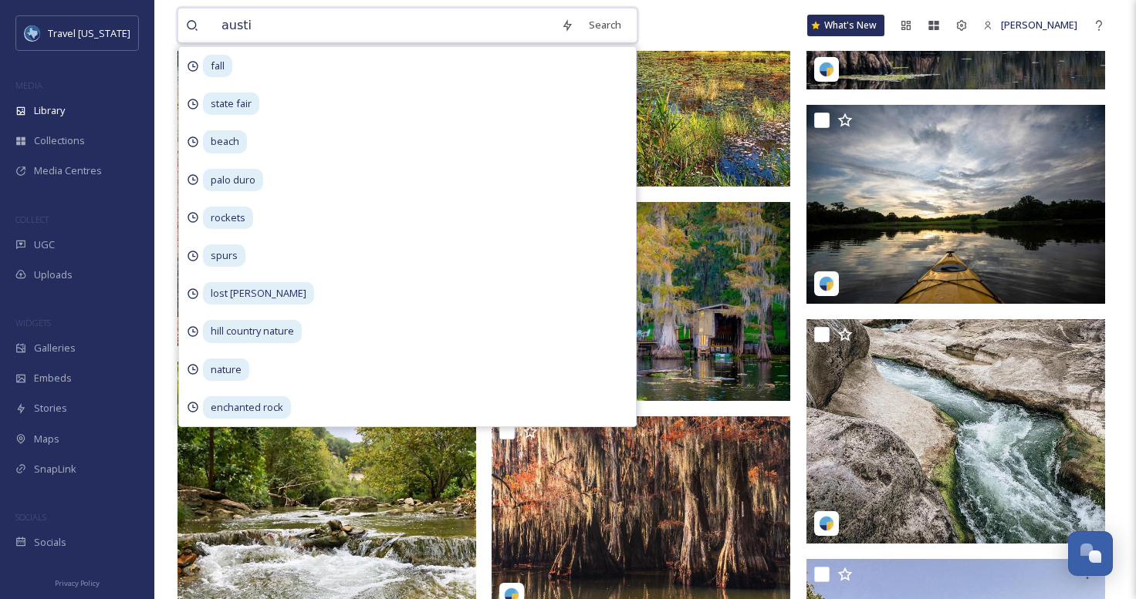
type input "austin"
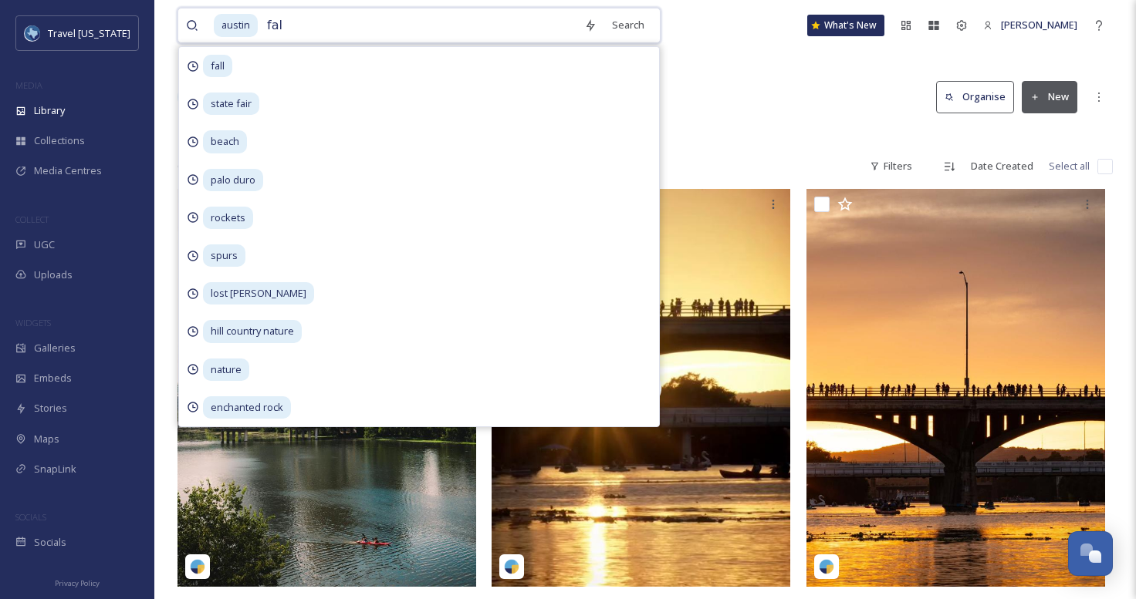
type input "fall"
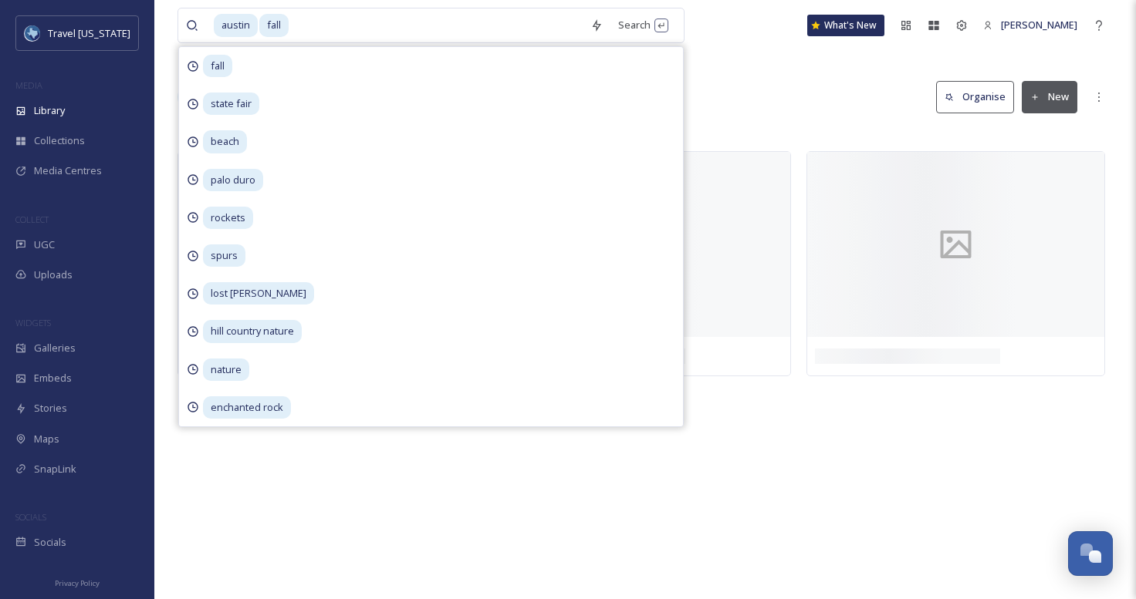
click at [755, 88] on div "Library Search Organise New" at bounding box center [644, 97] width 935 height 46
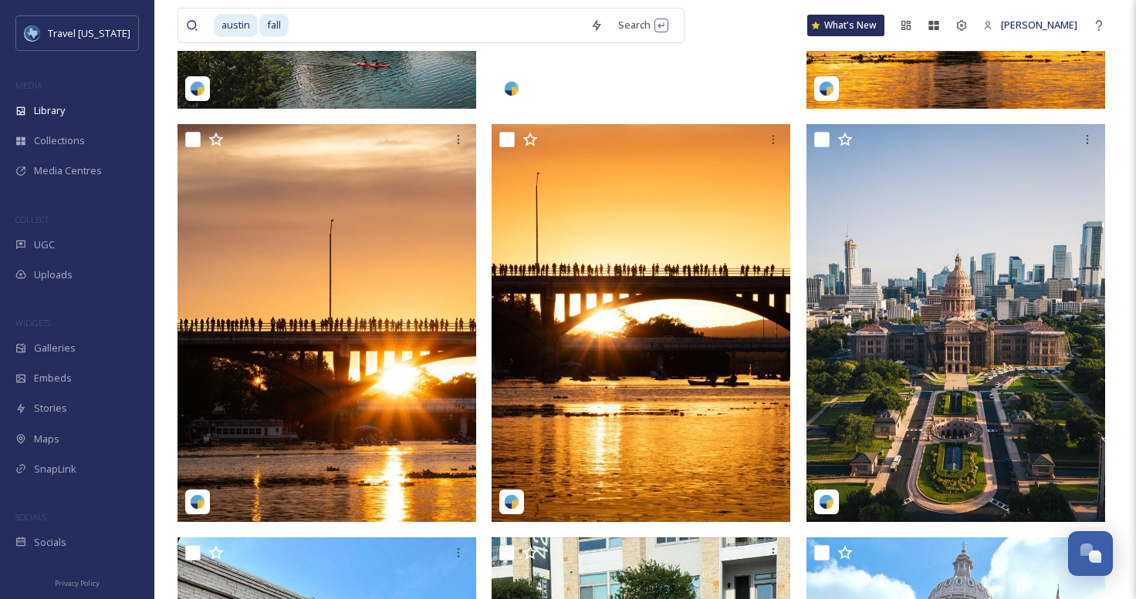
scroll to position [764, 0]
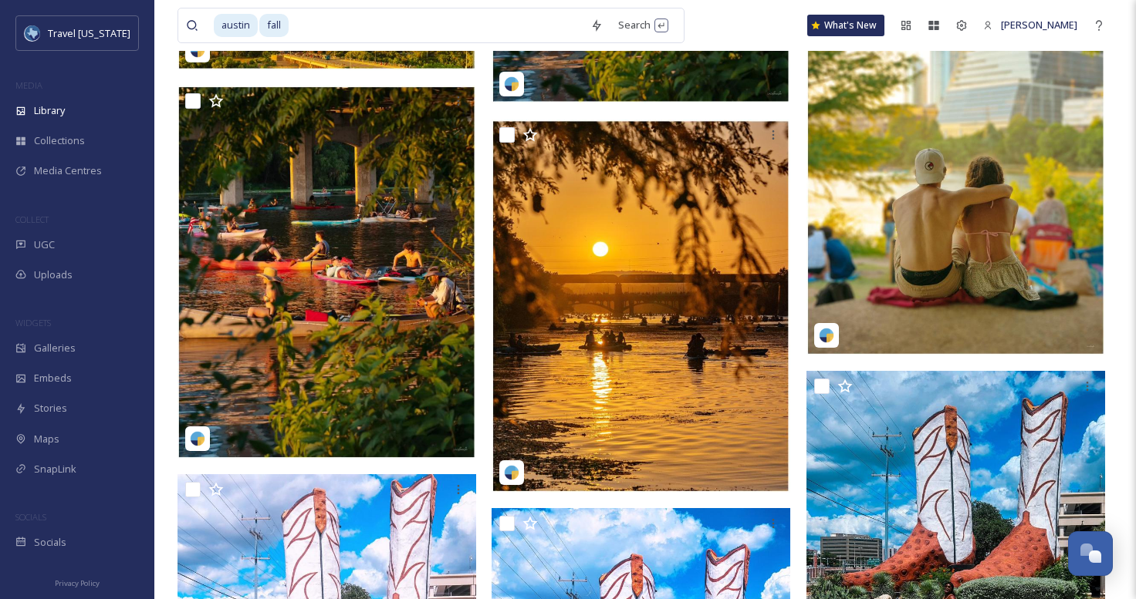
scroll to position [39138, 0]
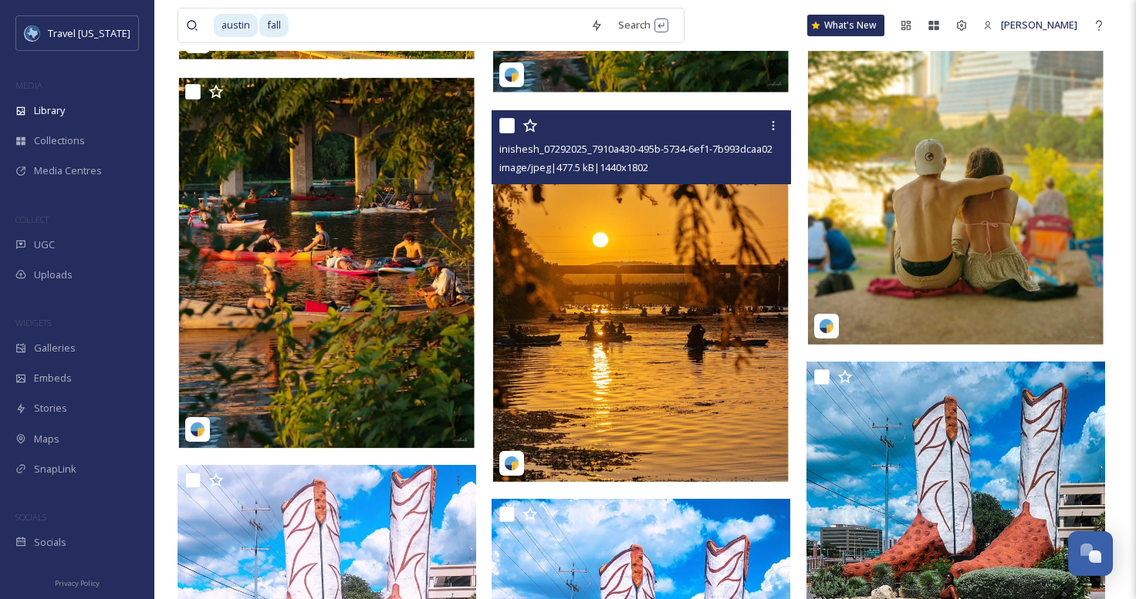
click at [594, 300] on img at bounding box center [640, 296] width 299 height 373
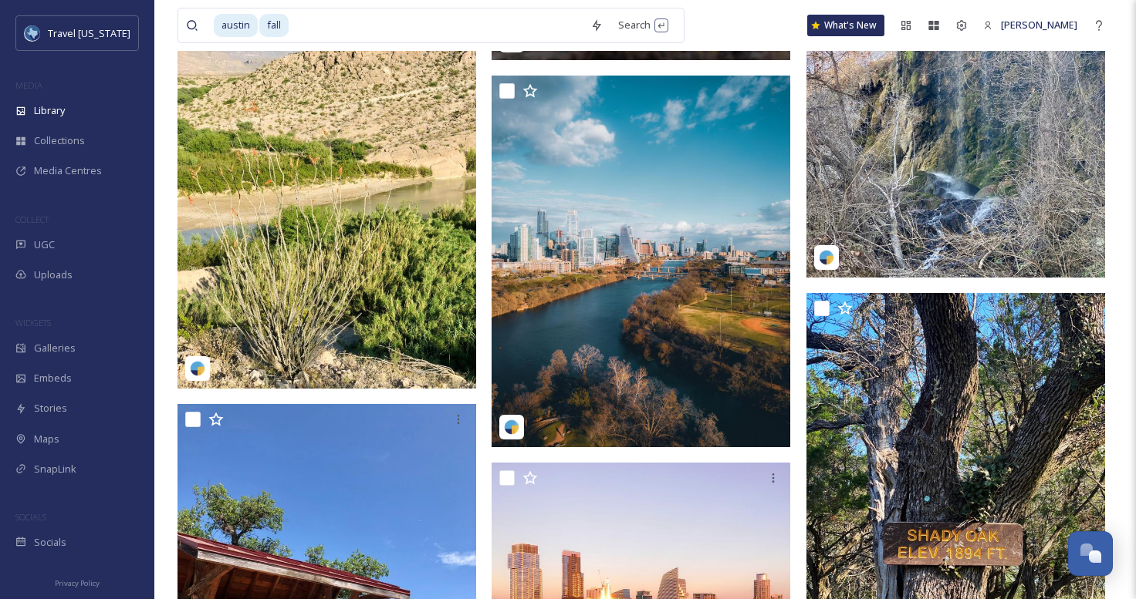
scroll to position [48496, 0]
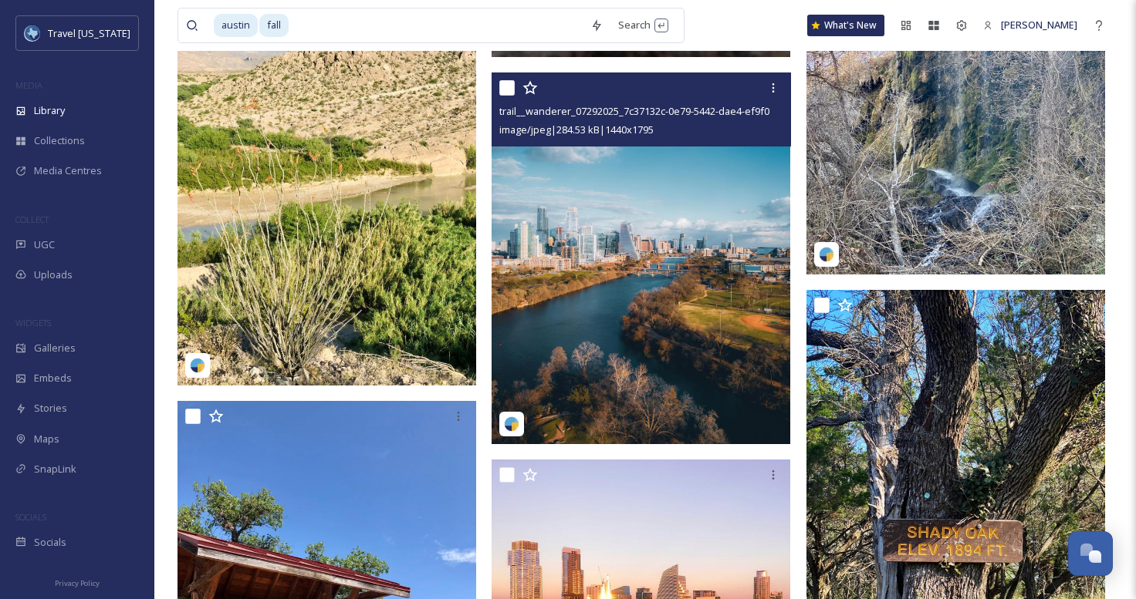
click at [711, 301] on img at bounding box center [640, 259] width 299 height 372
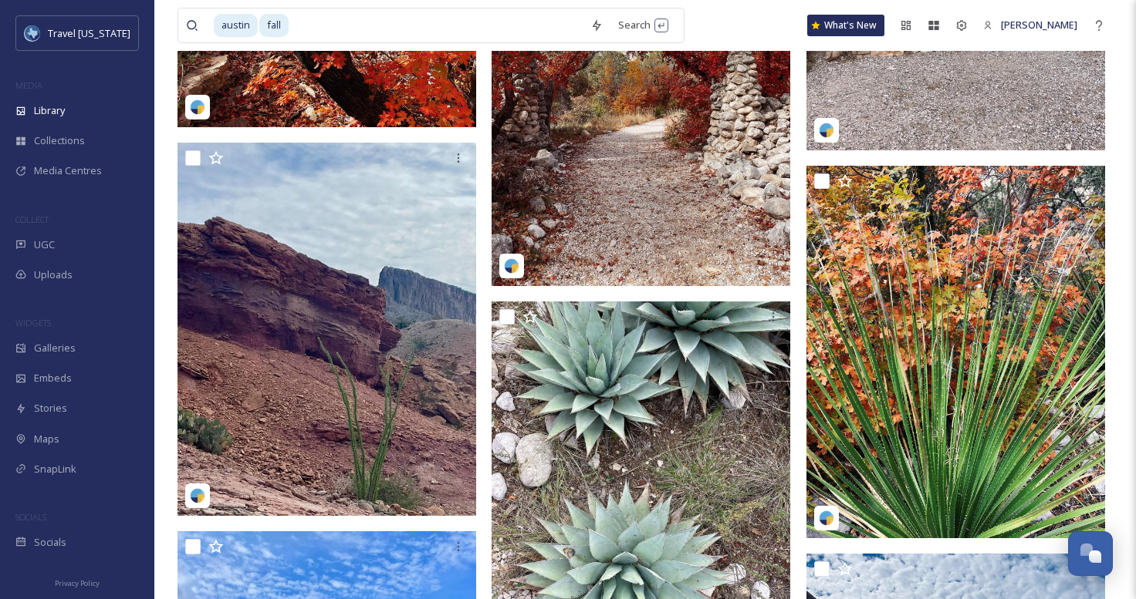
scroll to position [53659, 0]
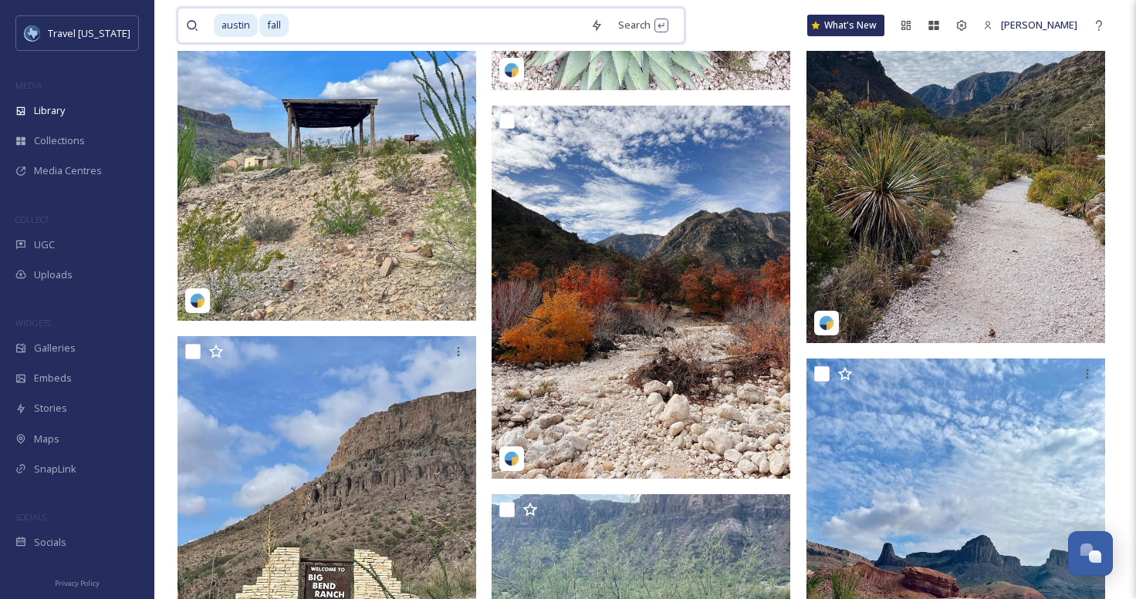
click at [480, 11] on input at bounding box center [436, 25] width 292 height 34
type input "\"
type input "f"
type input "a"
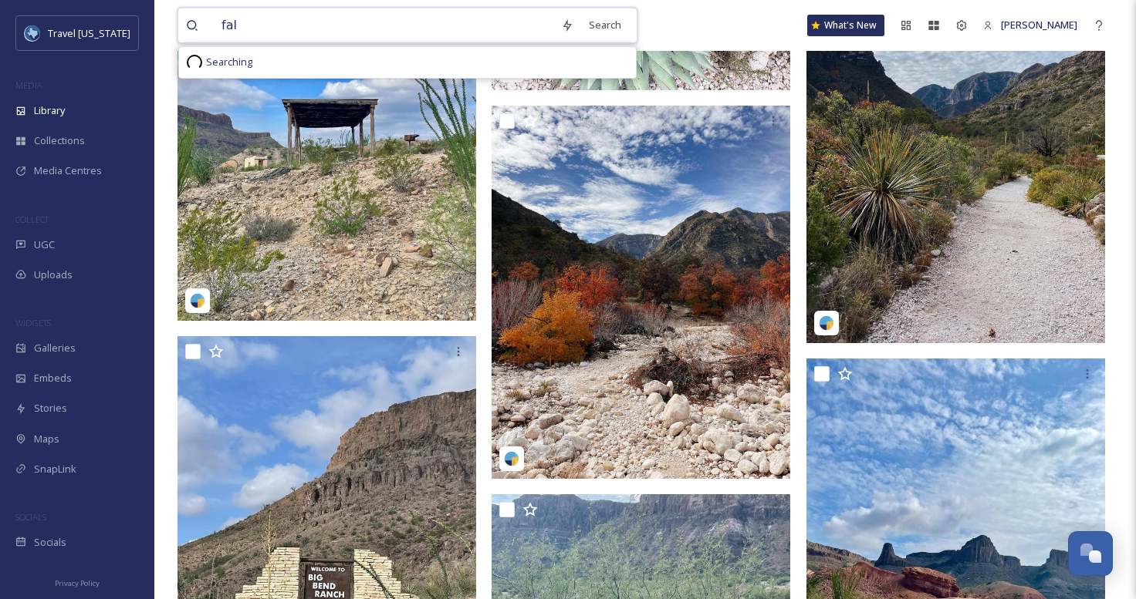
type input "fall"
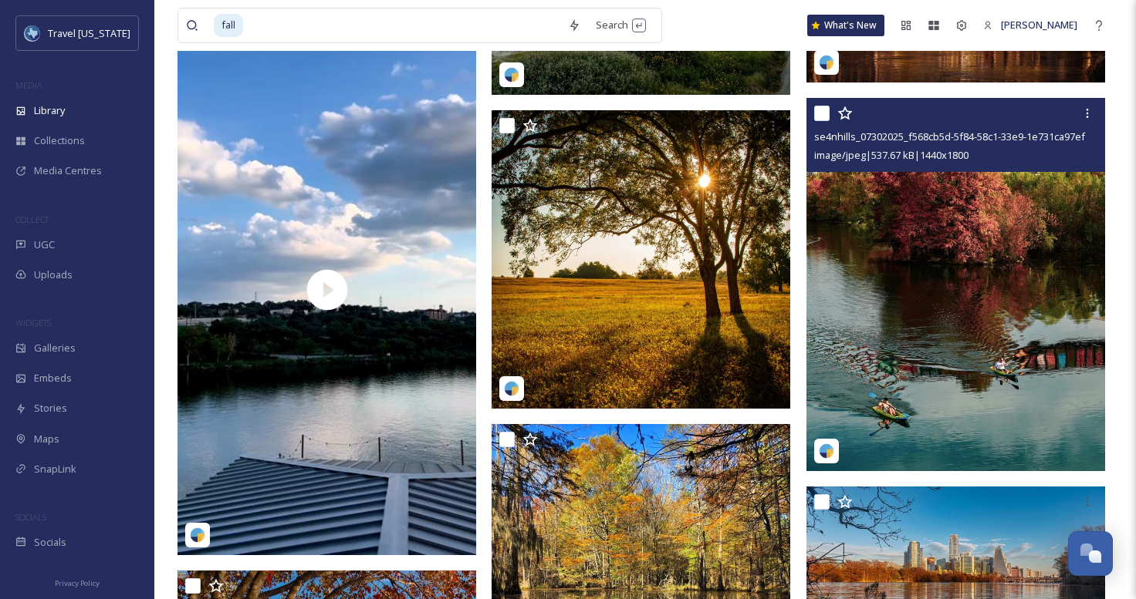
scroll to position [19003, 0]
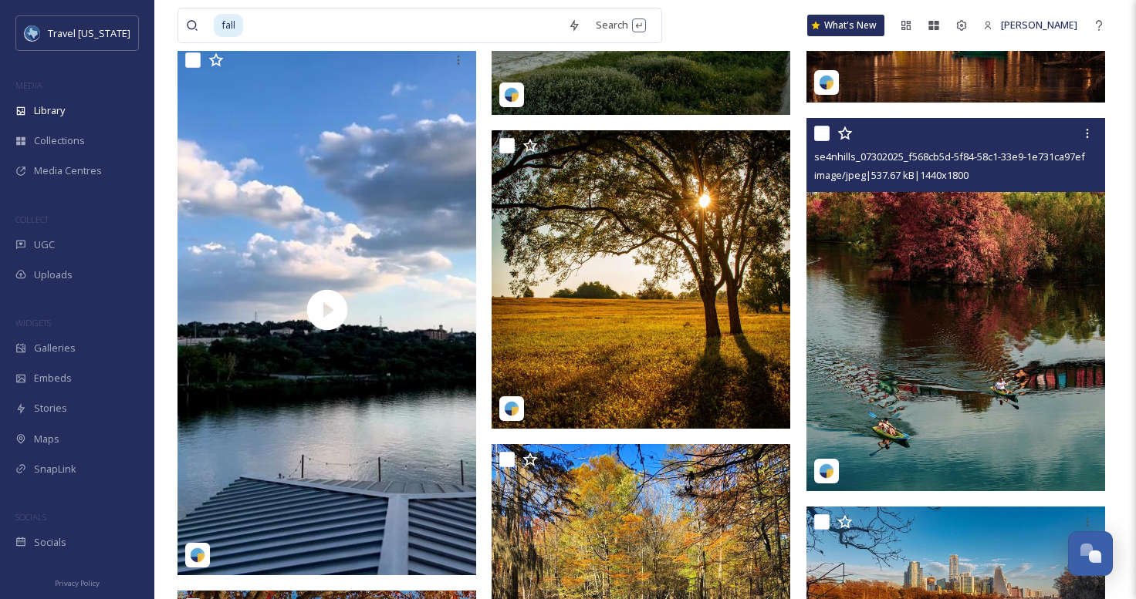
click at [923, 302] on img at bounding box center [955, 304] width 299 height 373
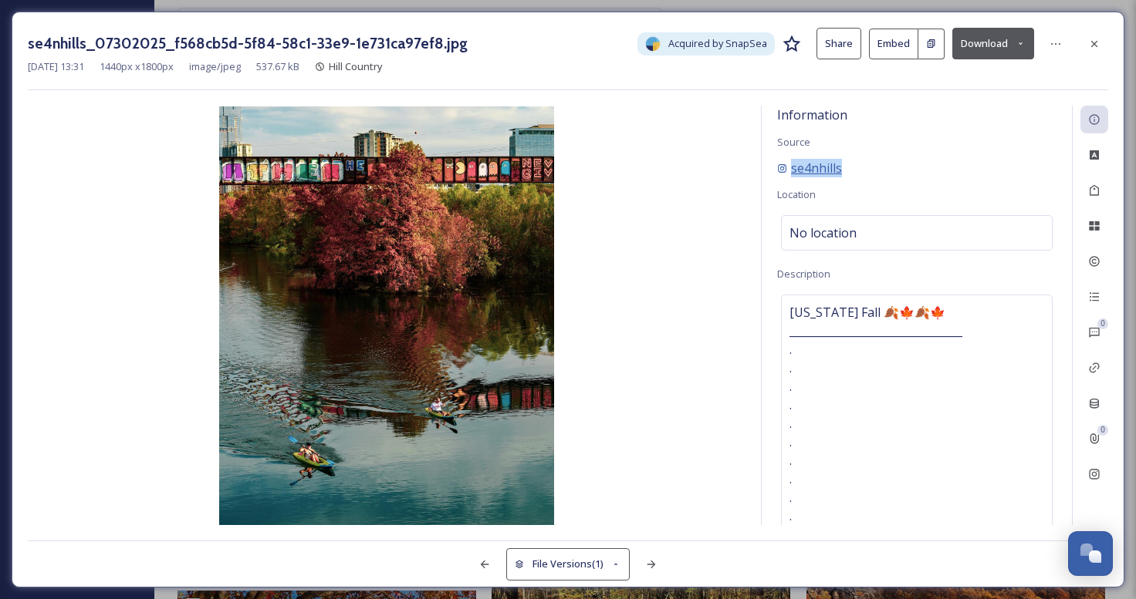
drag, startPoint x: 805, startPoint y: 180, endPoint x: 792, endPoint y: 171, distance: 15.4
click at [792, 171] on div "Information Source se4nhills Location No location Description Texas Fall 🍂🍁🍂🍁 _…" at bounding box center [916, 316] width 310 height 420
copy div "se4nhills"
click at [984, 51] on button "Download" at bounding box center [993, 44] width 82 height 32
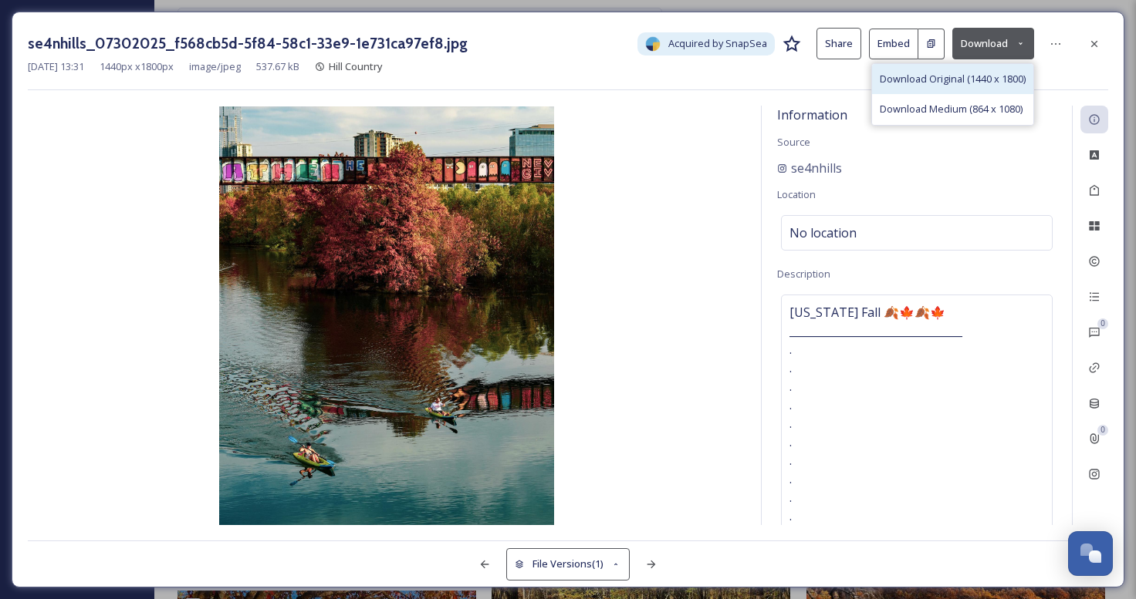
click at [962, 79] on span "Download Original (1440 x 1800)" at bounding box center [953, 79] width 146 height 15
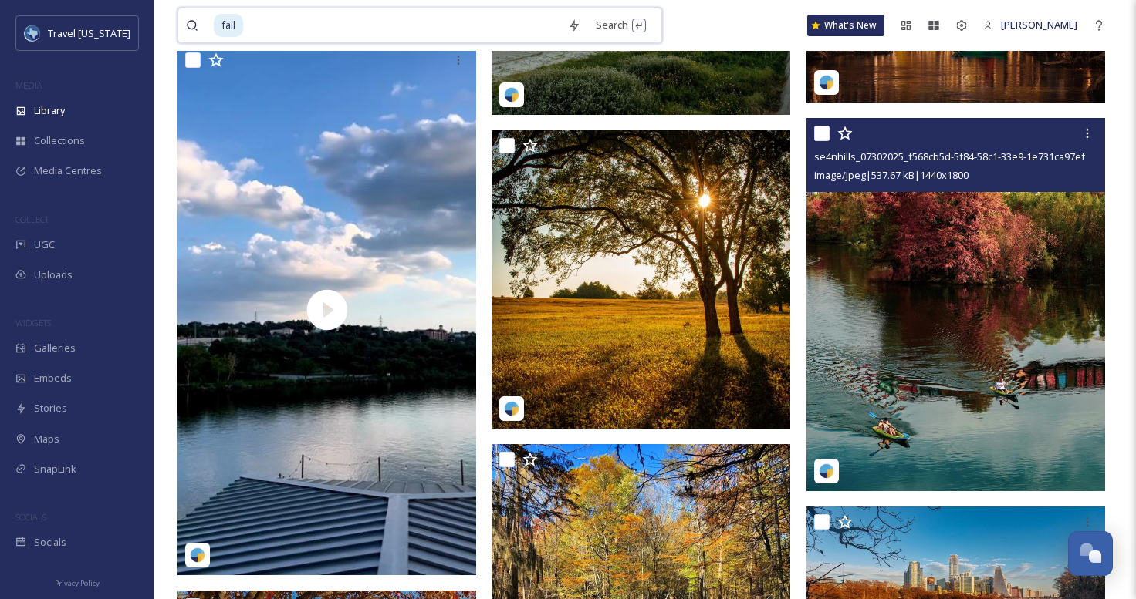
click at [399, 29] on input at bounding box center [403, 25] width 316 height 34
type input "f"
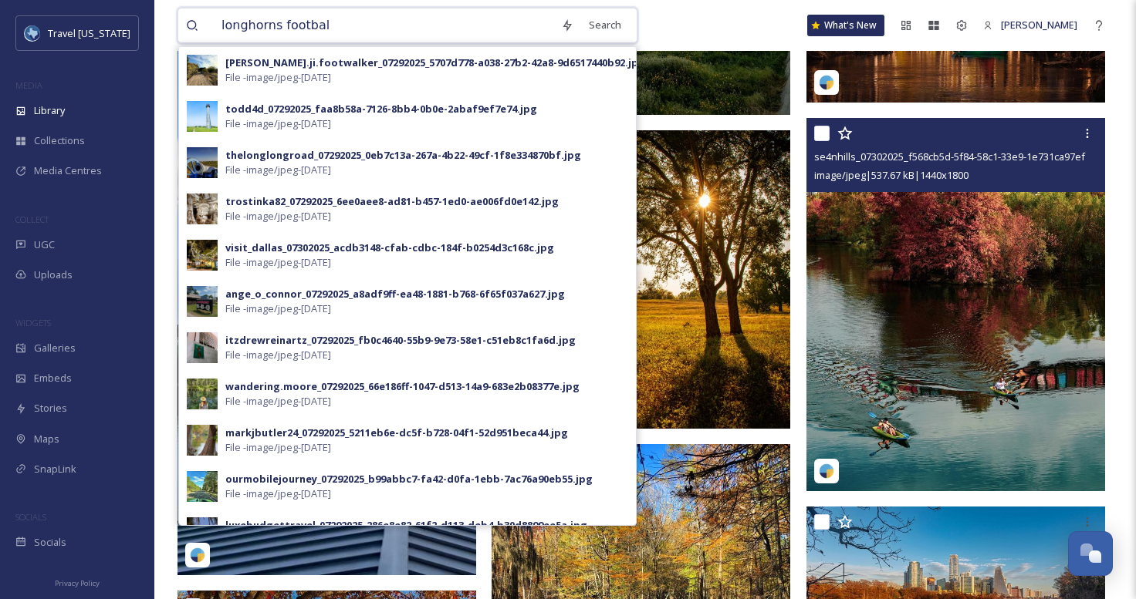
type input "longhorns football"
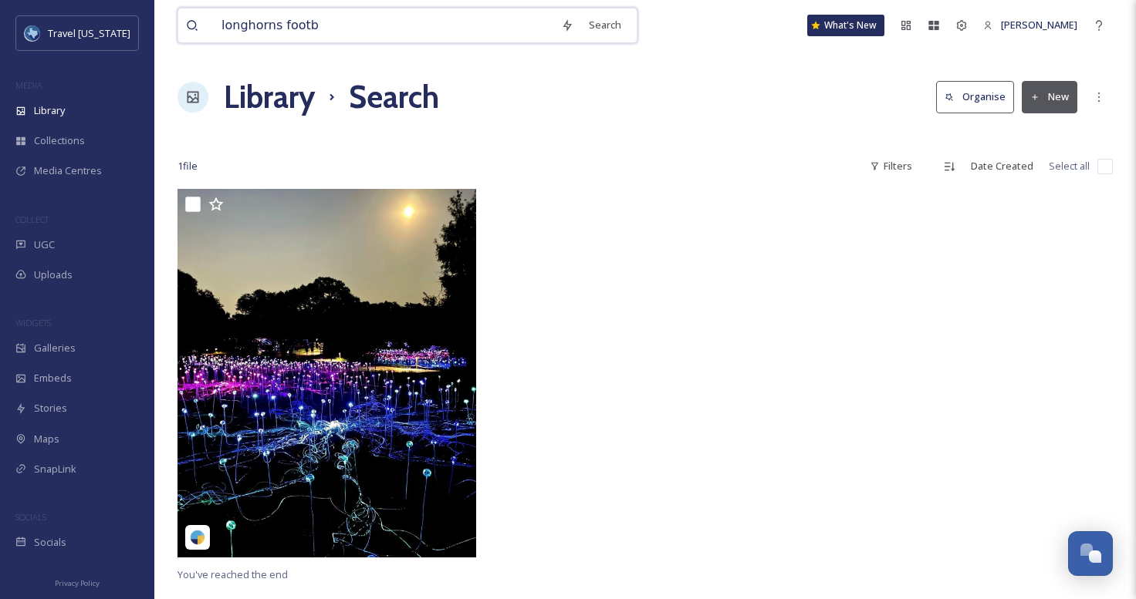
type input "longhorns foot"
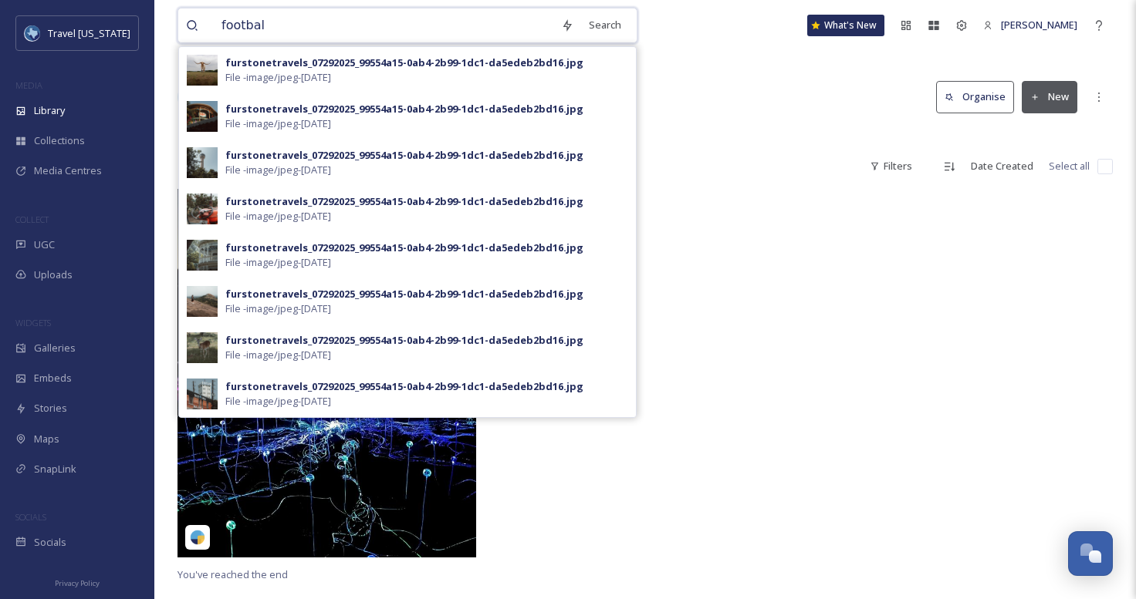
type input "football"
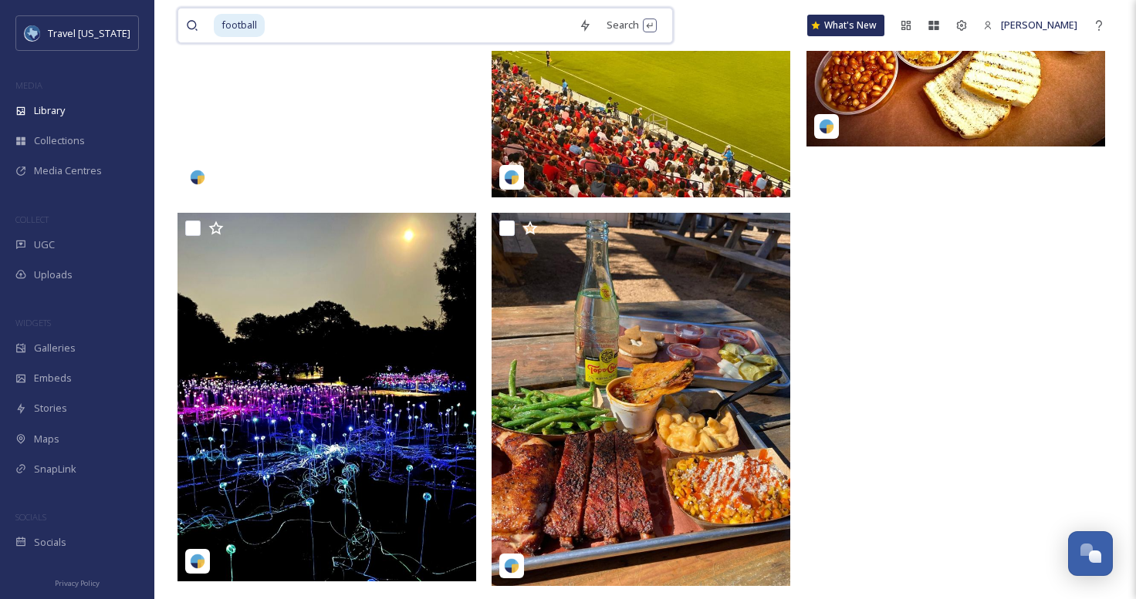
scroll to position [377, 0]
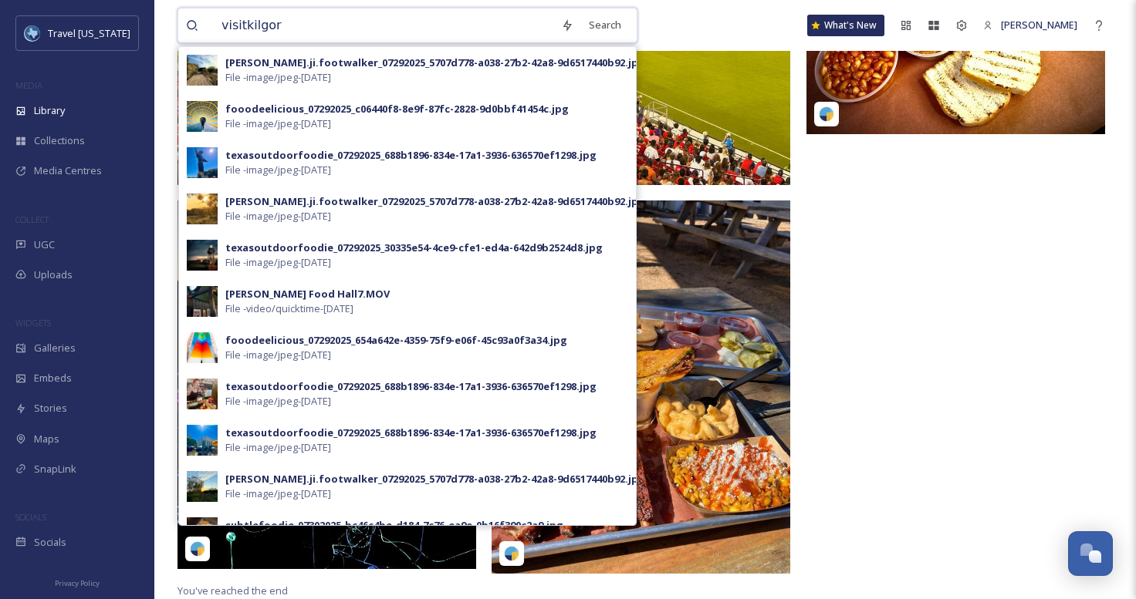
type input "visitkilgore"
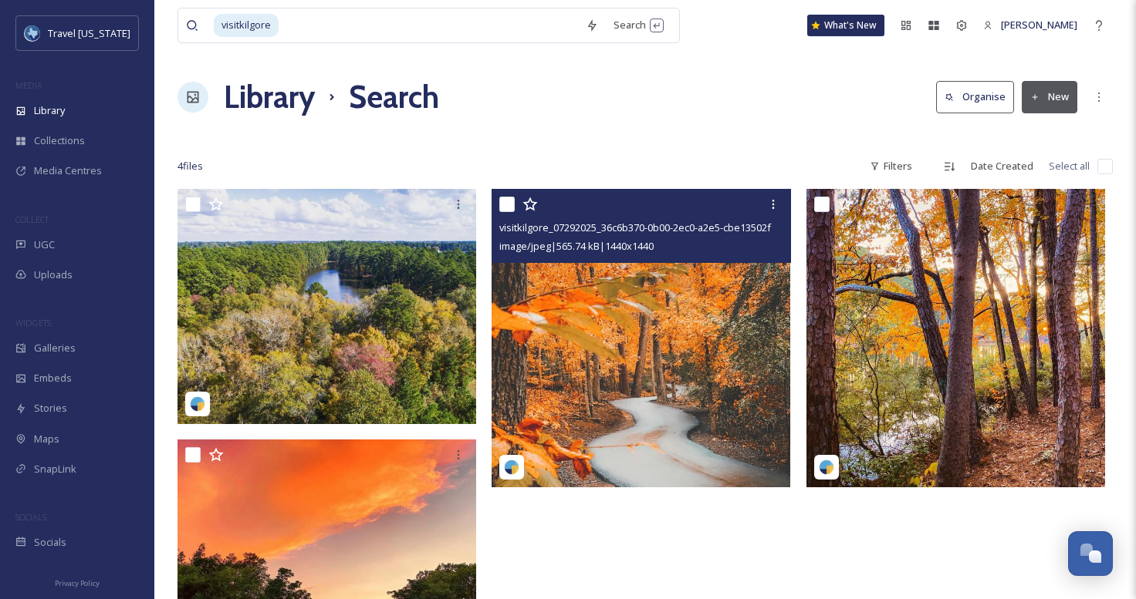
click at [677, 355] on img at bounding box center [640, 338] width 299 height 299
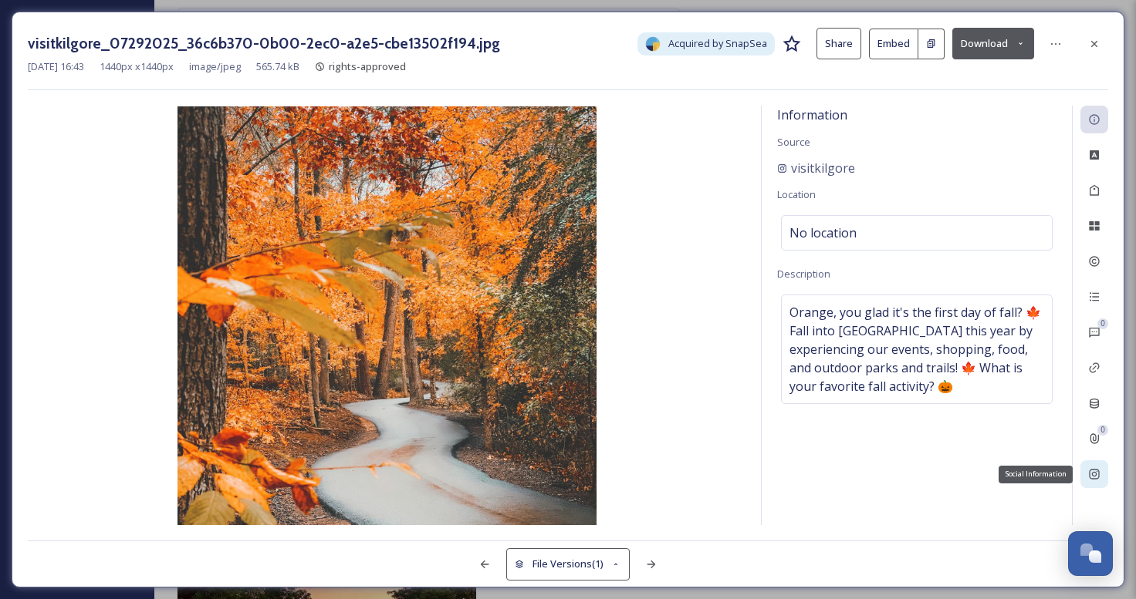
click at [1102, 475] on div "Social Information" at bounding box center [1094, 475] width 28 height 28
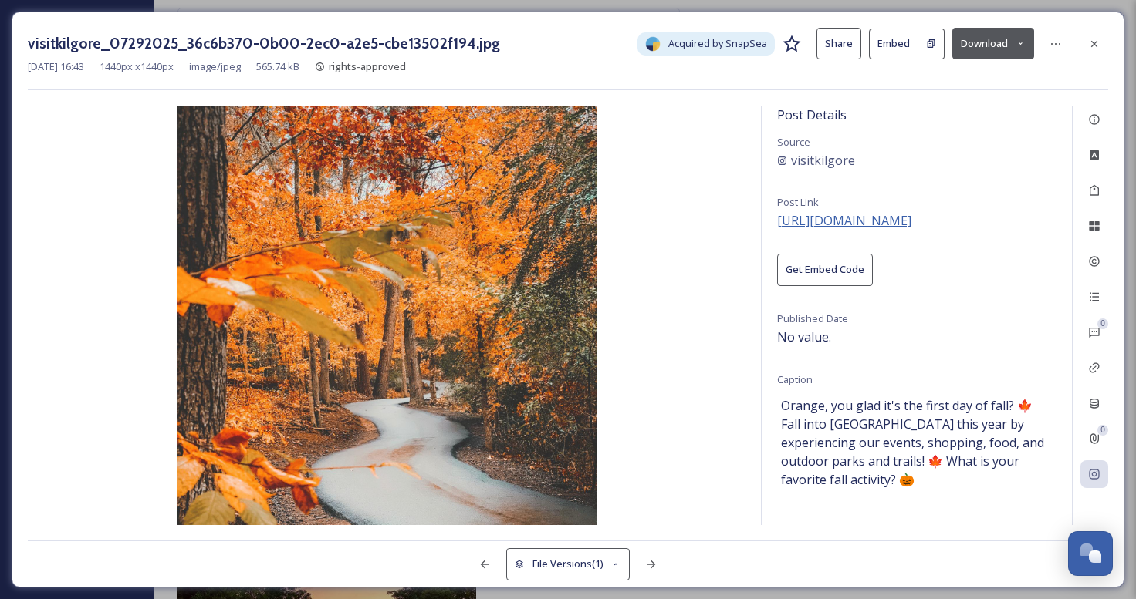
drag, startPoint x: 1015, startPoint y: 221, endPoint x: 777, endPoint y: 219, distance: 237.6
click at [777, 219] on div "Post Details Source visitkilgore Post Link https://instagram.com/p/CUI7QEMvtdI …" at bounding box center [916, 316] width 310 height 420
copy span "https://instagram.com/p/CUI7QEMvtdI"
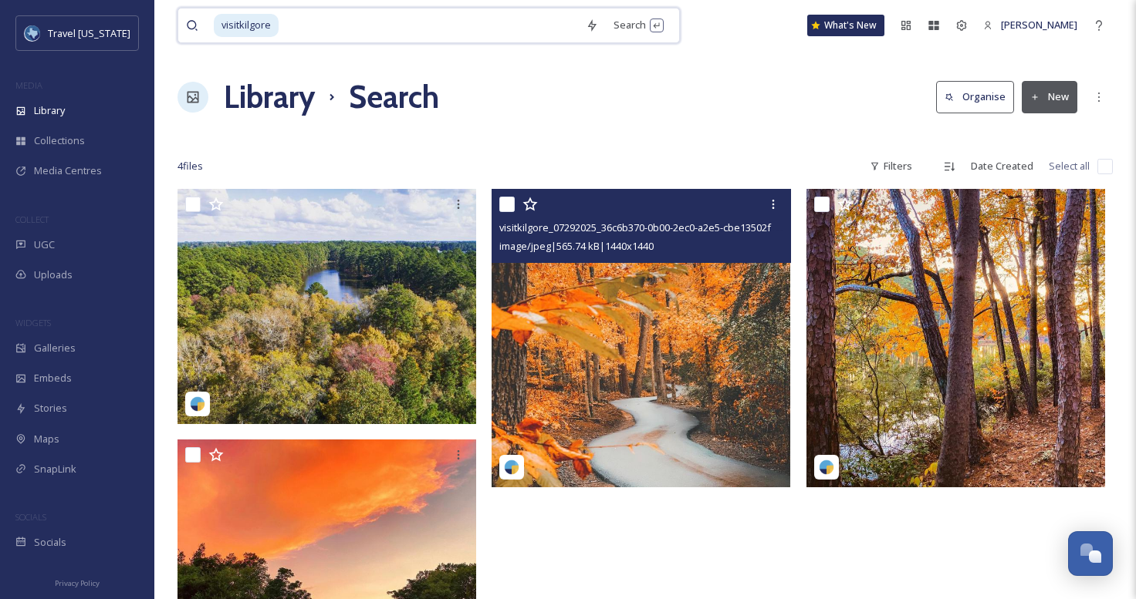
click at [461, 32] on input at bounding box center [429, 25] width 298 height 34
type input "visitkilg"
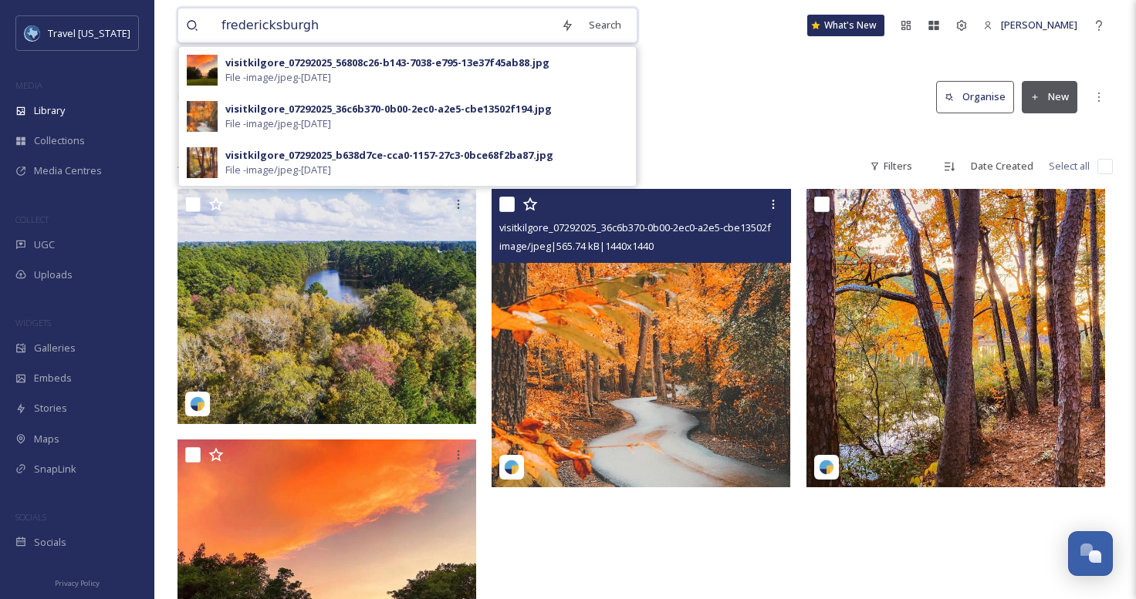
type input "fredericksburg"
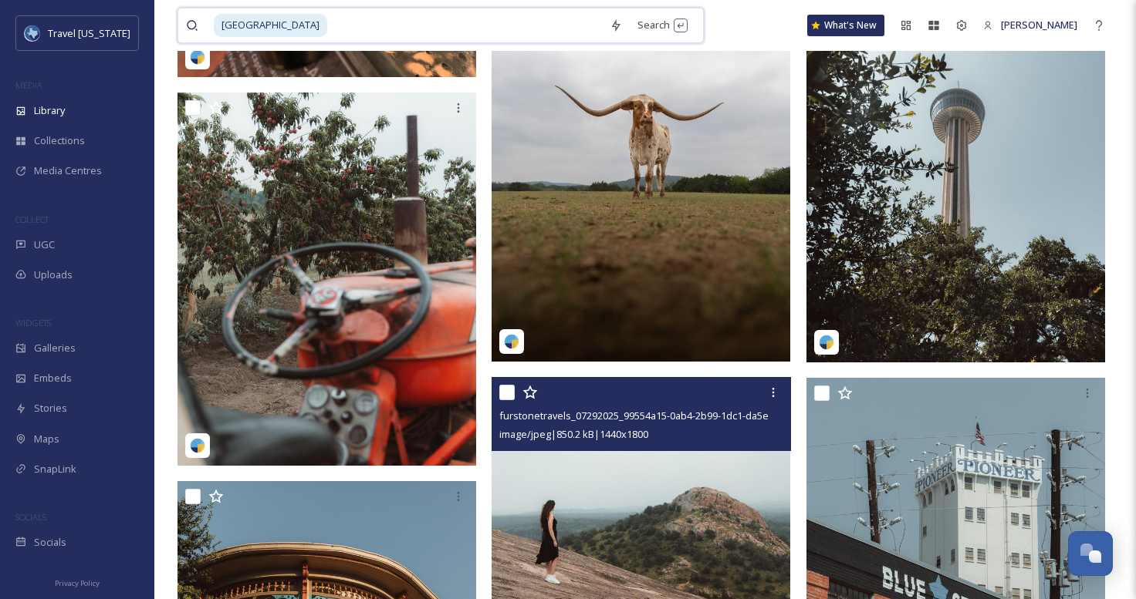
scroll to position [5571, 0]
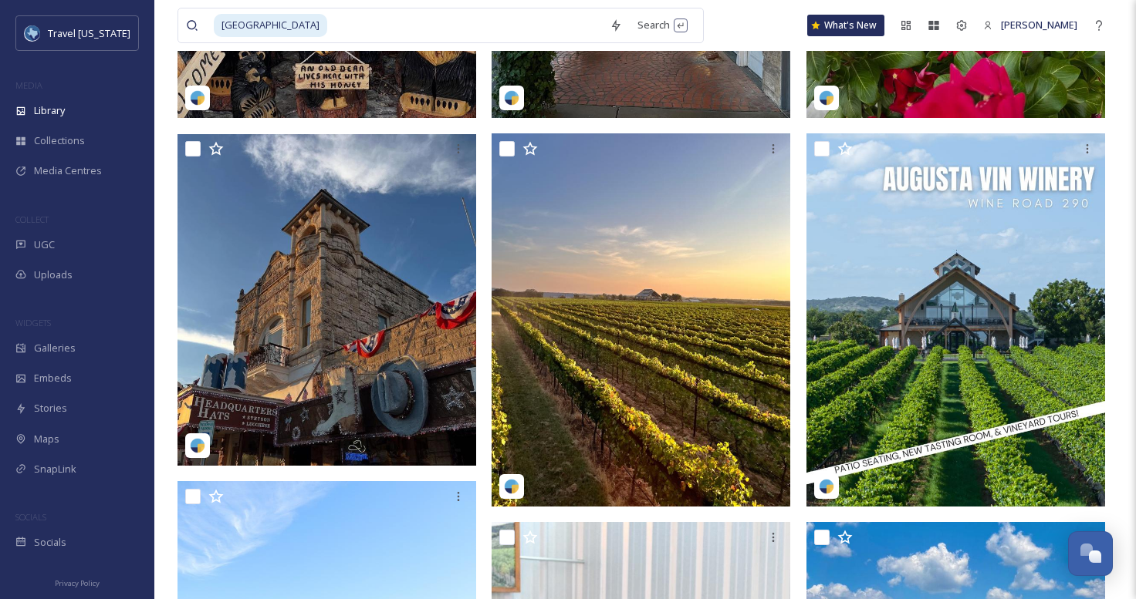
scroll to position [0, 0]
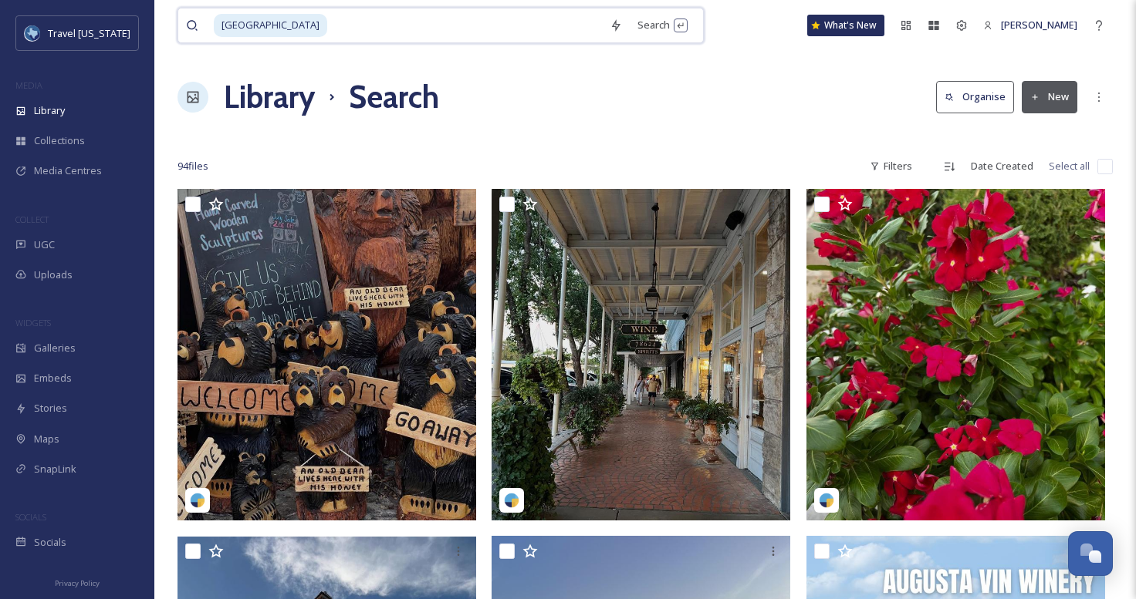
click at [329, 29] on input at bounding box center [465, 25] width 273 height 34
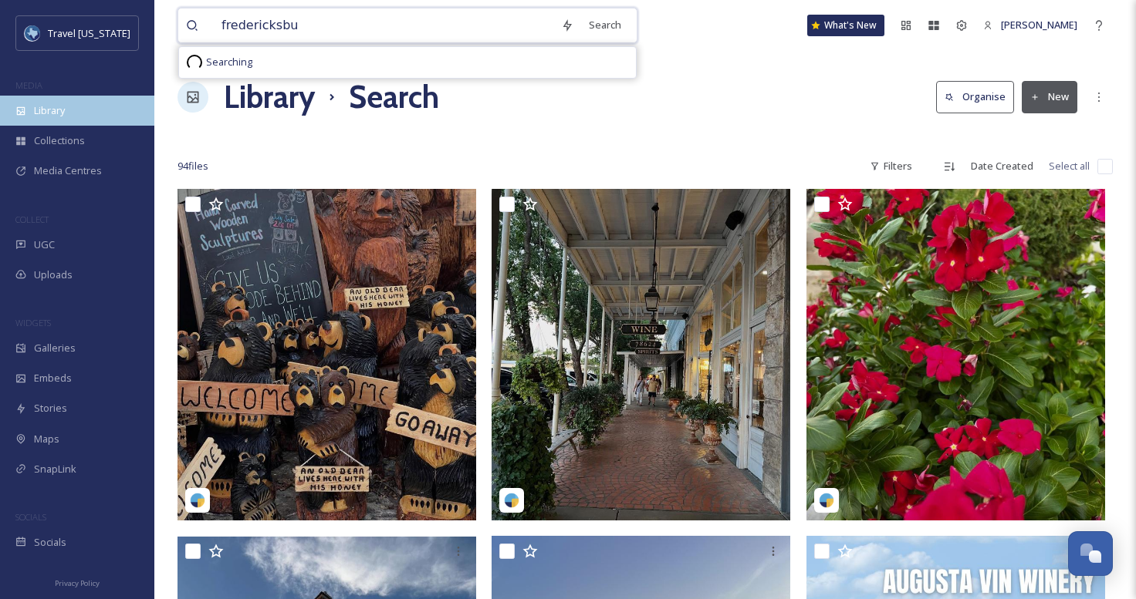
type input "fredericksbu"
click at [59, 104] on span "Library" at bounding box center [49, 110] width 31 height 15
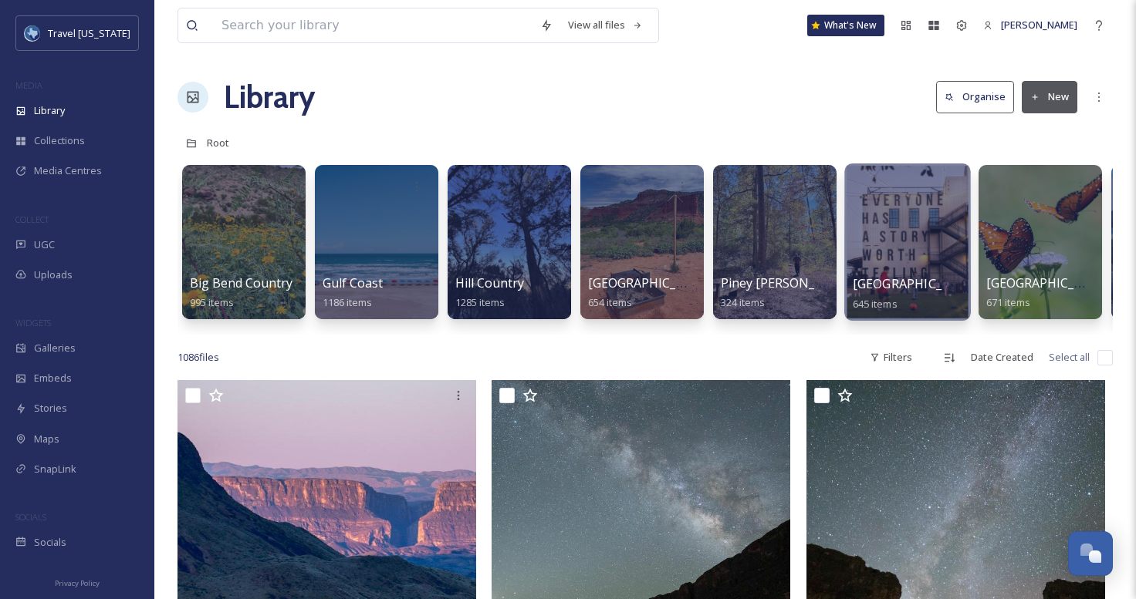
click at [924, 241] on div at bounding box center [907, 242] width 126 height 157
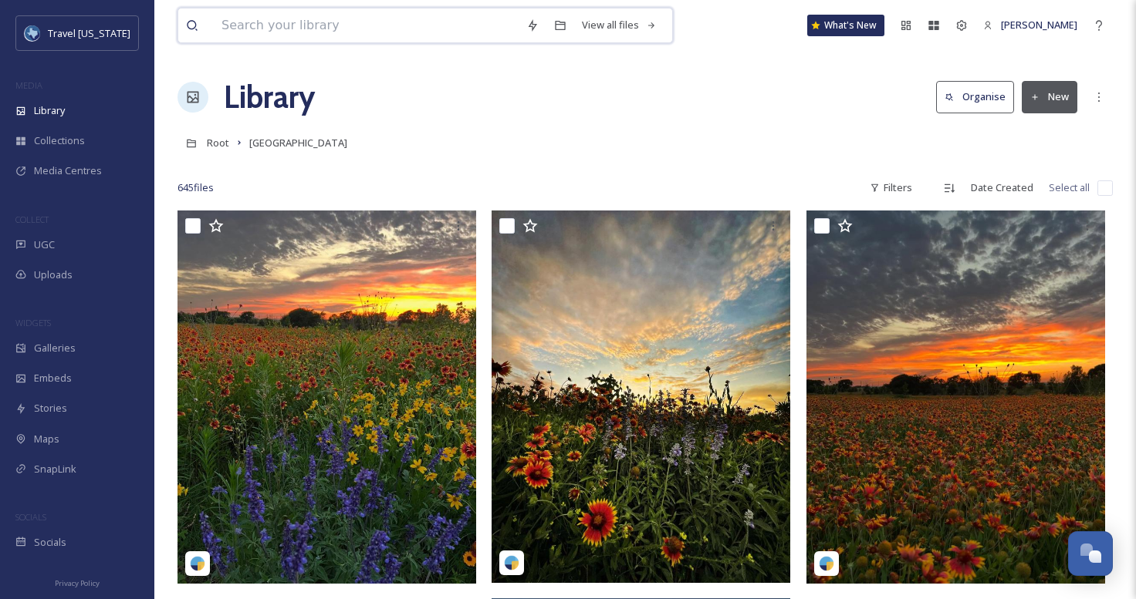
click at [472, 35] on input at bounding box center [366, 25] width 305 height 34
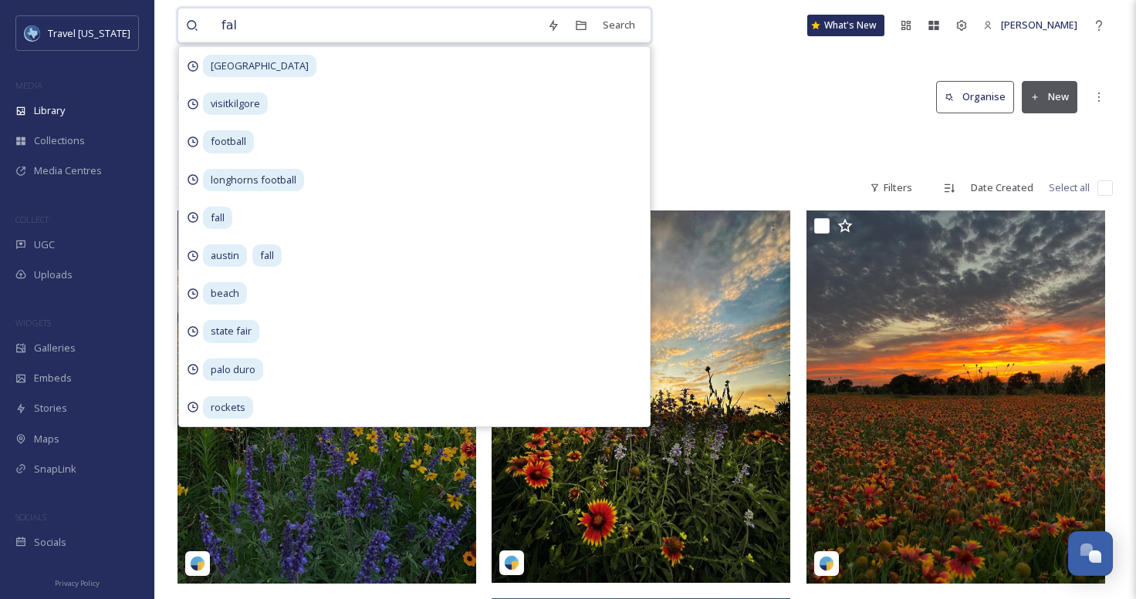
type input "fall"
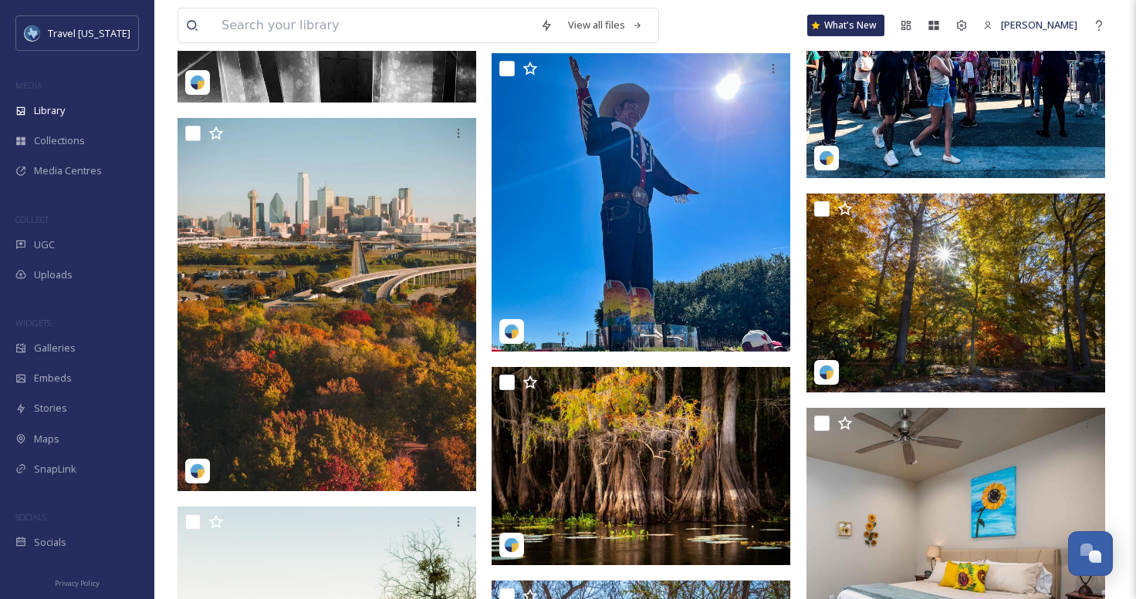
scroll to position [7010, 0]
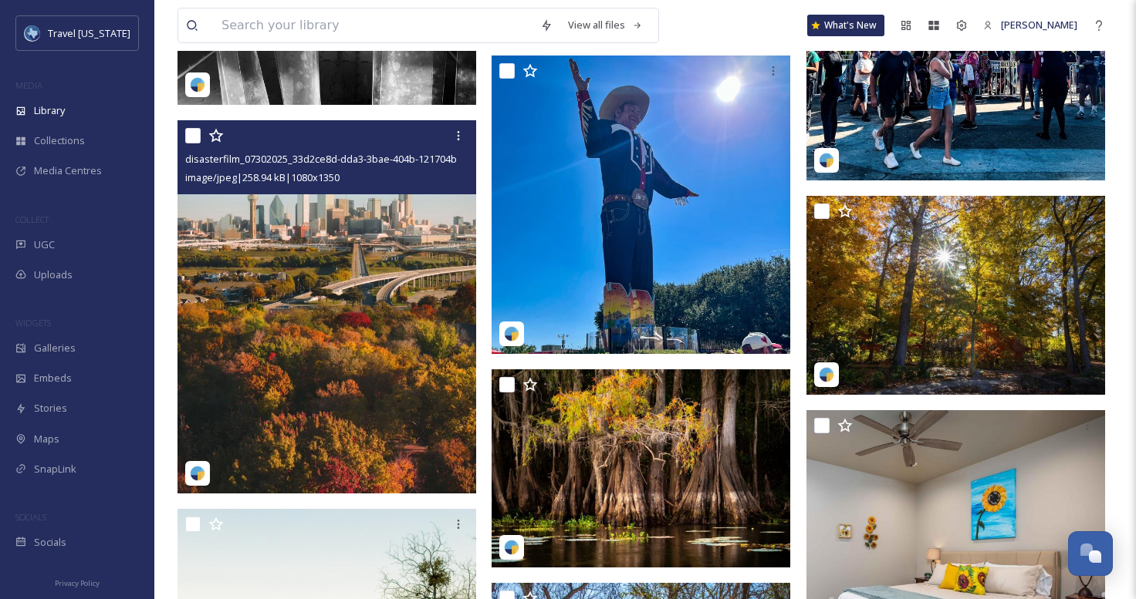
click at [404, 231] on img at bounding box center [326, 306] width 299 height 373
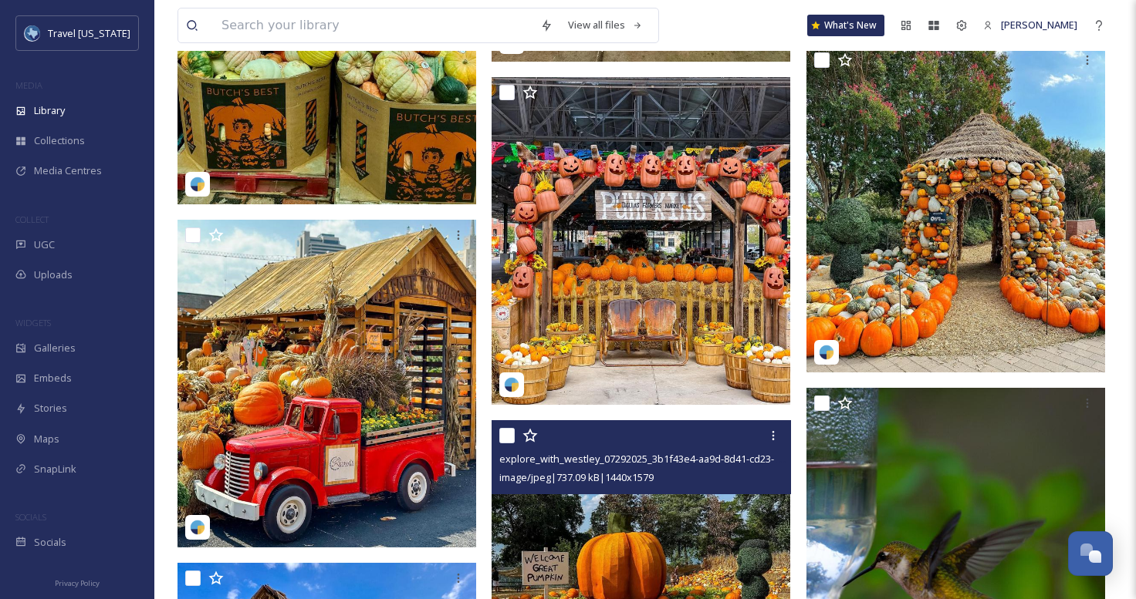
scroll to position [14837, 0]
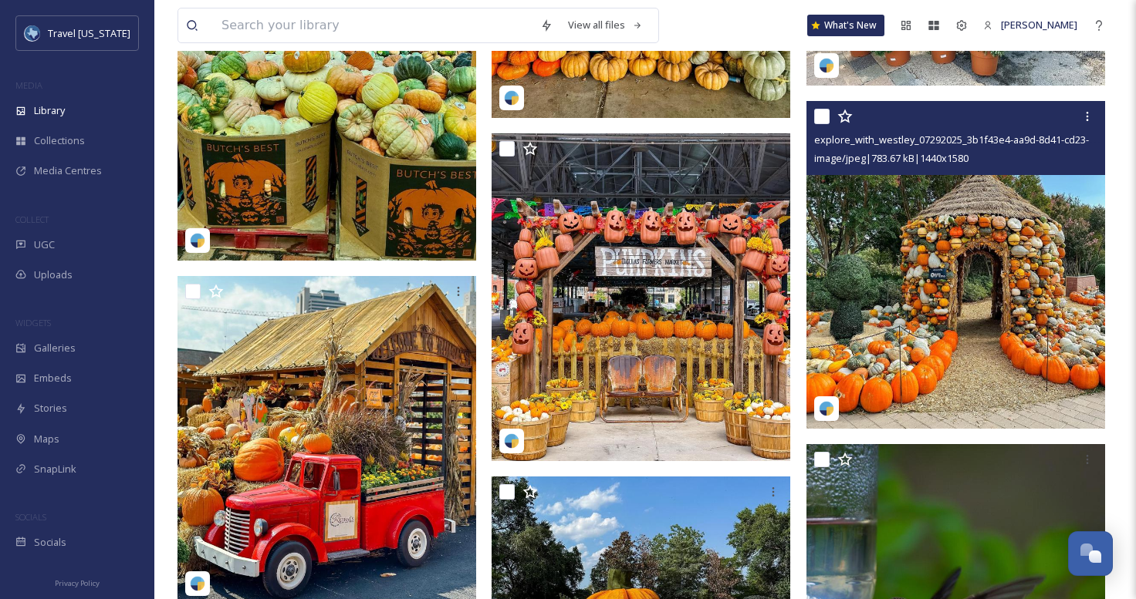
click at [900, 265] on img at bounding box center [955, 265] width 299 height 328
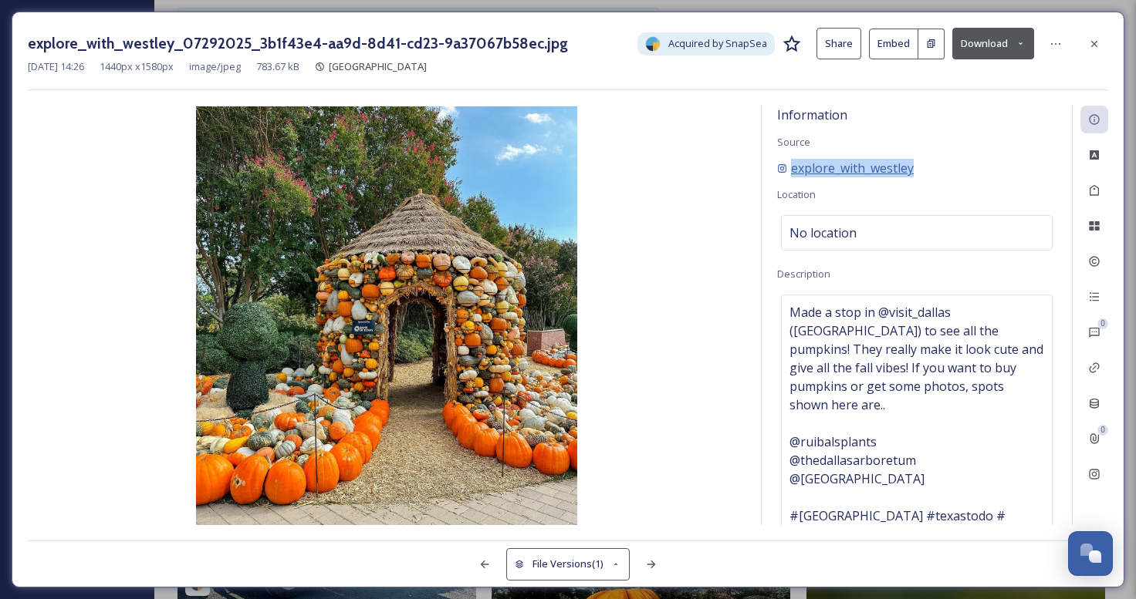
drag, startPoint x: 797, startPoint y: 182, endPoint x: 790, endPoint y: 173, distance: 11.6
click at [790, 173] on div "Information Source explore_with_westley Location No location Description Made a…" at bounding box center [916, 316] width 310 height 420
copy div "explore_with_westley"
click at [1099, 471] on icon at bounding box center [1094, 475] width 10 height 10
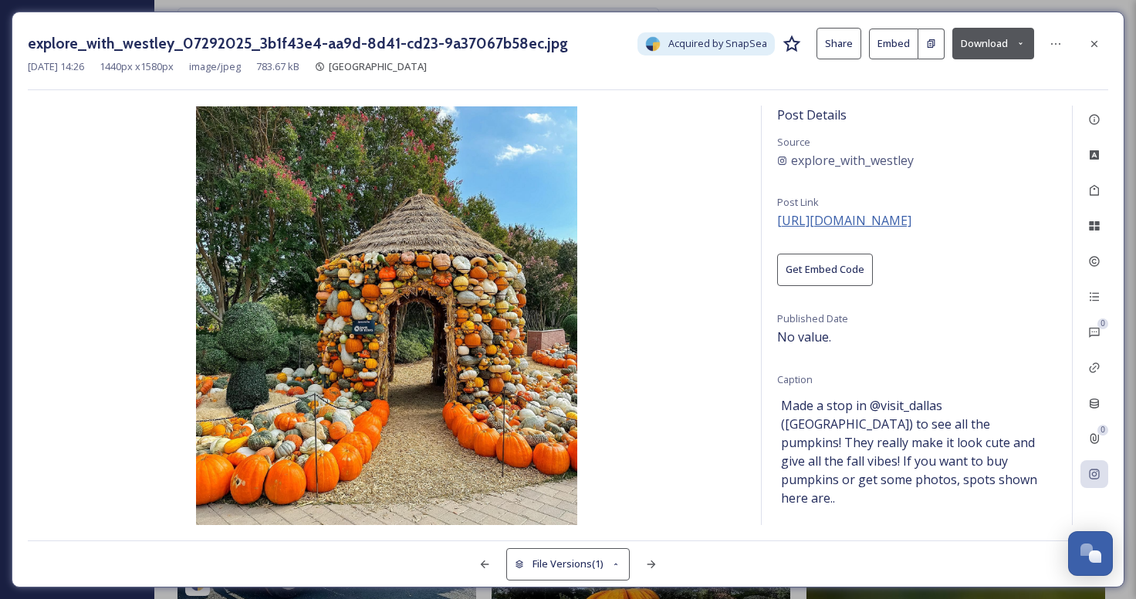
click at [873, 221] on span "https://instagram.com/p/CxlbB5fx5Qi" at bounding box center [844, 220] width 134 height 17
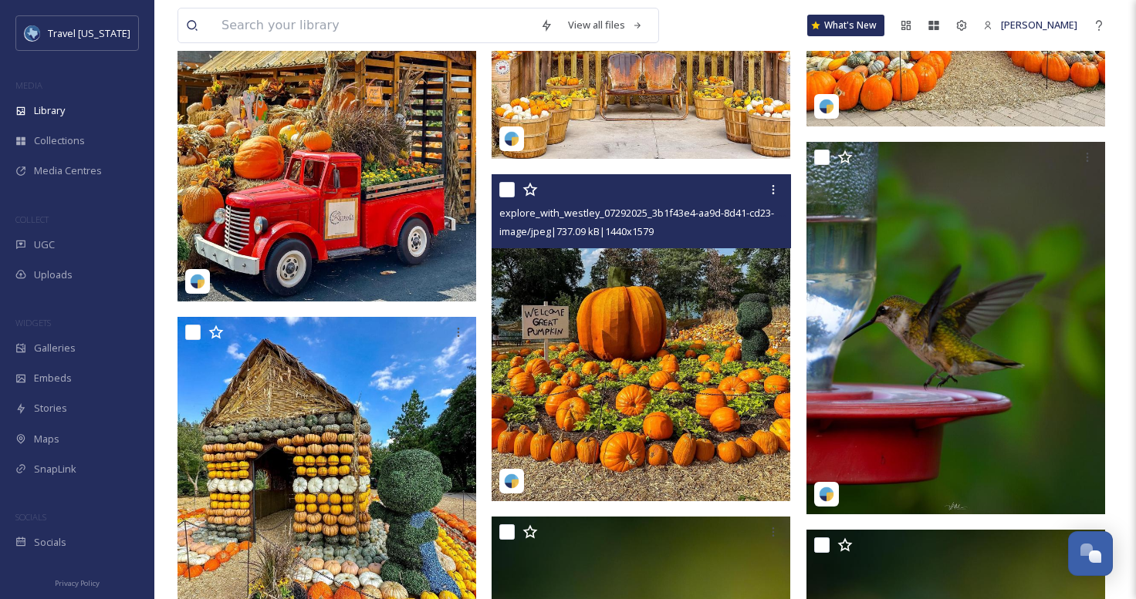
scroll to position [15127, 0]
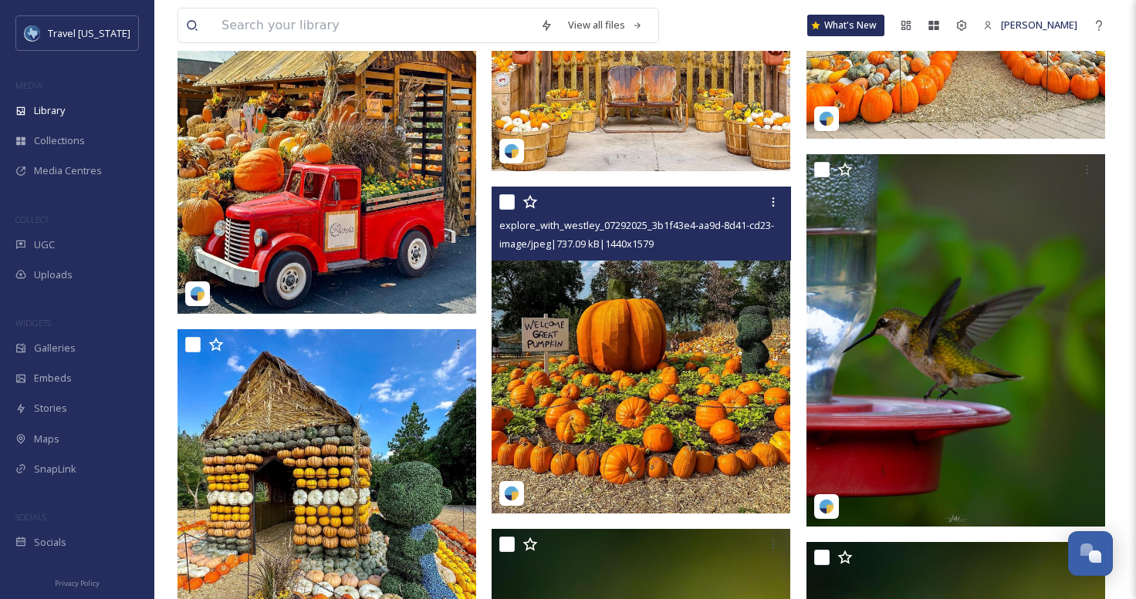
click at [721, 299] on img at bounding box center [640, 350] width 299 height 328
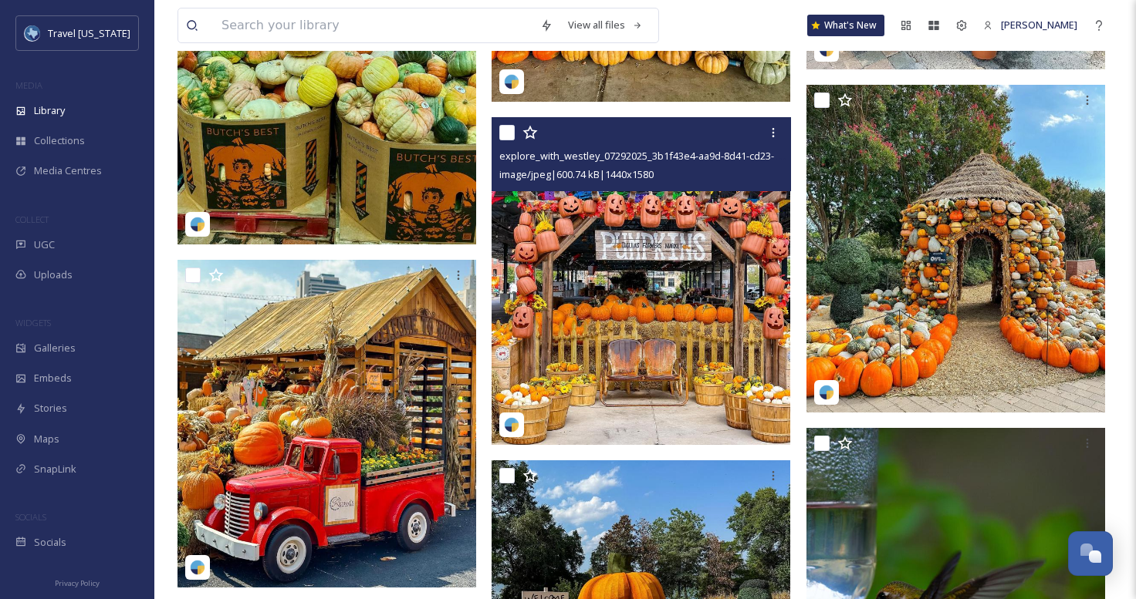
scroll to position [14846, 0]
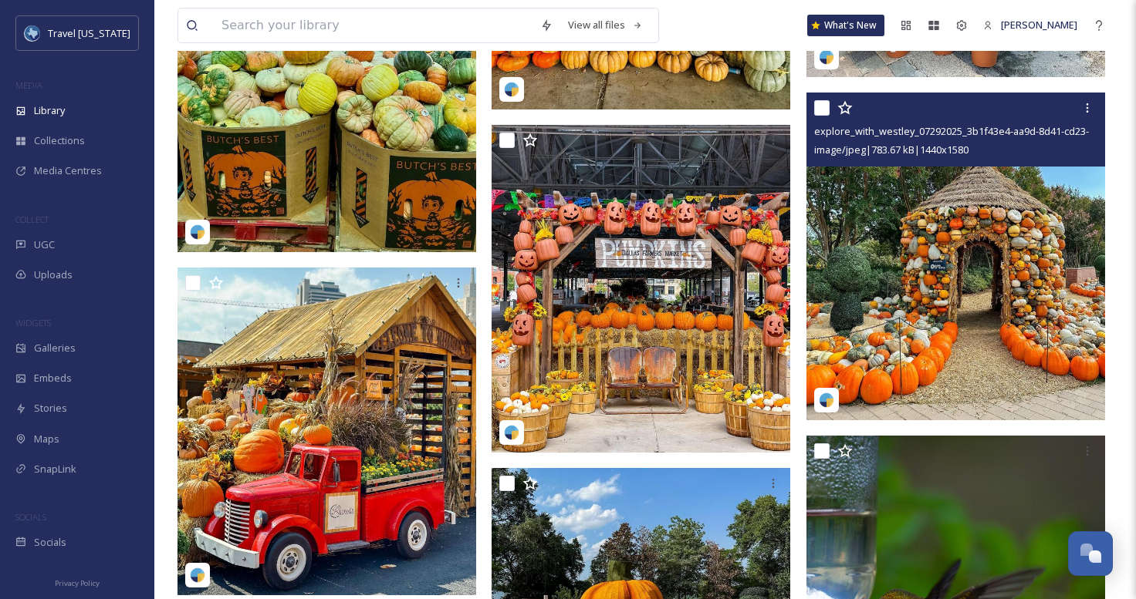
click at [936, 265] on img at bounding box center [955, 257] width 299 height 328
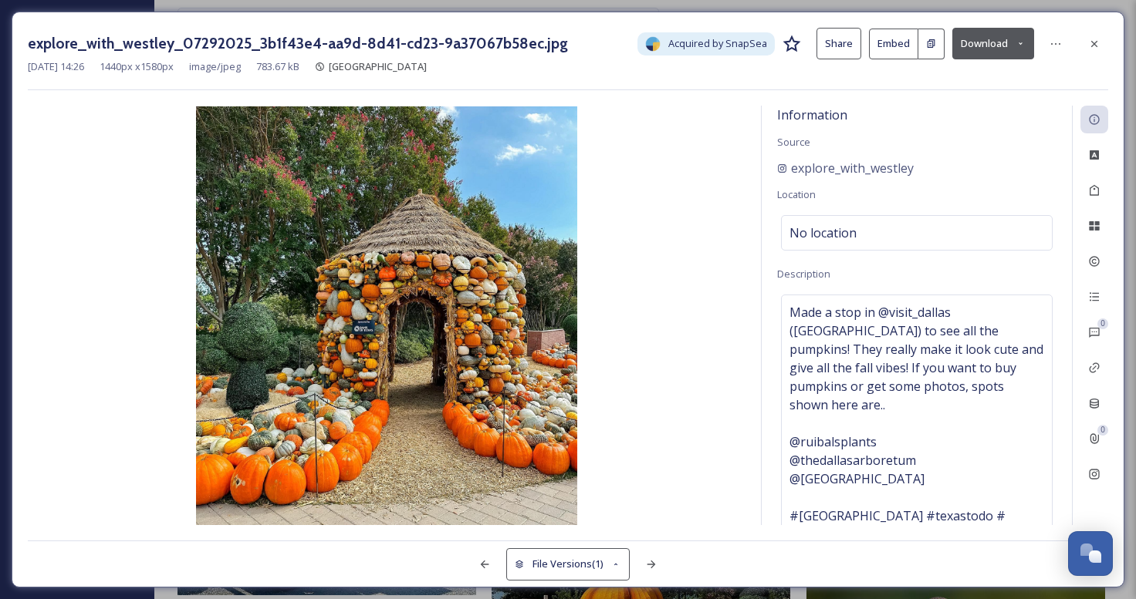
click at [971, 49] on button "Download" at bounding box center [993, 44] width 82 height 32
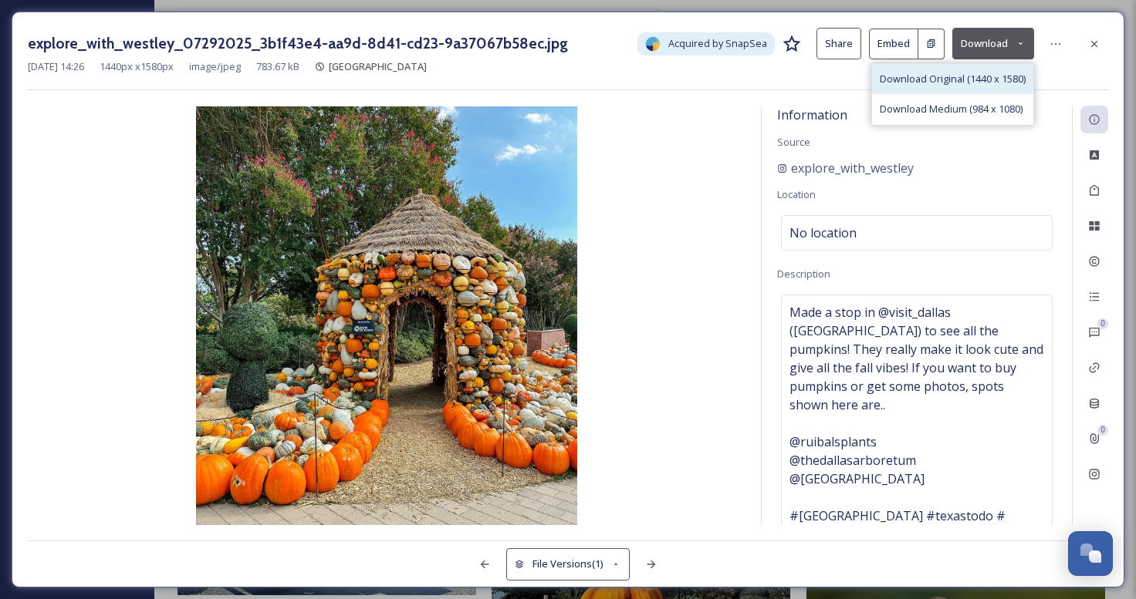
click at [944, 80] on span "Download Original (1440 x 1580)" at bounding box center [953, 79] width 146 height 15
